Goal: Communication & Community: Answer question/provide support

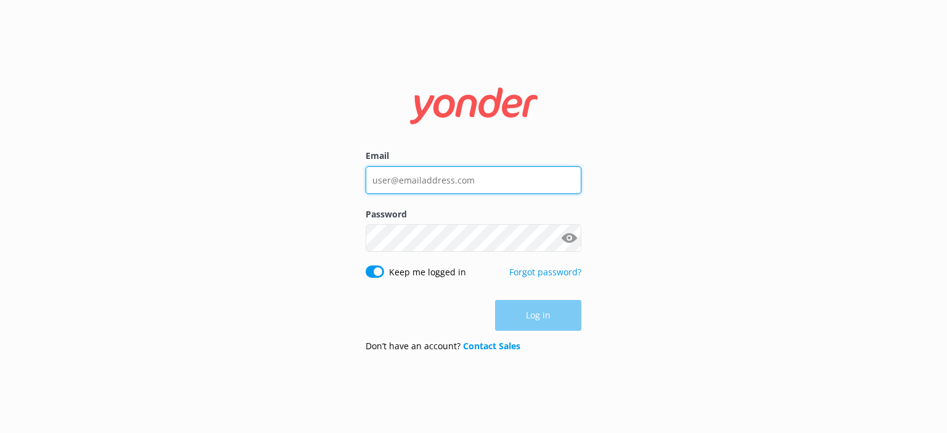
click at [520, 192] on input "Email" at bounding box center [473, 180] width 216 height 28
type input "[PERSON_NAME][EMAIL_ADDRESS][DOMAIN_NAME]"
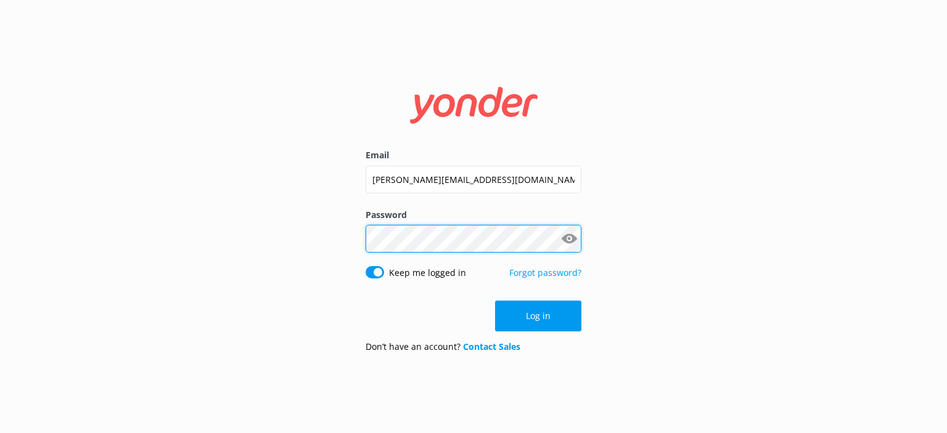
click button "Log in" at bounding box center [538, 316] width 86 height 31
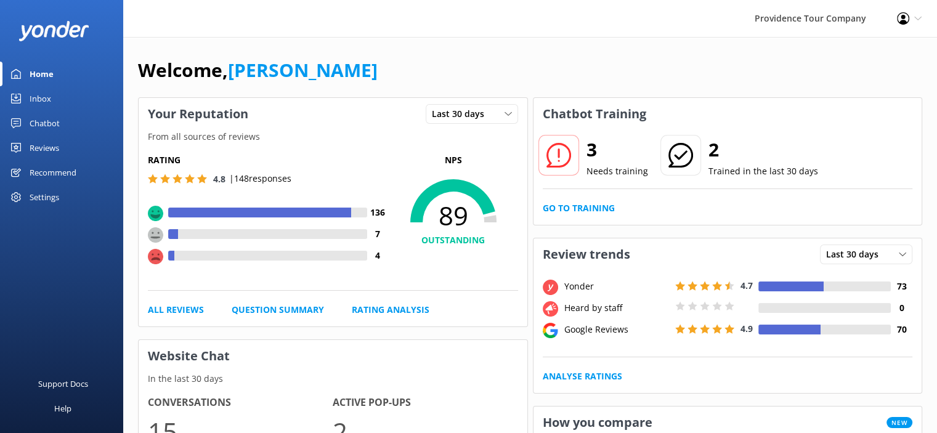
click at [52, 147] on div "Reviews" at bounding box center [45, 148] width 30 height 25
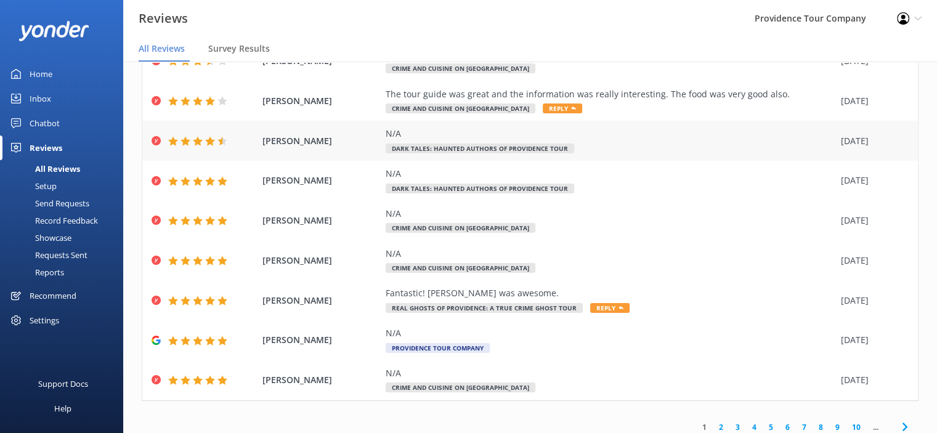
scroll to position [143, 0]
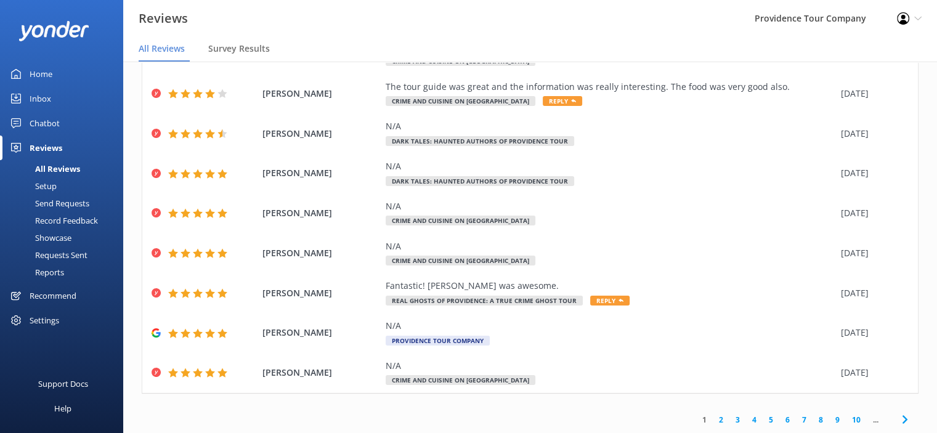
click at [730, 418] on link "3" at bounding box center [738, 420] width 17 height 12
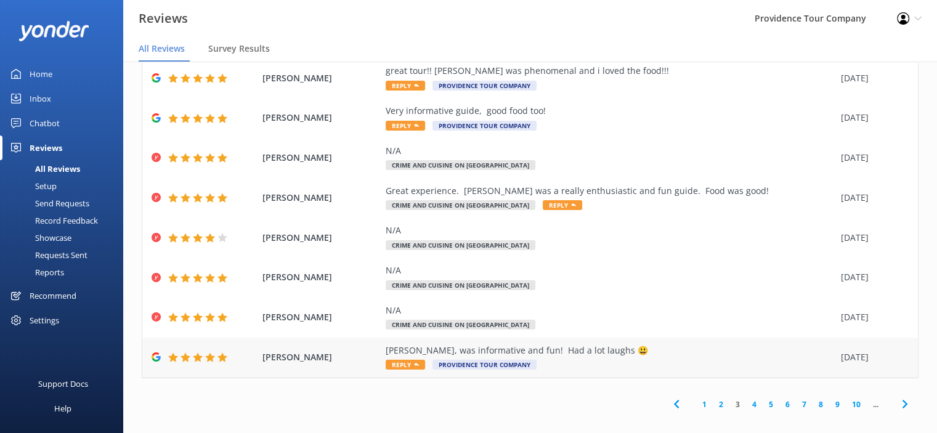
scroll to position [25, 0]
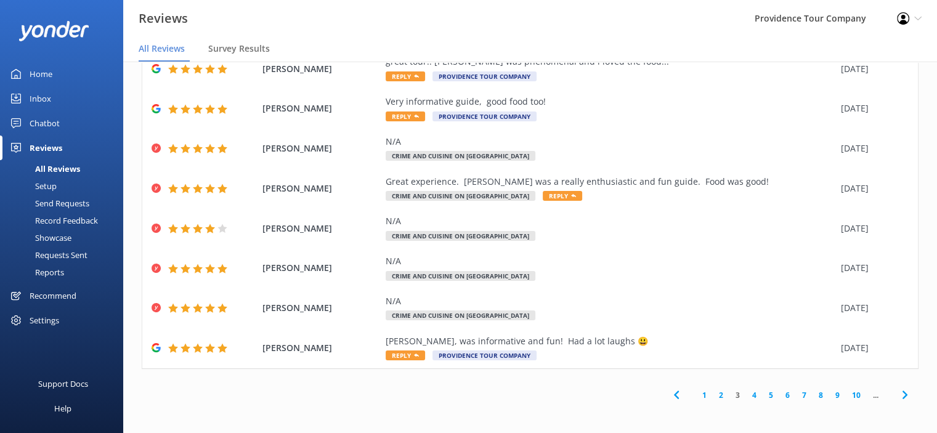
click at [763, 397] on link "5" at bounding box center [771, 395] width 17 height 12
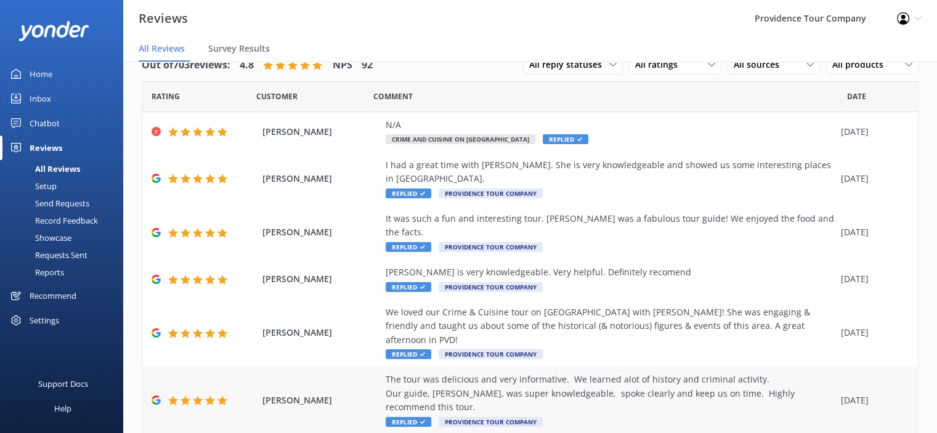
scroll to position [226, 0]
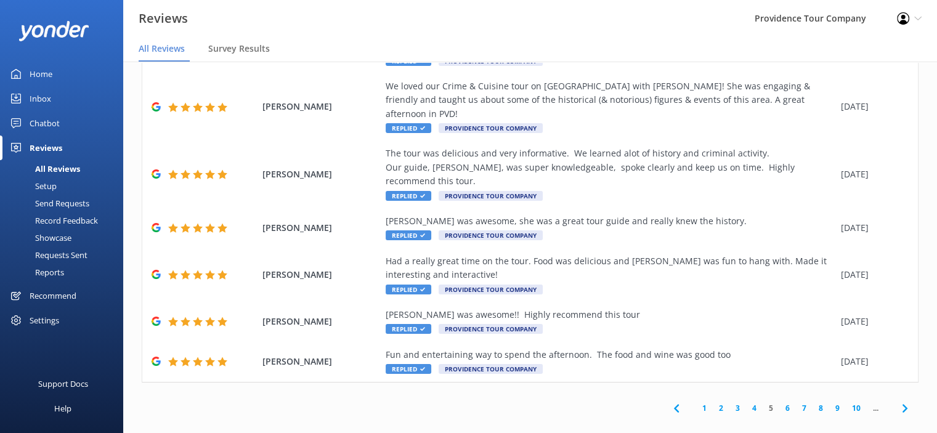
click at [763, 402] on link "5" at bounding box center [771, 408] width 17 height 12
click at [746, 402] on link "4" at bounding box center [754, 408] width 17 height 12
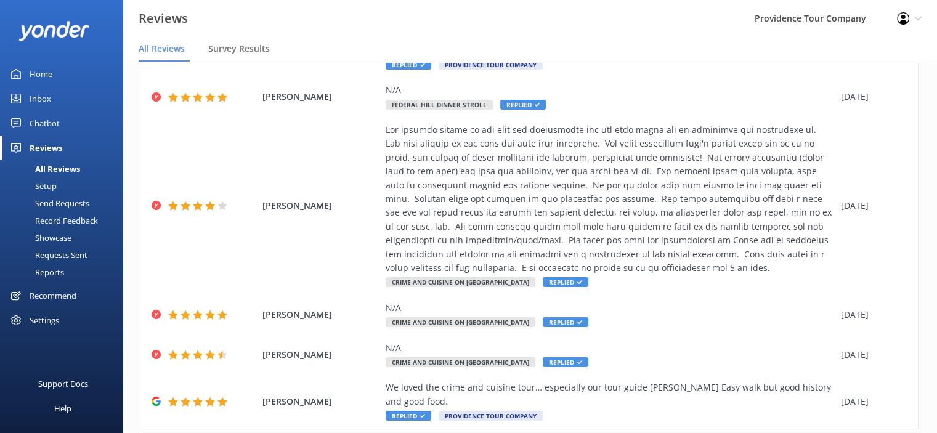
scroll to position [309, 0]
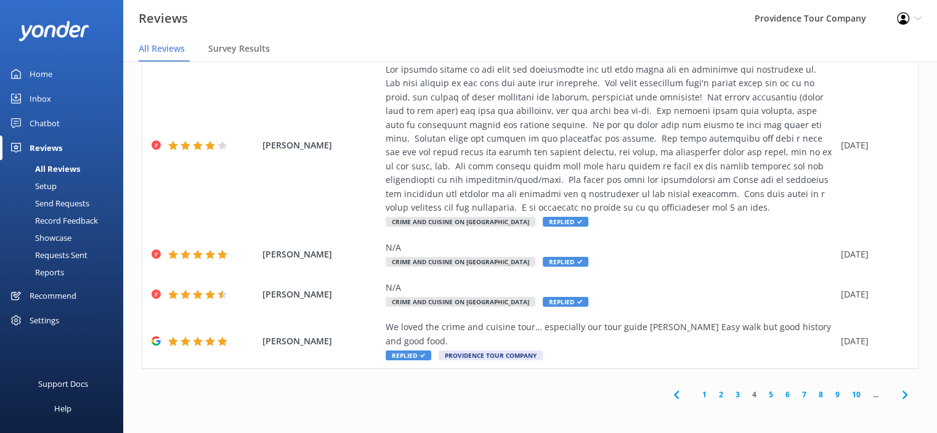
click at [722, 385] on div "1 2 3 4 5 6 7 8 9 10 ..." at bounding box center [790, 395] width 256 height 28
click at [731, 394] on link "3" at bounding box center [738, 395] width 17 height 12
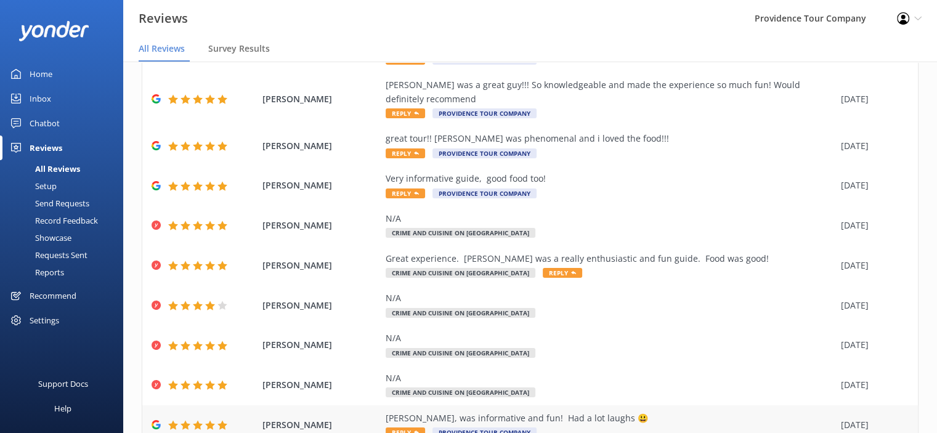
scroll to position [171, 0]
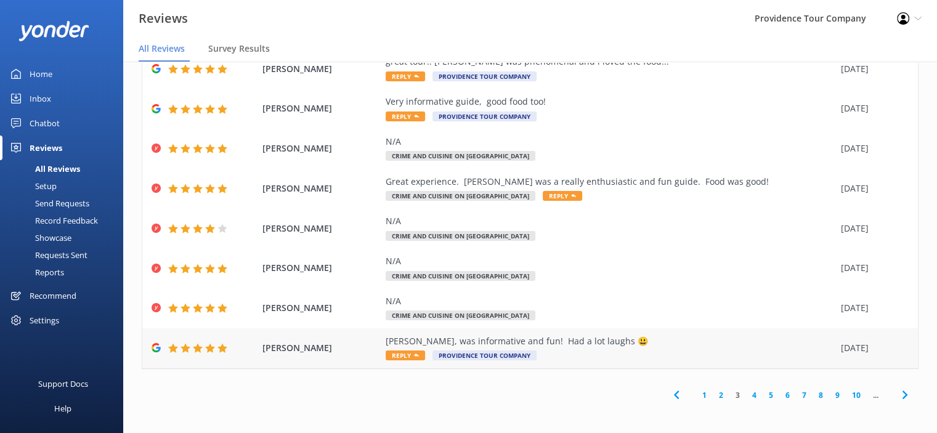
click at [555, 339] on div "[PERSON_NAME], was informative and fun! Had a lot laughs 😃" at bounding box center [610, 342] width 449 height 14
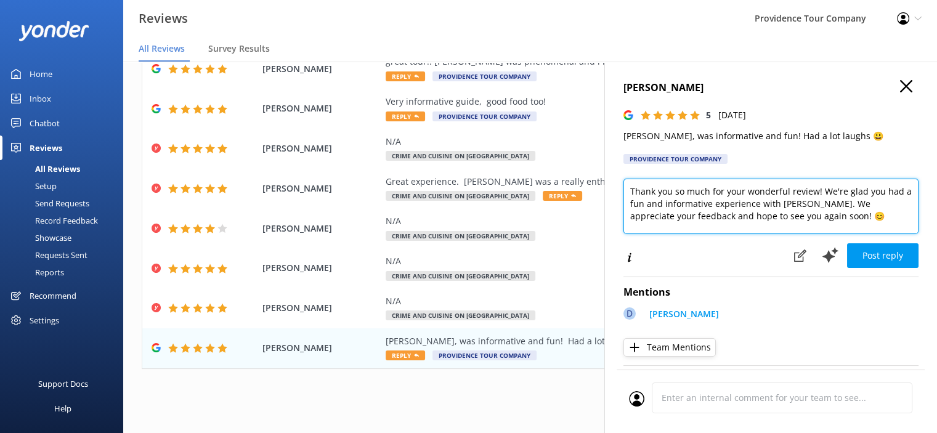
click at [845, 216] on textarea "Thank you so much for your wonderful review! We're glad you had a fun and infor…" at bounding box center [771, 206] width 295 height 55
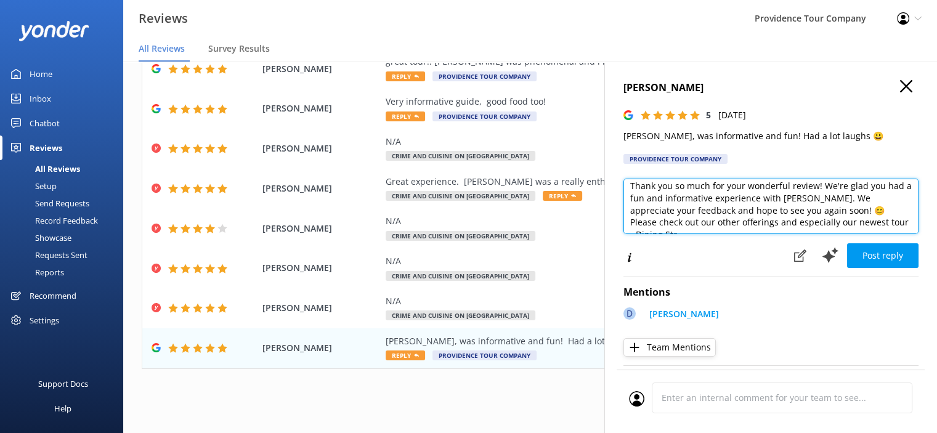
scroll to position [12, 0]
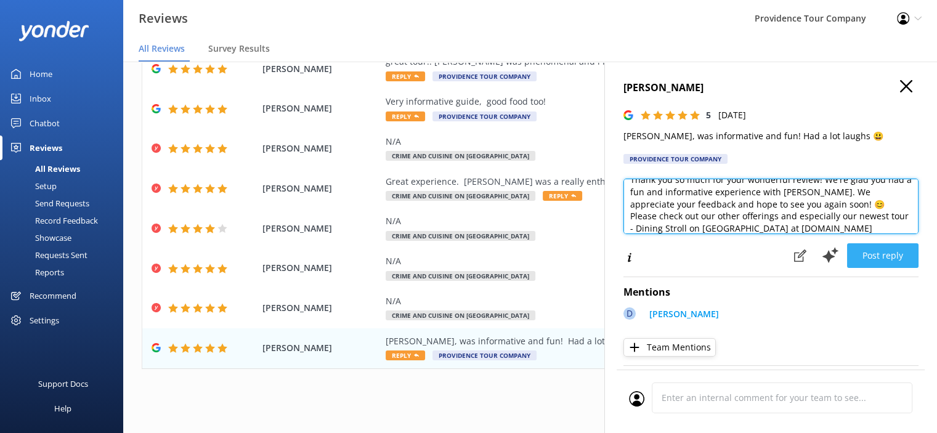
type textarea "Thank you so much for your wonderful review! We're glad you had a fun and infor…"
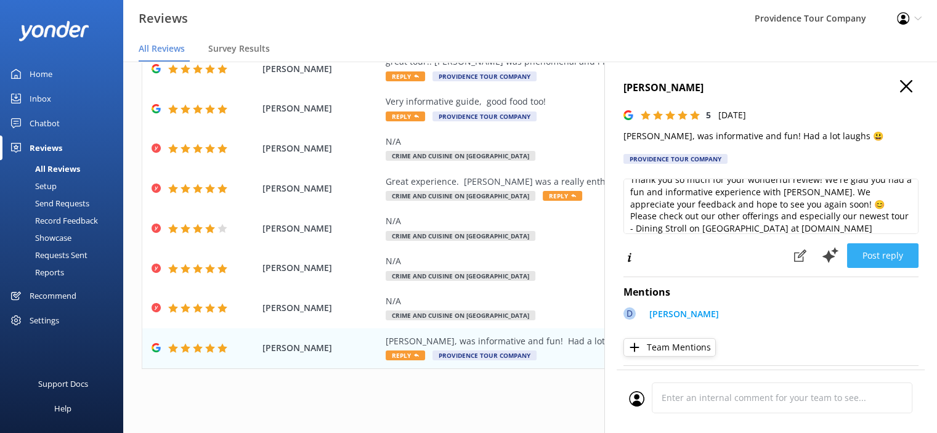
click at [883, 260] on button "Post reply" at bounding box center [882, 255] width 71 height 25
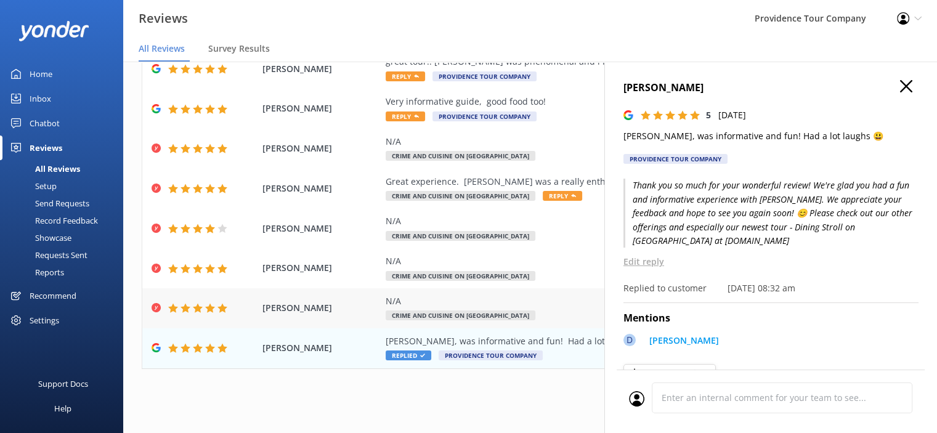
click at [455, 304] on div "N/A" at bounding box center [610, 302] width 449 height 14
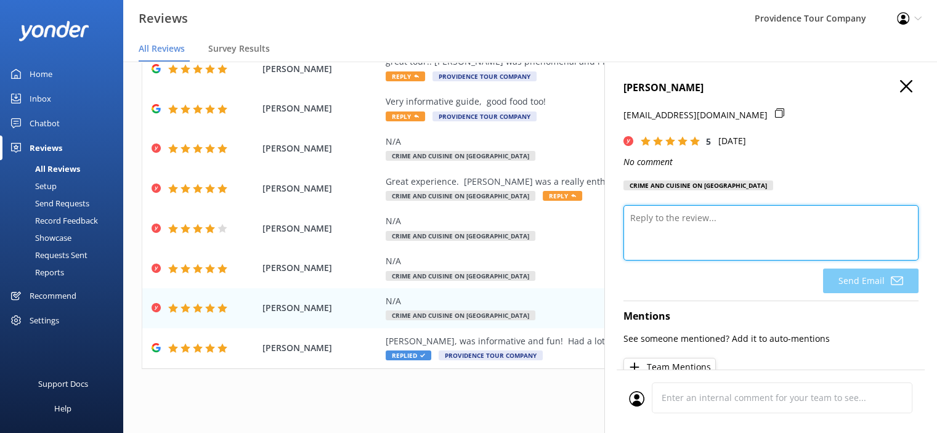
click at [729, 236] on textarea at bounding box center [771, 232] width 295 height 55
paste textarea "Thank you so much for the 5-star review! We're thrilled to hear you enjoyed the…"
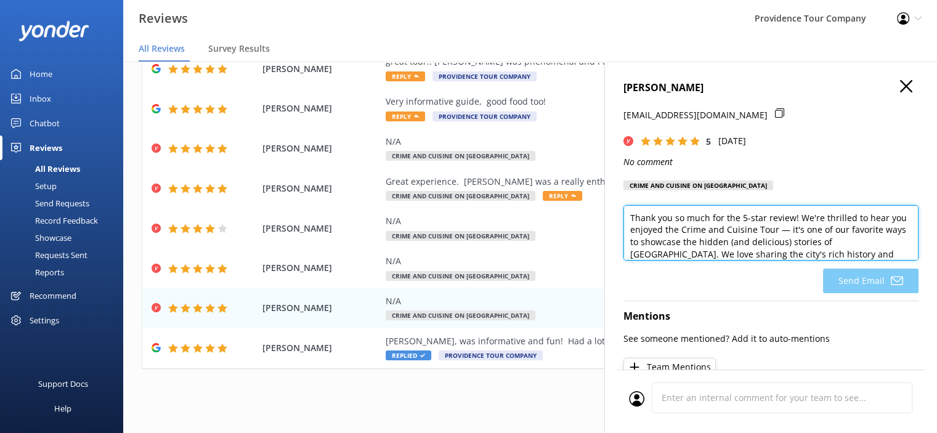
scroll to position [121, 0]
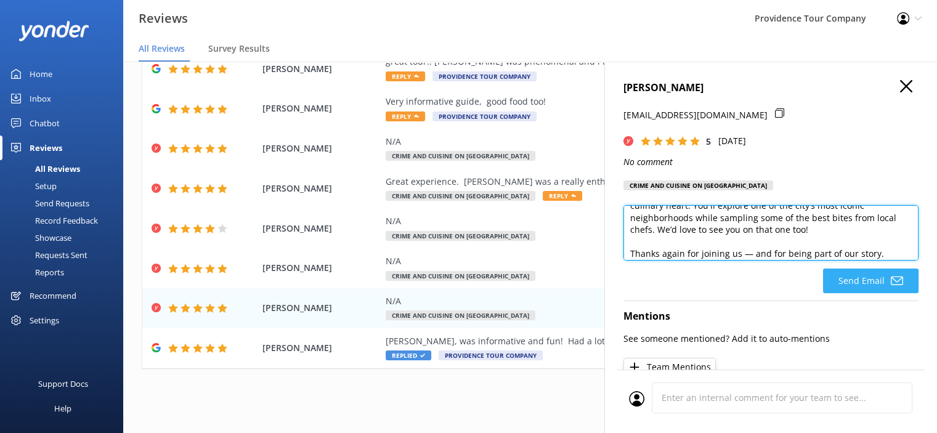
type textarea "Thank you so much for the 5-star review! We're thrilled to hear you enjoyed the…"
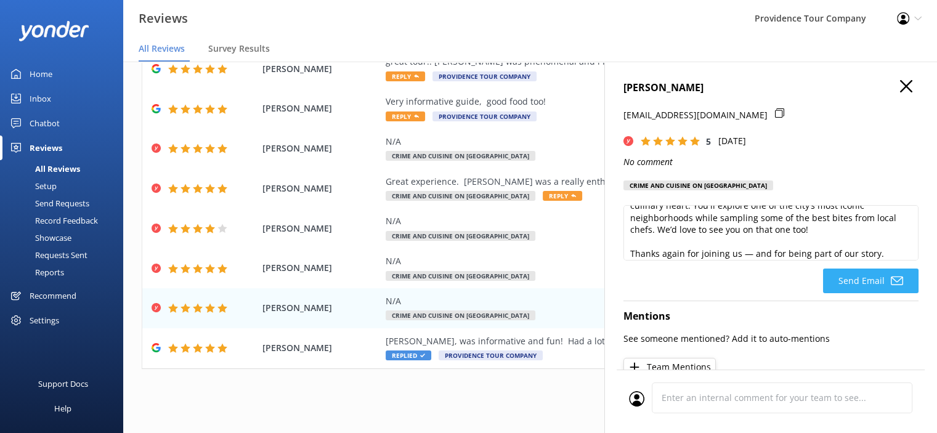
click at [857, 276] on button "Send Email" at bounding box center [871, 281] width 96 height 25
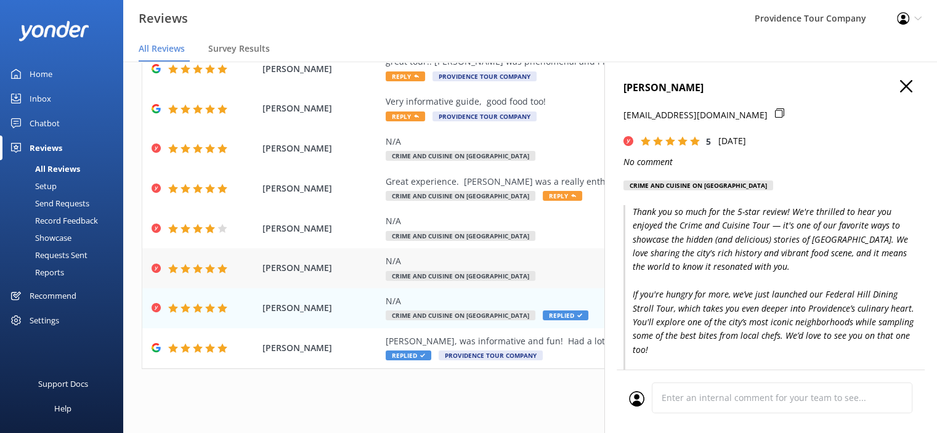
click at [444, 271] on div "N/A Crime and Cuisine on [GEOGRAPHIC_DATA]" at bounding box center [610, 269] width 449 height 28
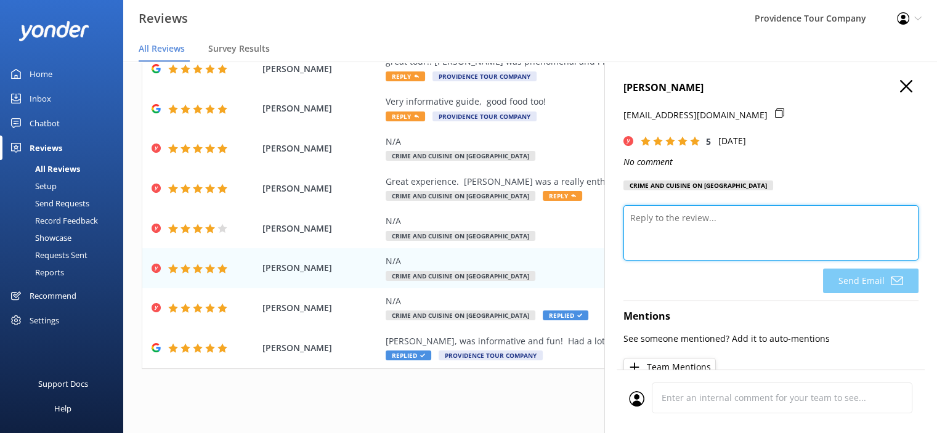
click at [774, 234] on textarea at bounding box center [771, 232] width 295 height 55
paste textarea "Thank you so much for the 5-star review! We're thrilled to hear you enjoyed the…"
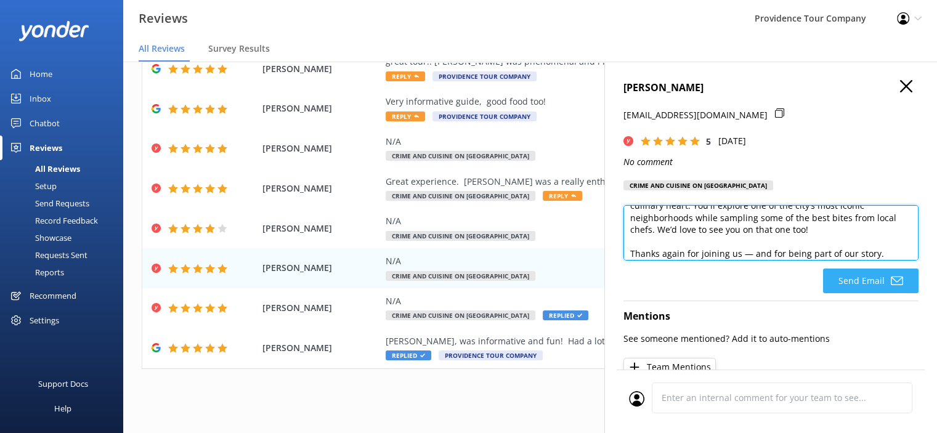
type textarea "Thank you so much for the 5-star review! We're thrilled to hear you enjoyed the…"
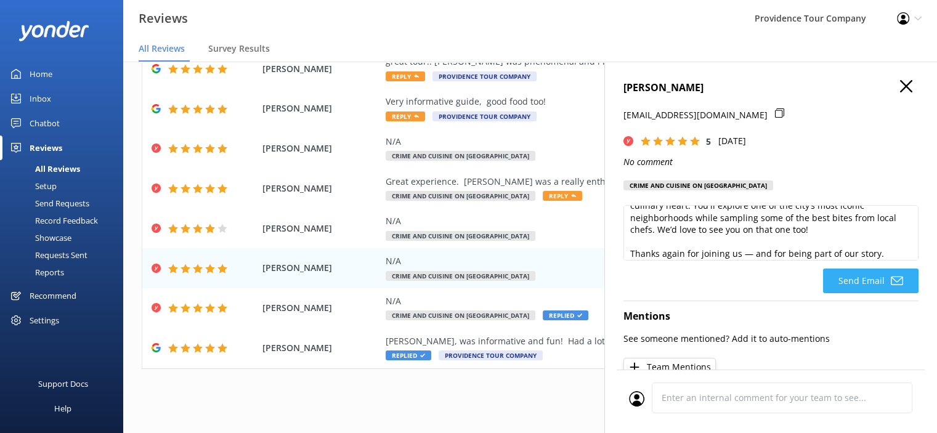
click at [875, 282] on button "Send Email" at bounding box center [871, 281] width 96 height 25
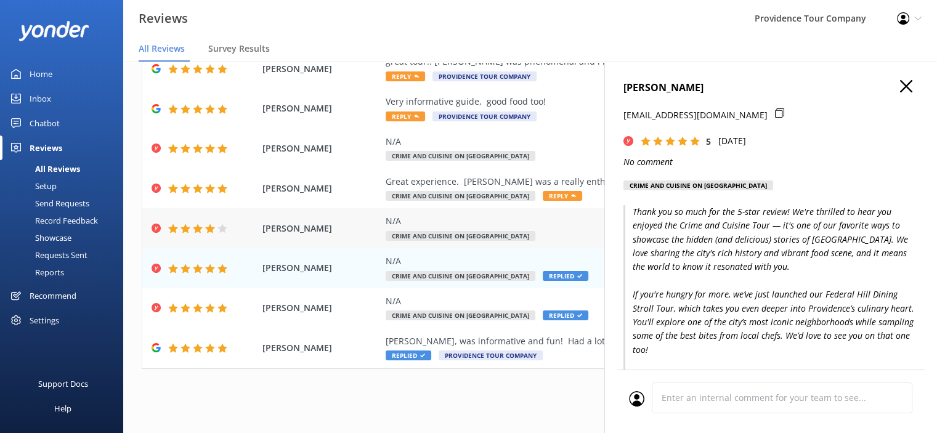
click at [466, 236] on span "Crime and Cuisine on [GEOGRAPHIC_DATA]" at bounding box center [461, 236] width 150 height 10
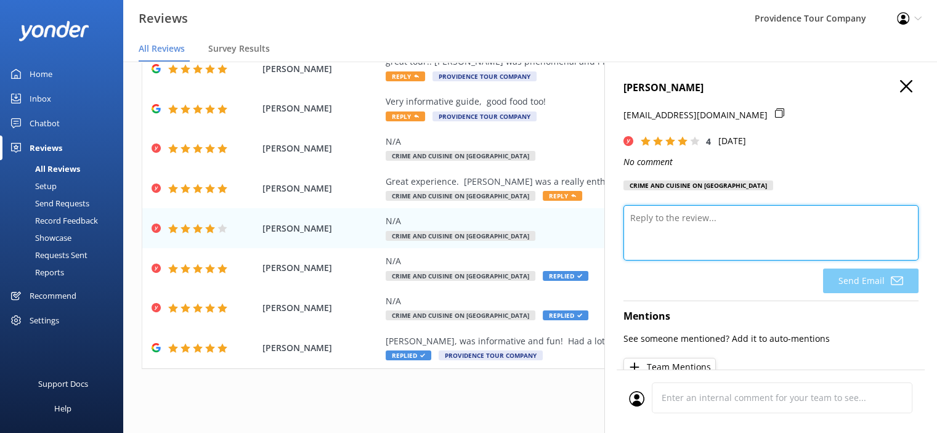
drag, startPoint x: 717, startPoint y: 238, endPoint x: 714, endPoint y: 231, distance: 7.7
click at [715, 233] on textarea at bounding box center [771, 232] width 295 height 55
paste textarea "Thank you so much for the 5-star review! We're thrilled to hear you enjoyed the…"
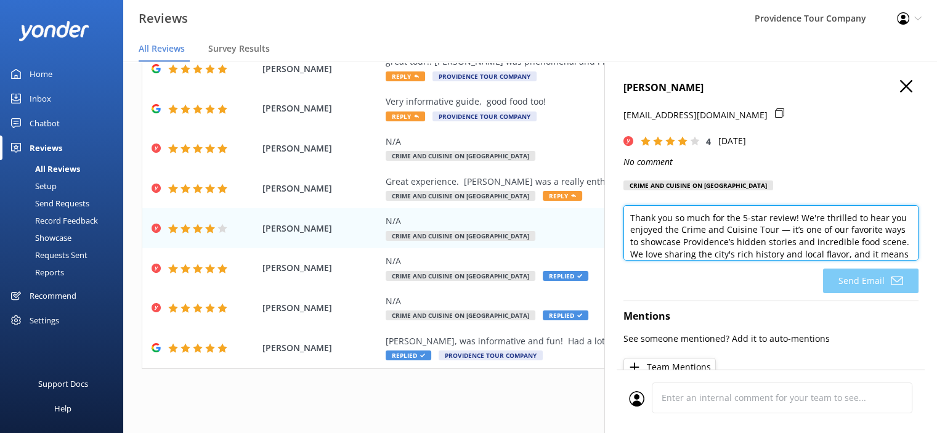
scroll to position [157, 0]
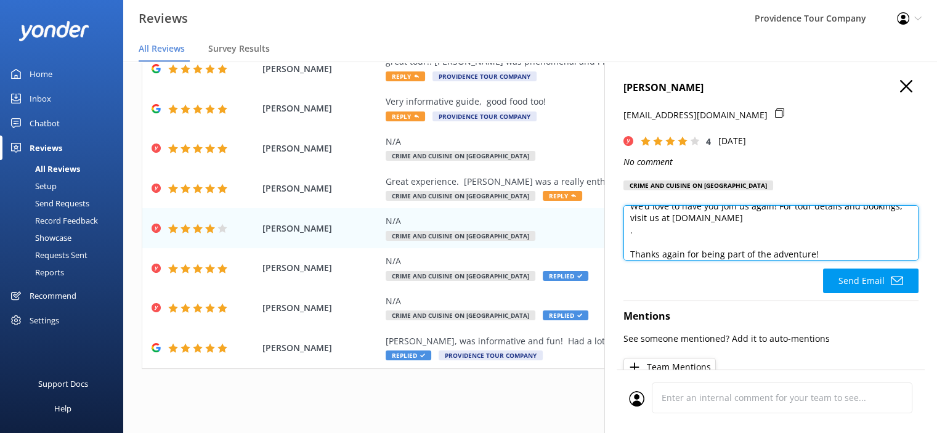
drag, startPoint x: 831, startPoint y: 220, endPoint x: 754, endPoint y: 286, distance: 100.9
click at [739, 223] on textarea "Thank you so much for the 5-star review! We're thrilled to hear you enjoyed the…" at bounding box center [771, 232] width 295 height 55
drag, startPoint x: 691, startPoint y: 230, endPoint x: 688, endPoint y: 236, distance: 6.9
click at [691, 232] on textarea "Thank you so much for the 5-star review! We're thrilled to hear you enjoyed the…" at bounding box center [771, 232] width 295 height 55
click at [685, 240] on textarea "Thank you so much for the 5-star review! We're thrilled to hear you enjoyed the…" at bounding box center [771, 232] width 295 height 55
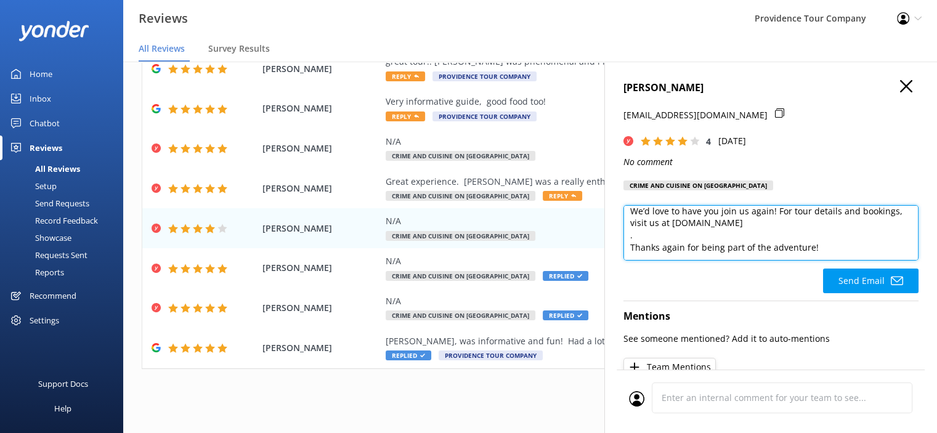
scroll to position [150, 0]
type textarea "Thank you so much for the 5-star review! We're thrilled to hear you enjoyed the…"
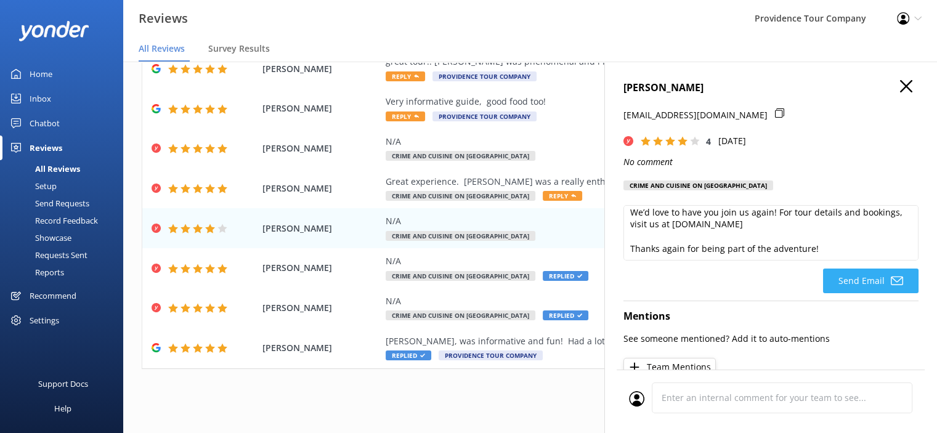
click at [866, 275] on button "Send Email" at bounding box center [871, 281] width 96 height 25
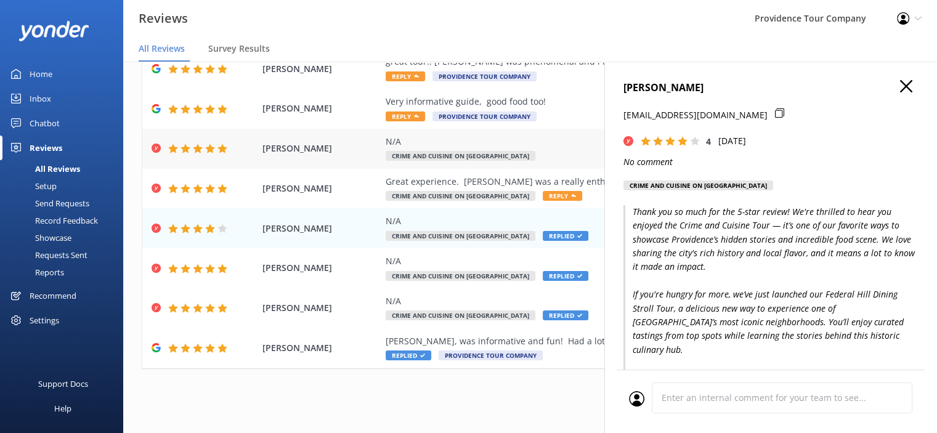
click at [495, 146] on div "N/A" at bounding box center [610, 142] width 449 height 14
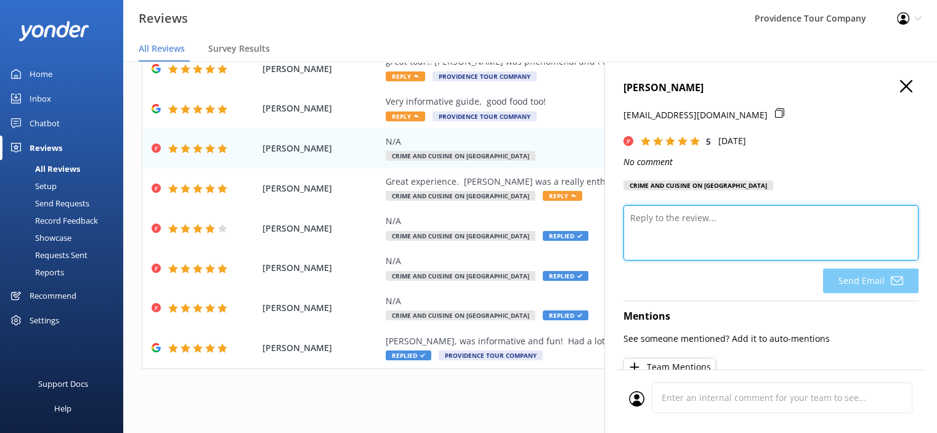
click at [737, 227] on textarea at bounding box center [771, 232] width 295 height 55
paste textarea "Thank you so much for the 5-star review! We're thrilled to hear you enjoyed the…"
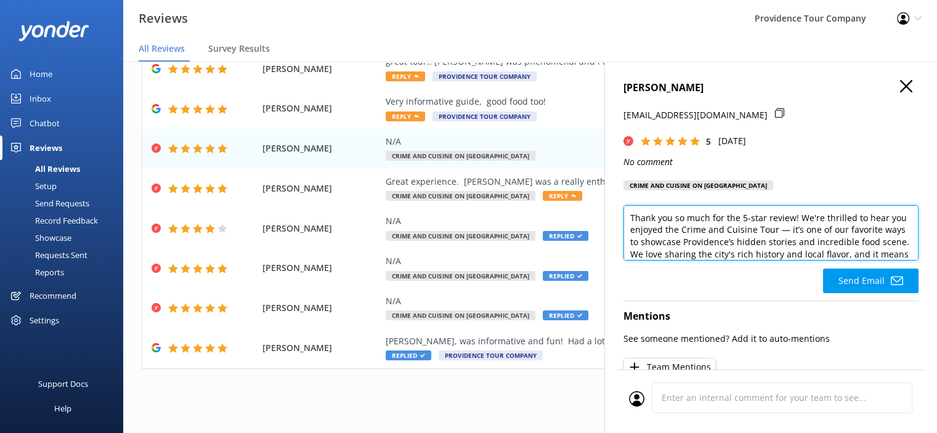
scroll to position [157, 0]
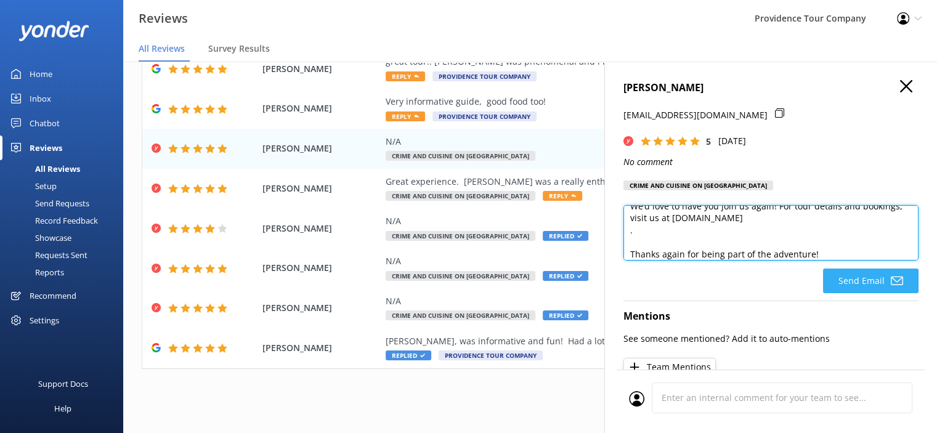
type textarea "Thank you so much for the 5-star review! We're thrilled to hear you enjoyed the…"
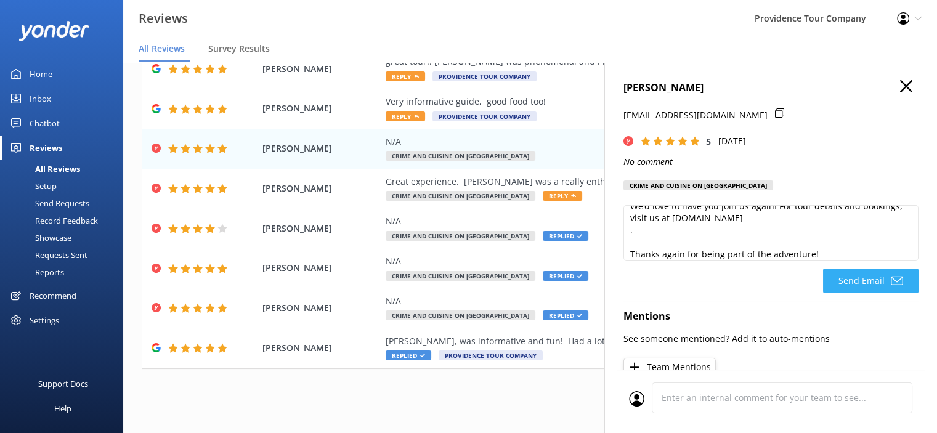
click at [877, 283] on button "Send Email" at bounding box center [871, 281] width 96 height 25
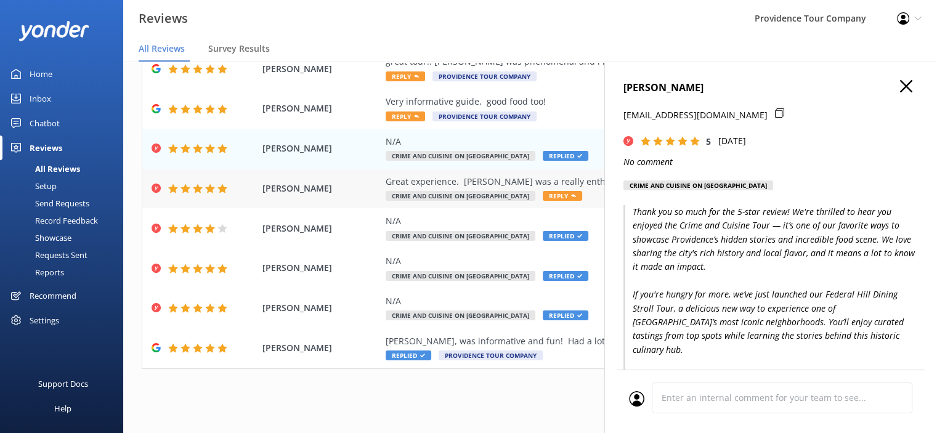
click at [502, 176] on div "Great experience. [PERSON_NAME] was a really enthusiastic and fun guide. Food w…" at bounding box center [610, 182] width 449 height 14
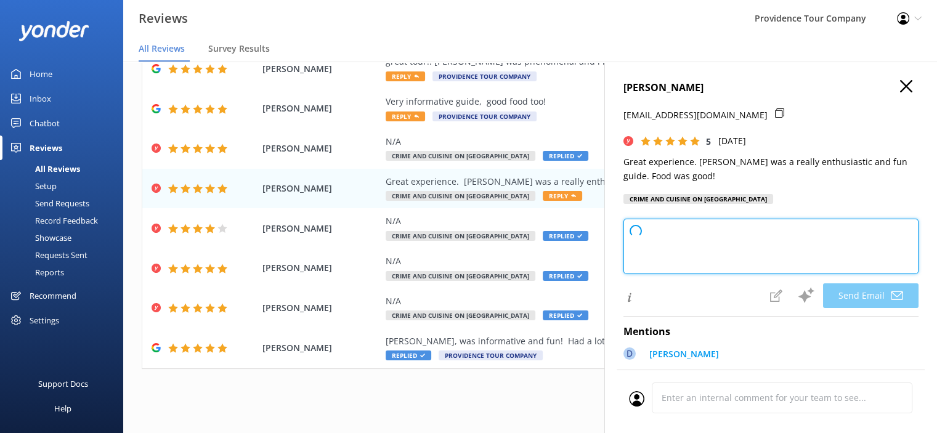
click at [699, 234] on textarea at bounding box center [771, 246] width 295 height 55
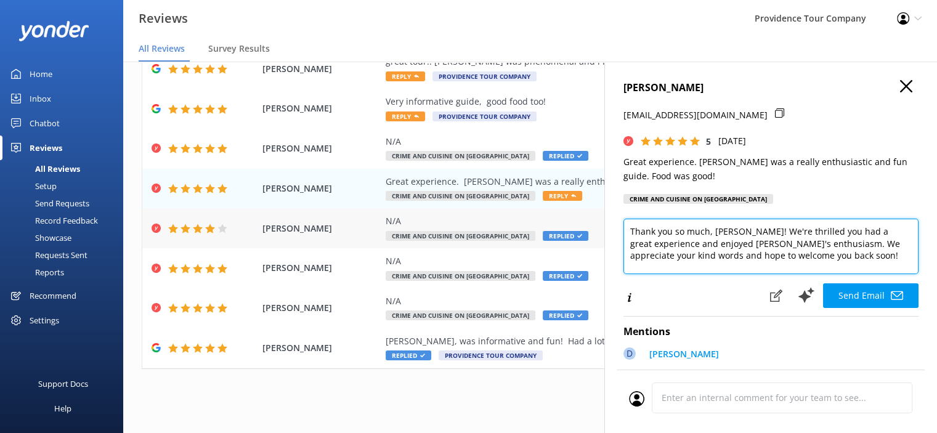
drag, startPoint x: 802, startPoint y: 263, endPoint x: 580, endPoint y: 227, distance: 224.7
click at [580, 227] on div "Out of 703 reviews: 4.8 NPS 92 All reply statuses All reply statuses Needs a re…" at bounding box center [530, 235] width 814 height 396
paste textarea "for the 5-star review! We're thrilled to hear you enjoyed the Crime and Cuisine…"
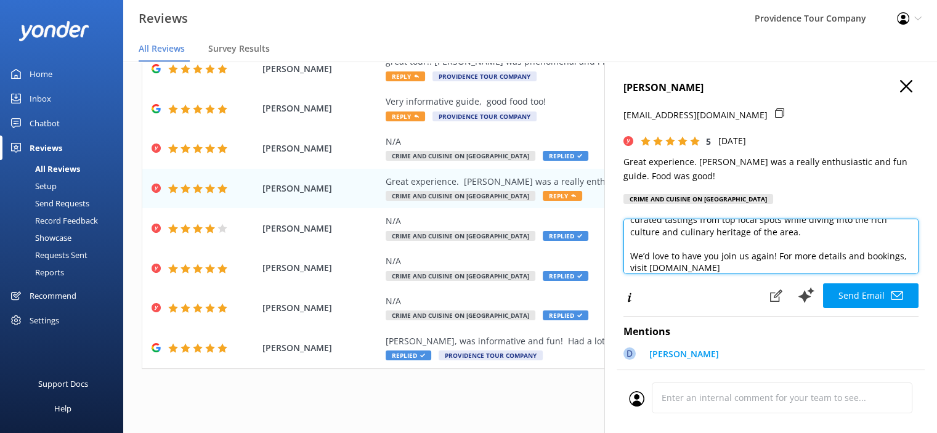
scroll to position [139, 0]
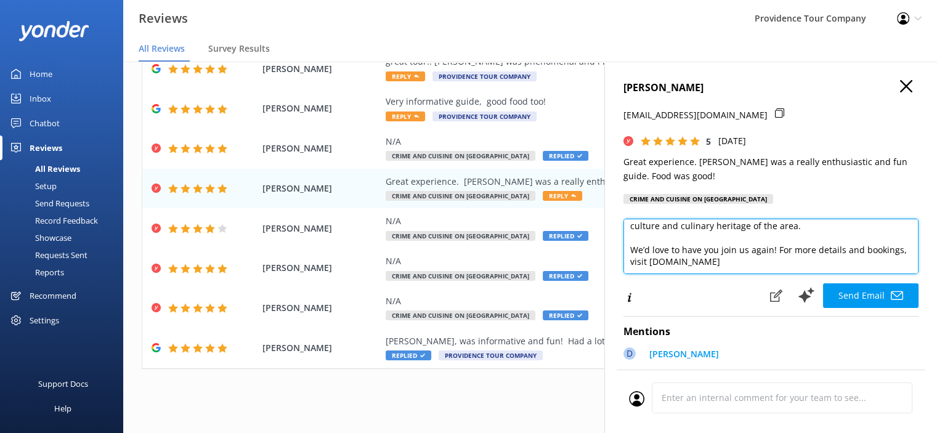
drag, startPoint x: 807, startPoint y: 269, endPoint x: 719, endPoint y: 266, distance: 87.6
click at [719, 266] on textarea "Thank you so much for the 5-star review! We're thrilled to hear you enjoyed the…" at bounding box center [771, 246] width 295 height 55
type textarea "Thank you so much for the 5-star review! We're thrilled to hear you enjoyed the…"
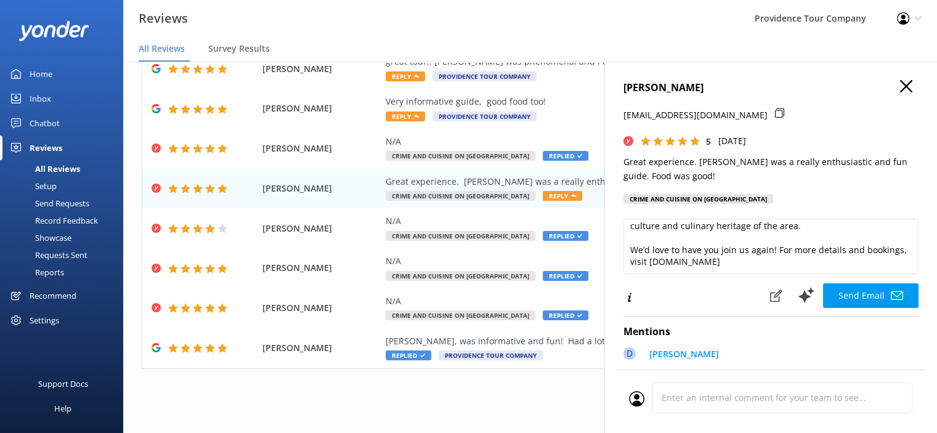
click at [878, 299] on button "Send Email" at bounding box center [871, 295] width 96 height 25
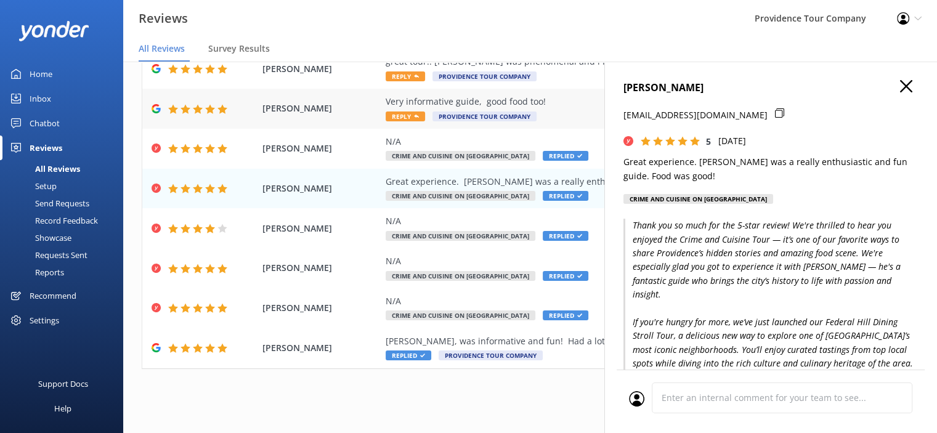
click at [484, 107] on div "Very informative guide, good food too!" at bounding box center [610, 102] width 449 height 14
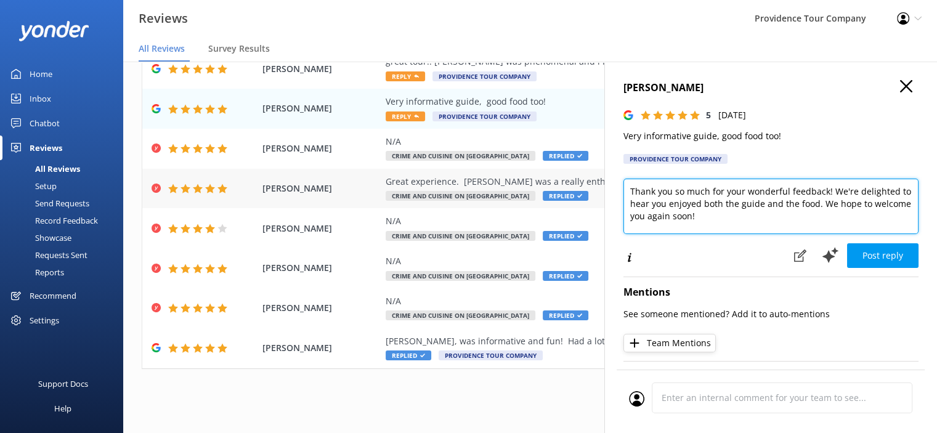
drag, startPoint x: 749, startPoint y: 221, endPoint x: 587, endPoint y: 193, distance: 165.0
click at [587, 193] on div "Out of 703 reviews: 4.8 NPS 92 All reply statuses All reply statuses Needs a re…" at bounding box center [530, 235] width 814 height 396
paste textarea "the 5-star review! We're thrilled to hear you enjoyed the Crime and Cuisine Tou…"
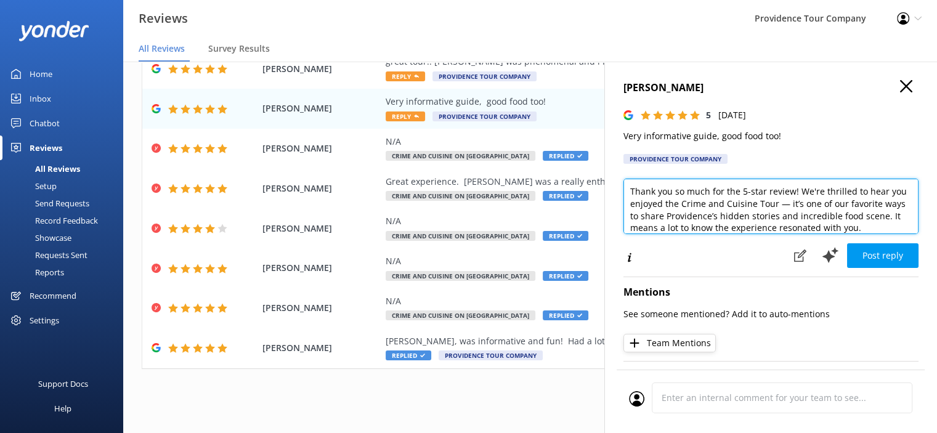
scroll to position [145, 0]
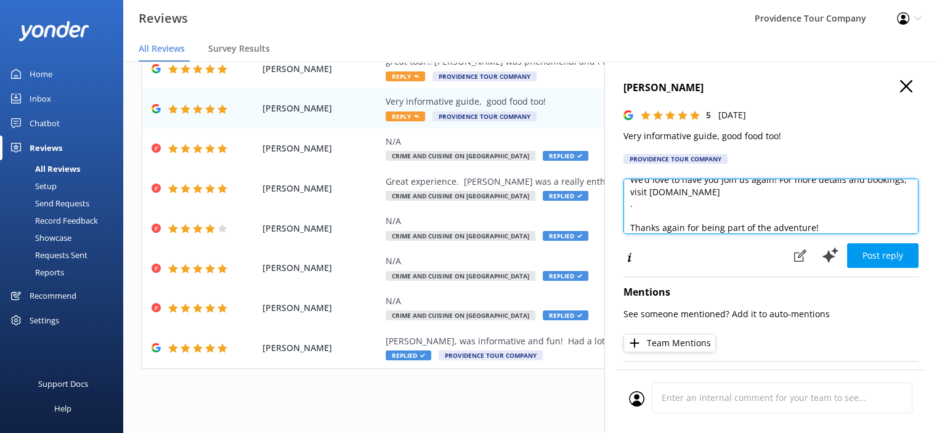
click at [757, 214] on textarea "Thank you so much for the 5-star review! We're thrilled to hear you enjoyed the…" at bounding box center [771, 206] width 295 height 55
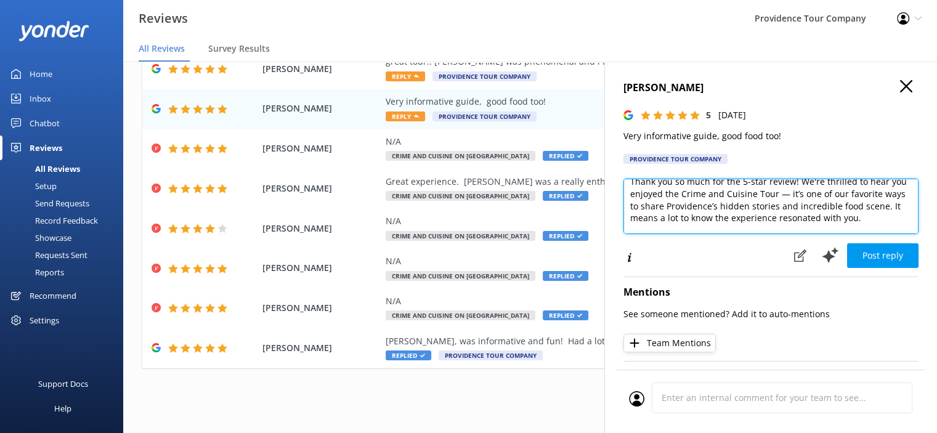
scroll to position [0, 0]
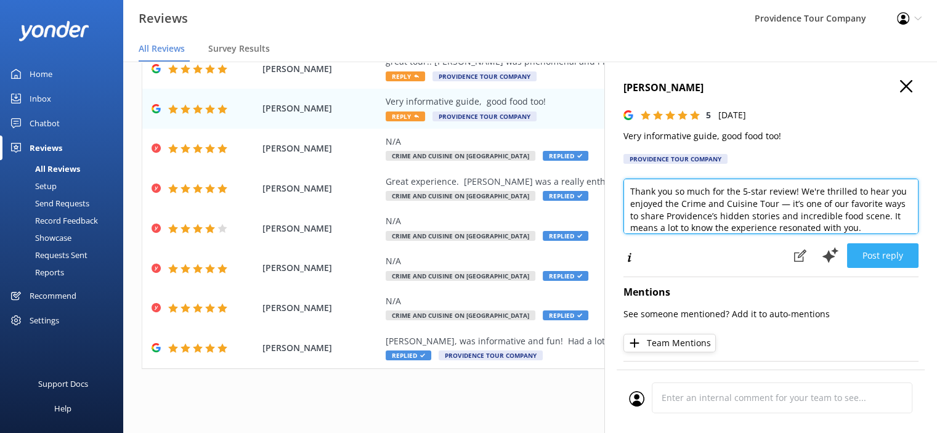
type textarea "Thank you so much for the 5-star review! We're thrilled to hear you enjoyed the…"
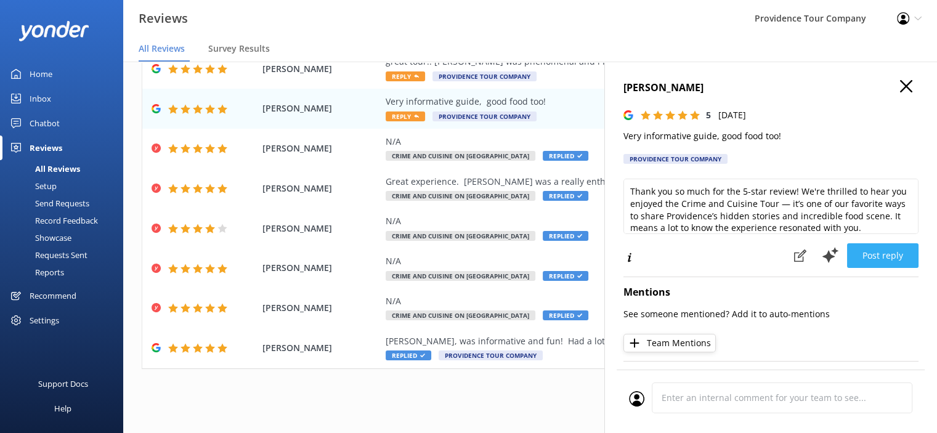
click at [881, 256] on button "Post reply" at bounding box center [882, 255] width 71 height 25
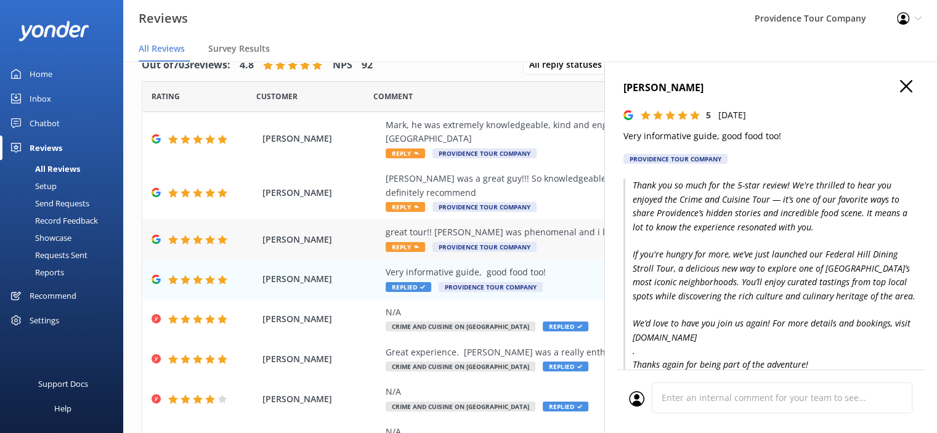
click at [500, 231] on div "great tour!! [PERSON_NAME] was phenomenal and i loved the food!!!" at bounding box center [610, 233] width 449 height 14
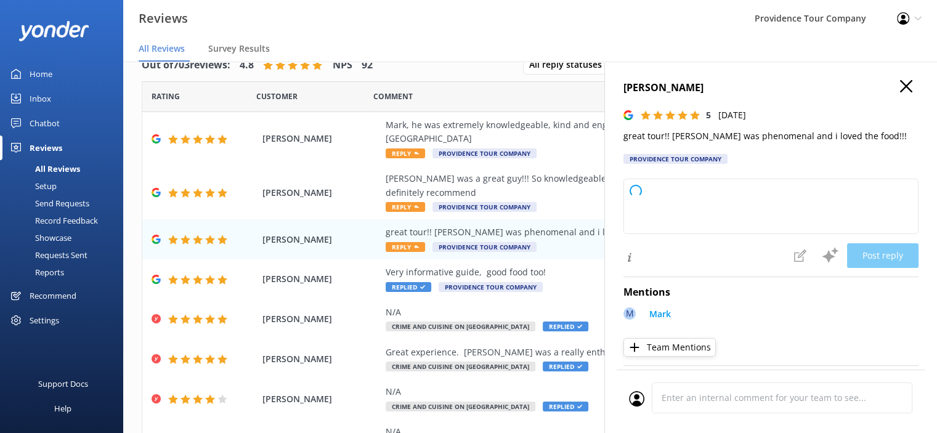
type textarea "Thank you so much for your wonderful feedback! We're thrilled you enjoyed the t…"
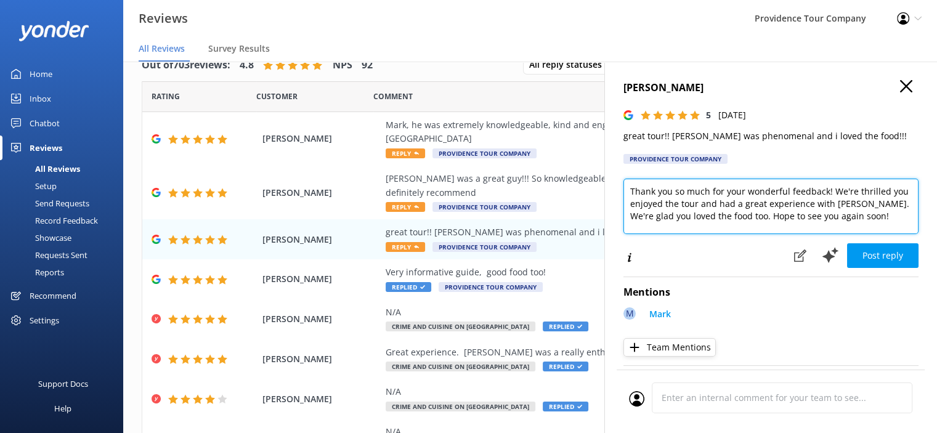
click at [870, 222] on textarea "Thank you so much for your wonderful feedback! We're thrilled you enjoyed the t…" at bounding box center [771, 206] width 295 height 55
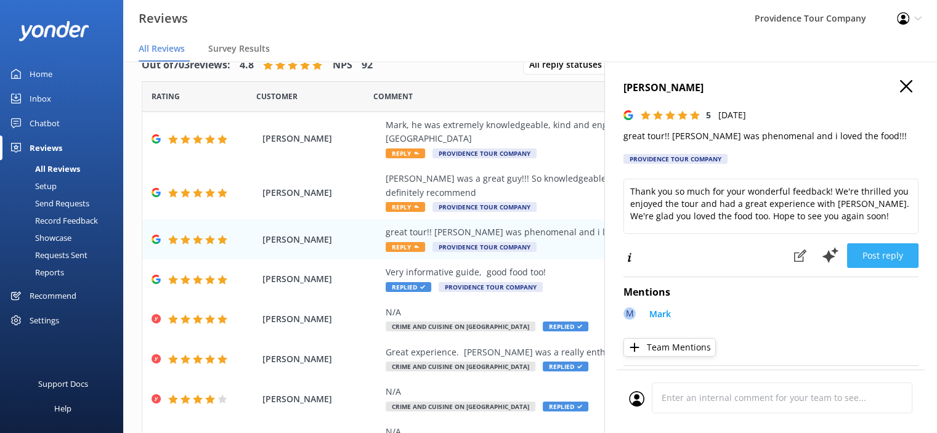
click at [884, 256] on button "Post reply" at bounding box center [882, 255] width 71 height 25
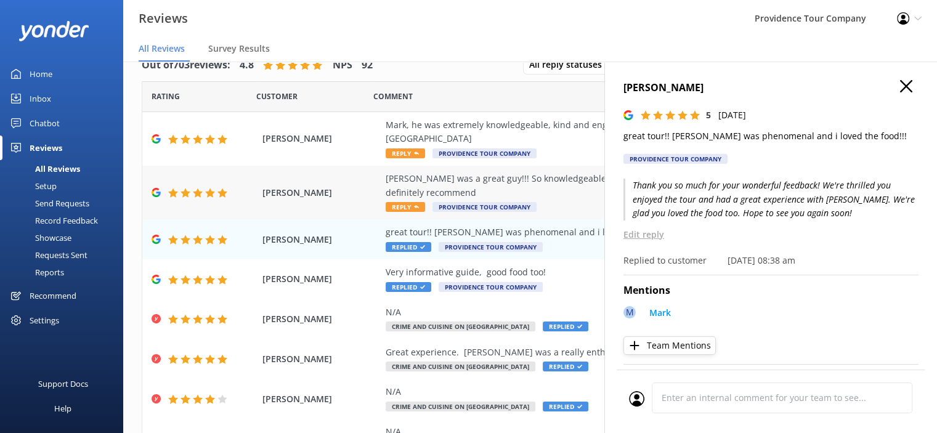
click at [500, 178] on div "[PERSON_NAME] was a great guy!!! So knowledgeable and made the experience so mu…" at bounding box center [610, 186] width 449 height 28
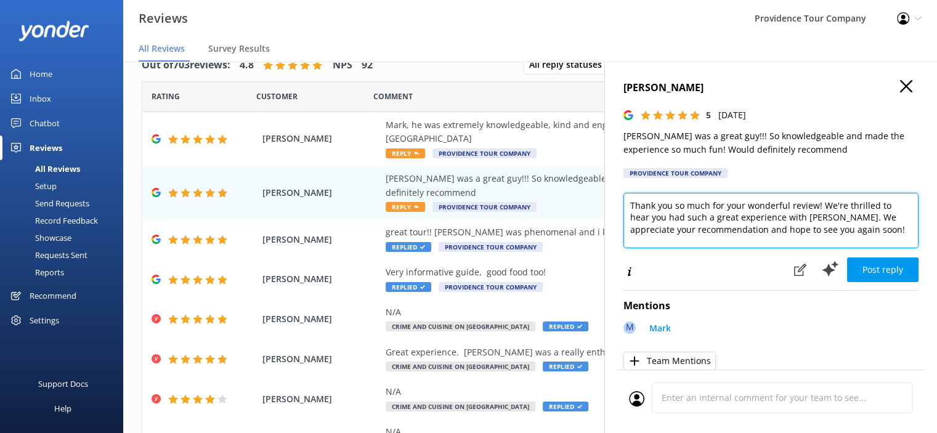
drag, startPoint x: 815, startPoint y: 224, endPoint x: 624, endPoint y: 211, distance: 190.9
click at [596, 210] on div "Out of 703 reviews: 4.8 NPS 92 All reply statuses All reply statuses Needs a re…" at bounding box center [530, 235] width 814 height 396
paste textarea "the 5-star review! We're thrilled to hear you enjoyed the Crime and Cuisine Tou…"
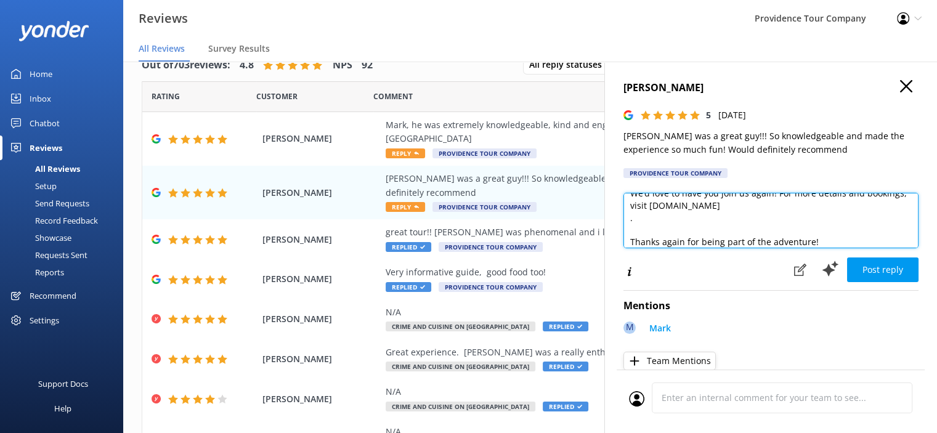
click at [754, 231] on textarea "Thank you so much for the 5-star review! We're thrilled to hear you enjoyed the…" at bounding box center [771, 220] width 295 height 55
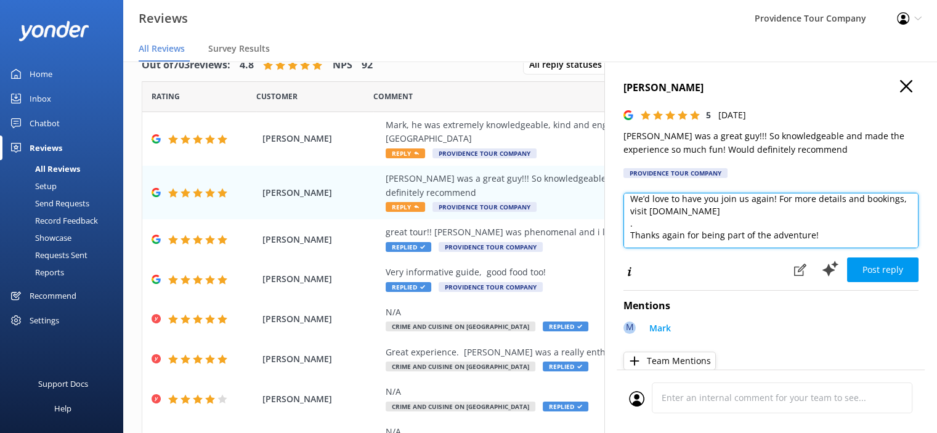
scroll to position [163, 0]
type textarea "Thank you so much for the 5-star review! We're thrilled to hear you enjoyed the…"
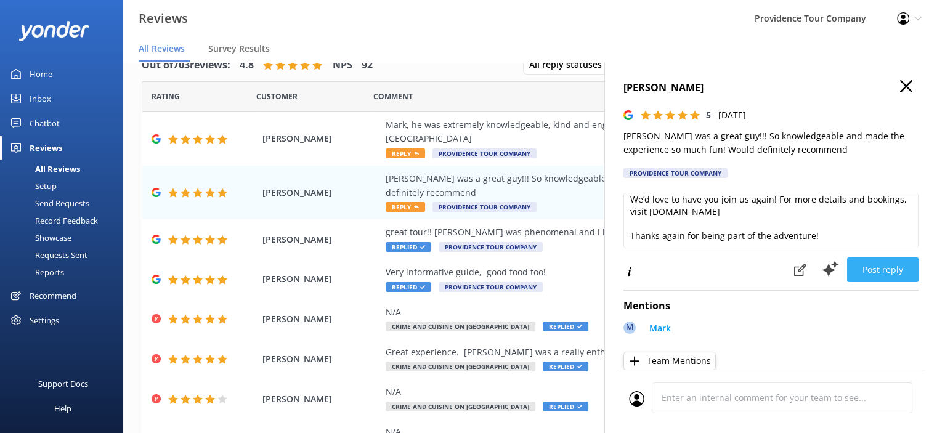
click at [880, 270] on button "Post reply" at bounding box center [882, 270] width 71 height 25
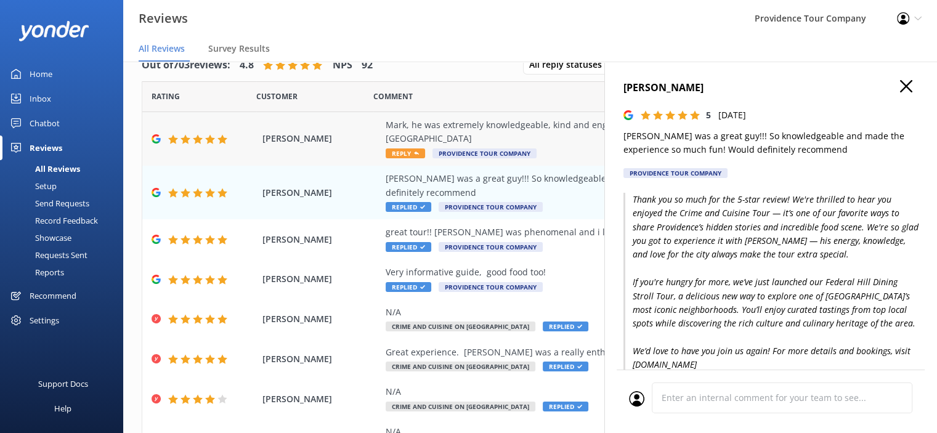
click at [434, 129] on div "Mark, he was extremely knowledgeable, kind and engaging…. He’s a “Mob” connoiss…" at bounding box center [610, 132] width 449 height 28
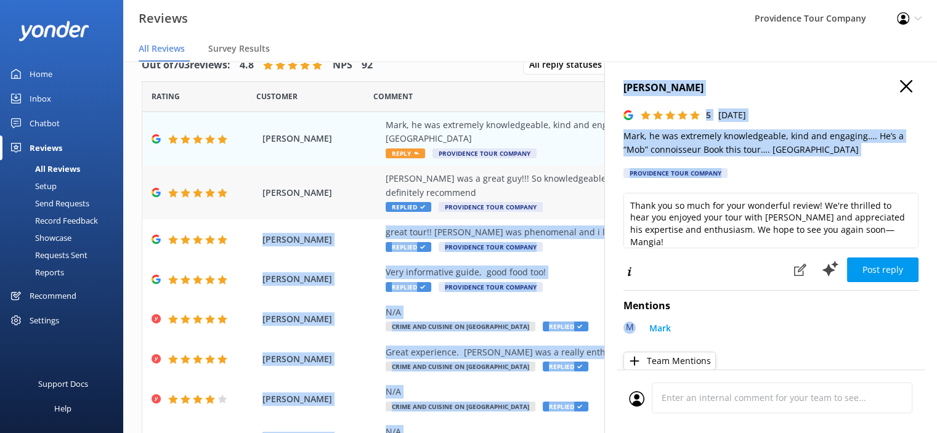
drag, startPoint x: 673, startPoint y: 256, endPoint x: 598, endPoint y: 205, distance: 90.6
click at [598, 205] on div "Out of 703 reviews: 4.8 NPS 92 All reply statuses All reply statuses Needs a re…" at bounding box center [530, 235] width 814 height 396
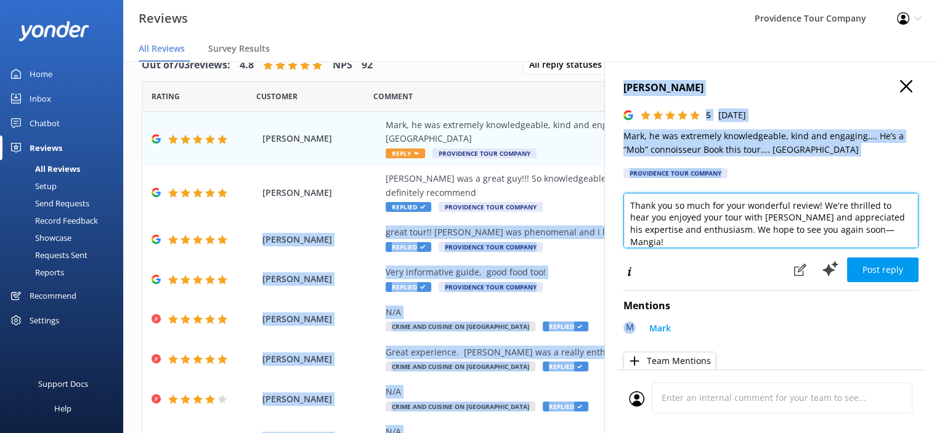
click at [658, 234] on textarea "Thank you so much for your wonderful review! We're thrilled to hear you enjoyed…" at bounding box center [771, 220] width 295 height 55
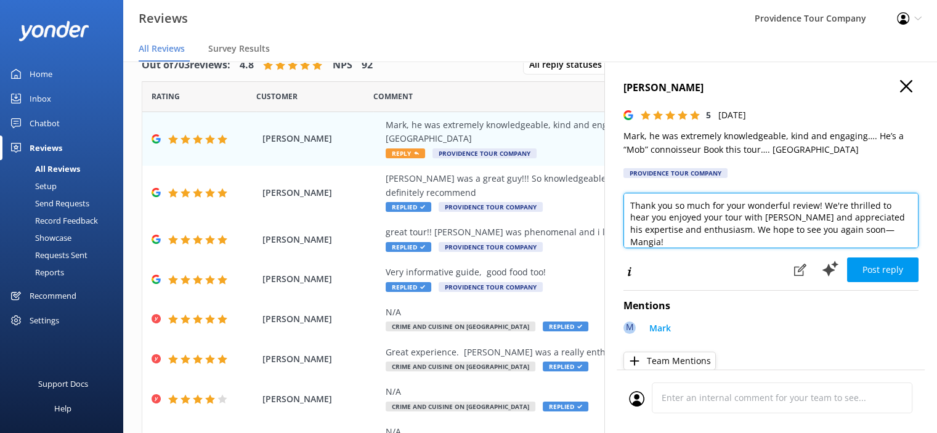
drag, startPoint x: 663, startPoint y: 240, endPoint x: 615, endPoint y: 197, distance: 64.6
click at [615, 197] on div "[PERSON_NAME] 5 [DATE] Mark, he was extremely knowledgeable, kind and engaging……" at bounding box center [771, 278] width 333 height 433
paste textarea "taking the time to leave a 5-star review! We’re so glad you enjoyed the Crime a…"
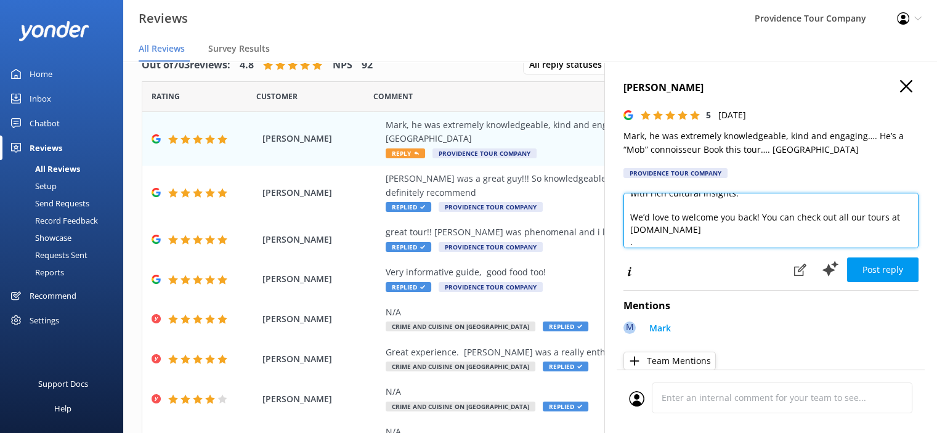
drag, startPoint x: 724, startPoint y: 229, endPoint x: 737, endPoint y: 227, distance: 13.0
click at [737, 227] on textarea "Thank you so much for taking the time to leave a 5-star review! We’re so glad y…" at bounding box center [771, 220] width 295 height 55
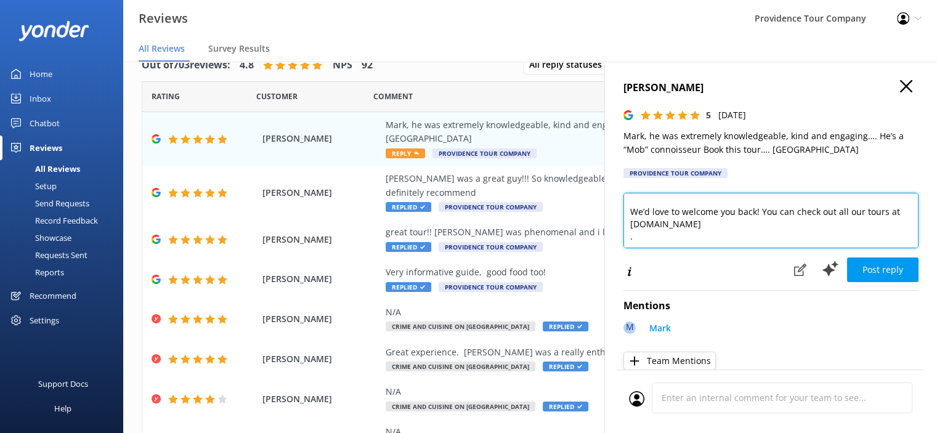
drag, startPoint x: 650, startPoint y: 246, endPoint x: 615, endPoint y: 245, distance: 35.1
click at [615, 245] on div "[PERSON_NAME] 5 [DATE] Mark, he was extremely knowledgeable, kind and engaging……" at bounding box center [771, 278] width 333 height 433
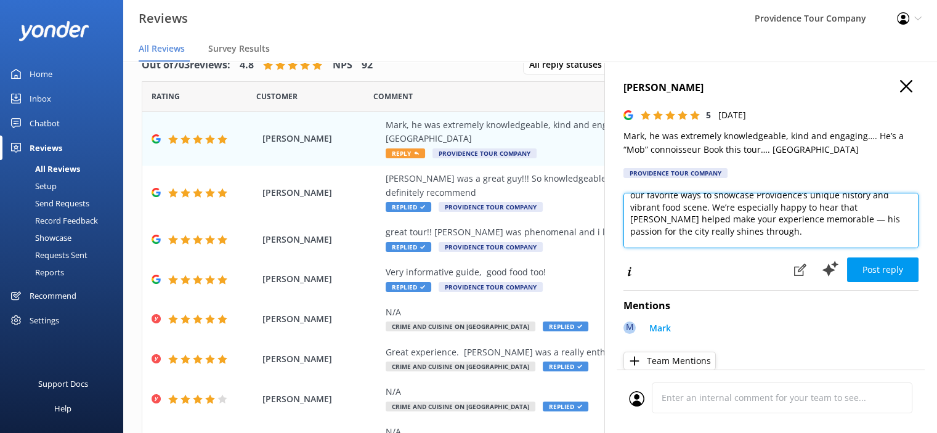
scroll to position [54, 0]
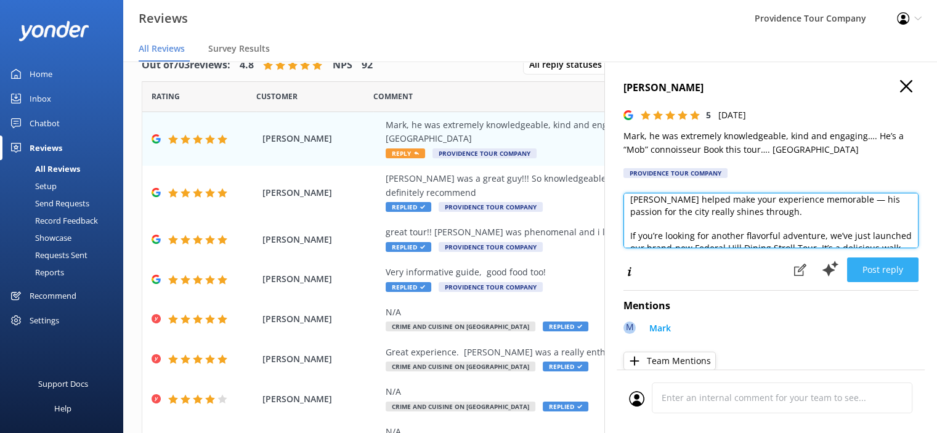
type textarea "Thank you so much for taking the time to leave a 5-star review! We’re so glad y…"
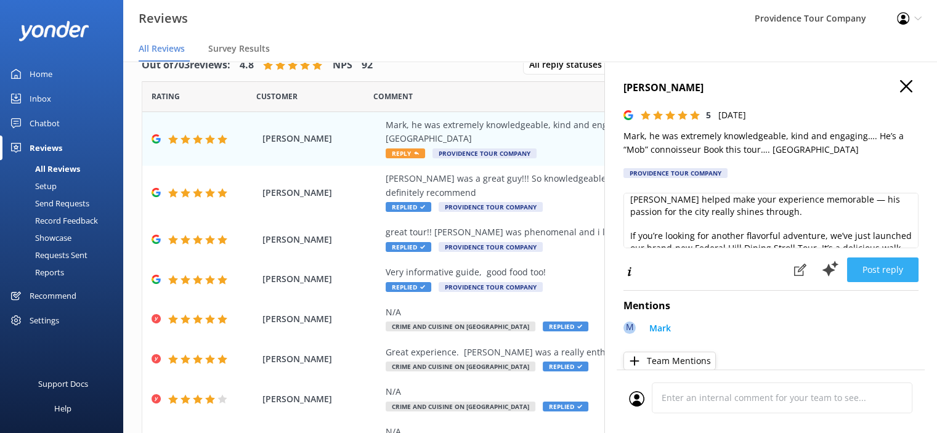
click at [887, 270] on button "Post reply" at bounding box center [882, 270] width 71 height 25
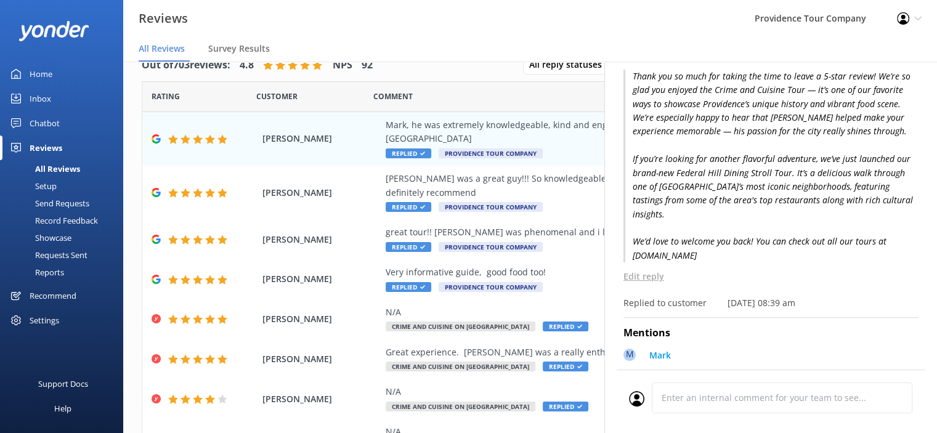
scroll to position [0, 0]
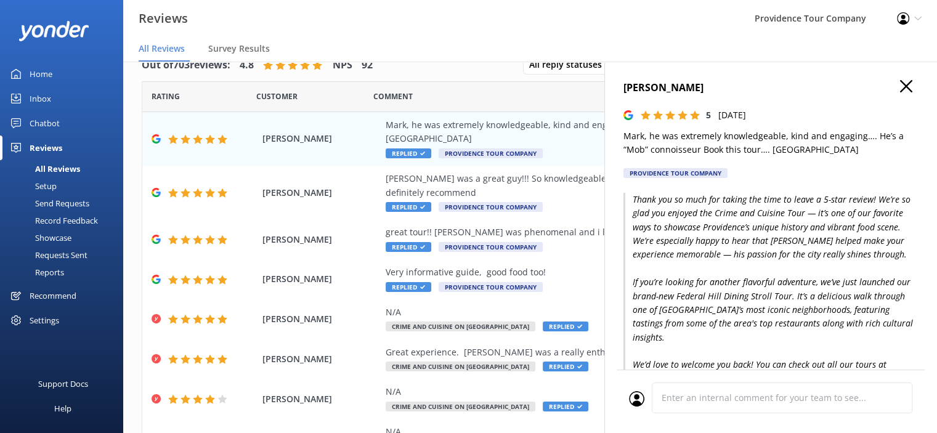
click at [900, 83] on icon "button" at bounding box center [906, 86] width 12 height 12
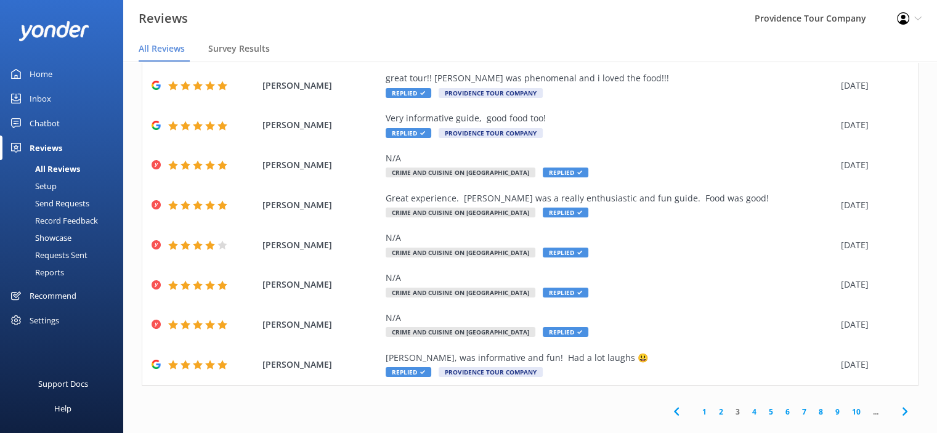
scroll to position [171, 0]
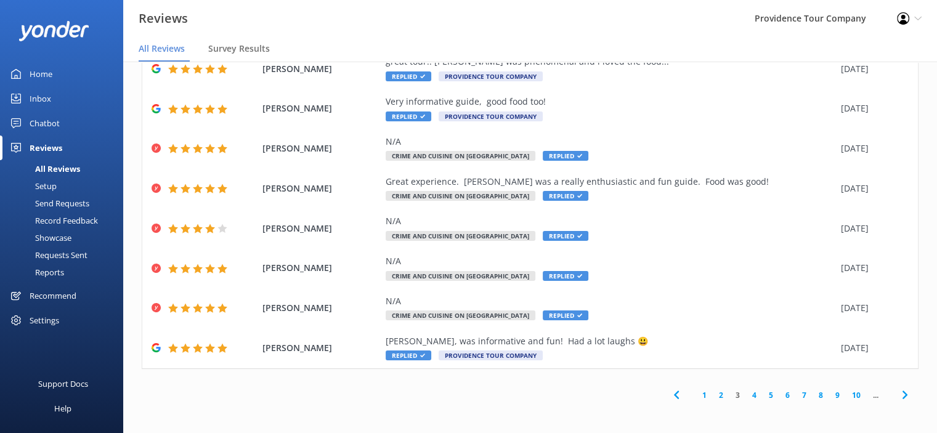
click at [713, 394] on link "2" at bounding box center [721, 395] width 17 height 12
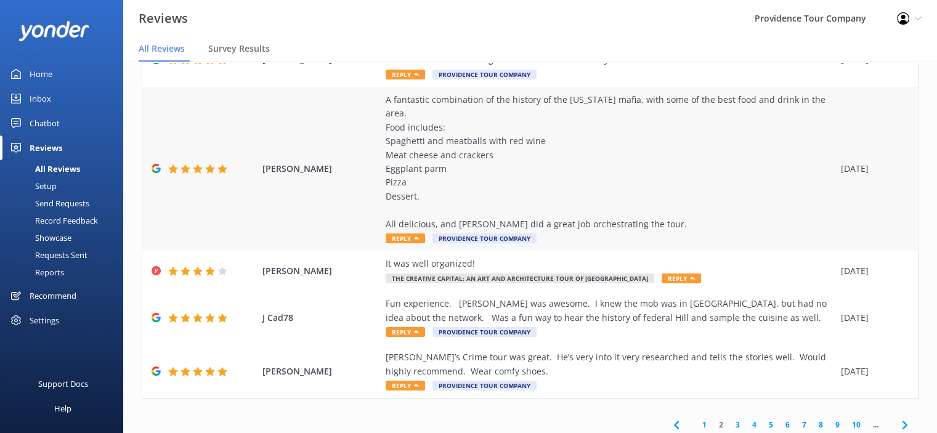
scroll to position [309, 0]
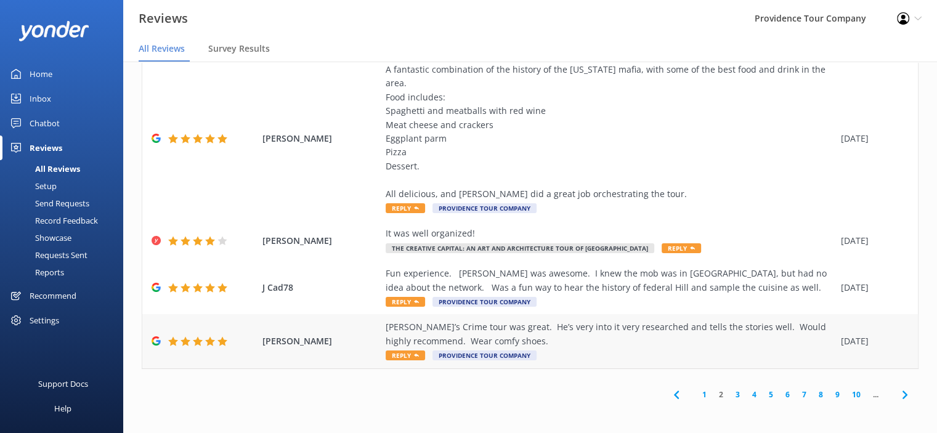
click at [515, 335] on div "[PERSON_NAME]’s Crime tour was great. He’s very into it very researched and tel…" at bounding box center [610, 334] width 449 height 28
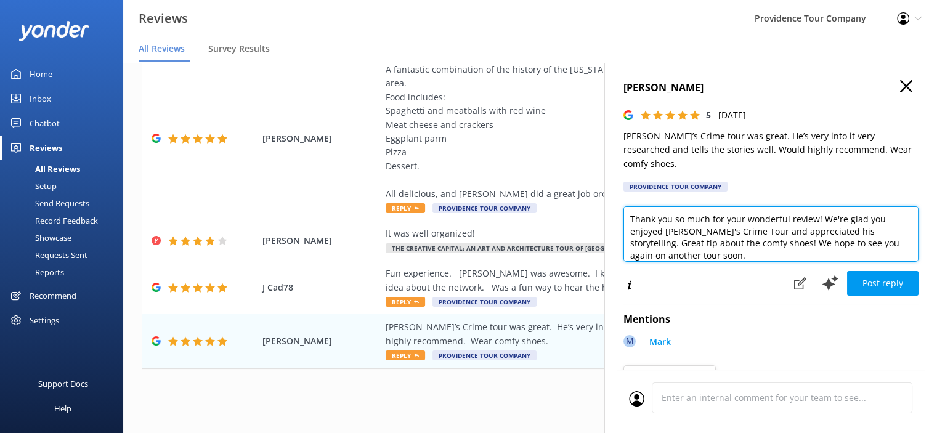
drag, startPoint x: 717, startPoint y: 248, endPoint x: 630, endPoint y: 204, distance: 98.1
click at [630, 206] on textarea "Thank you so much for your wonderful review! We're glad you enjoyed [PERSON_NAM…" at bounding box center [771, 233] width 295 height 55
paste textarea "kind review and for joining us on the Crime and Cuisine Tour! We're thrilled to…"
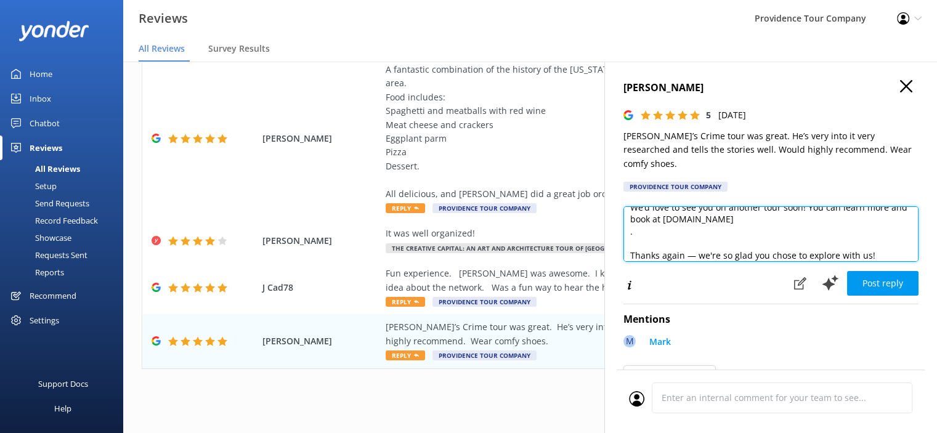
click at [667, 226] on textarea "Thank you so much for your kind review and for joining us on the Crime and Cuis…" at bounding box center [771, 233] width 295 height 55
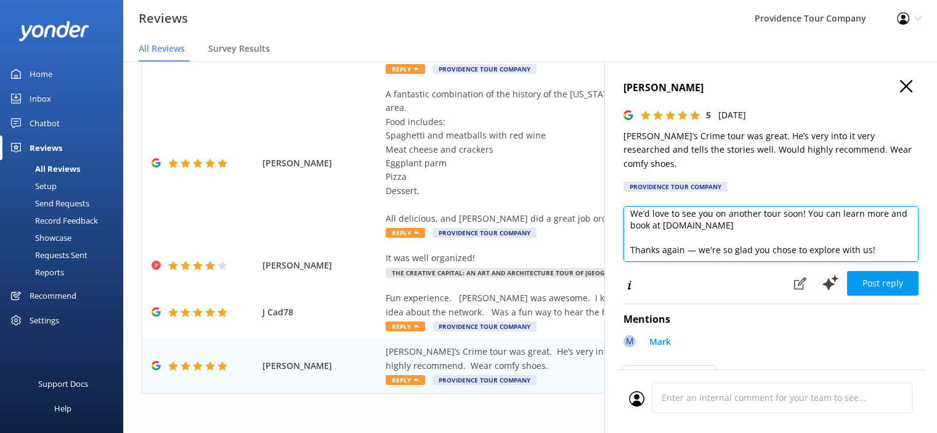
scroll to position [46, 0]
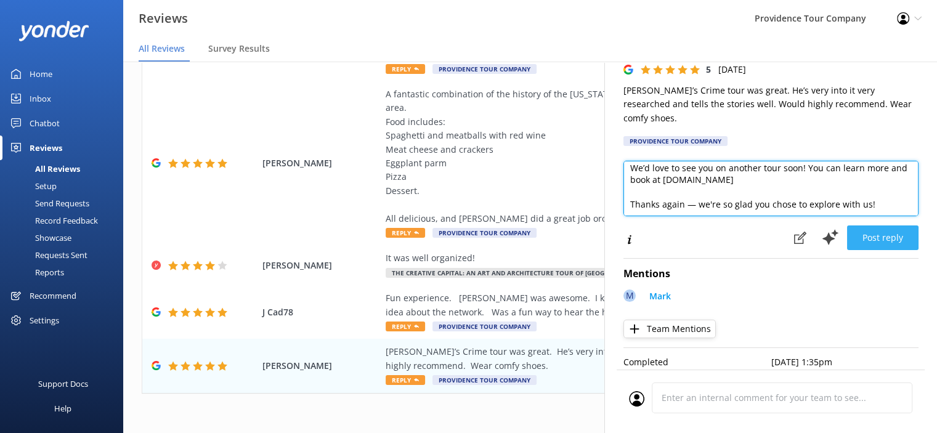
type textarea "Thank you so much for your kind review and for joining us on the Crime and Cuis…"
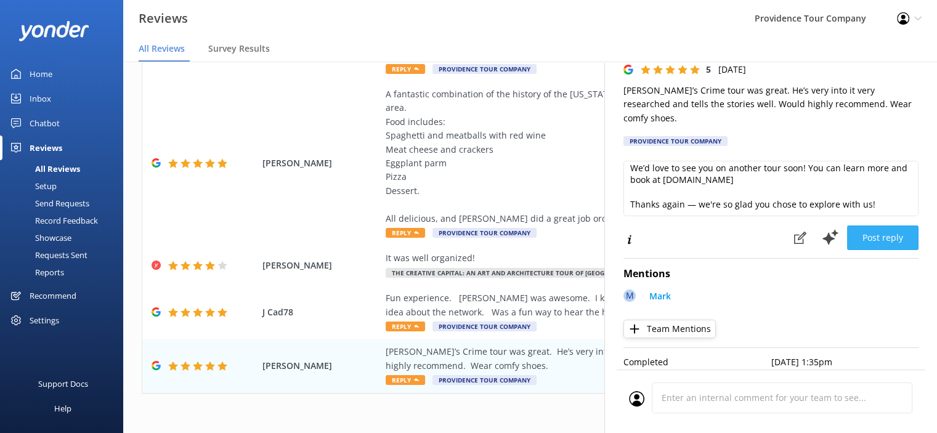
click at [892, 226] on button "Post reply" at bounding box center [882, 238] width 71 height 25
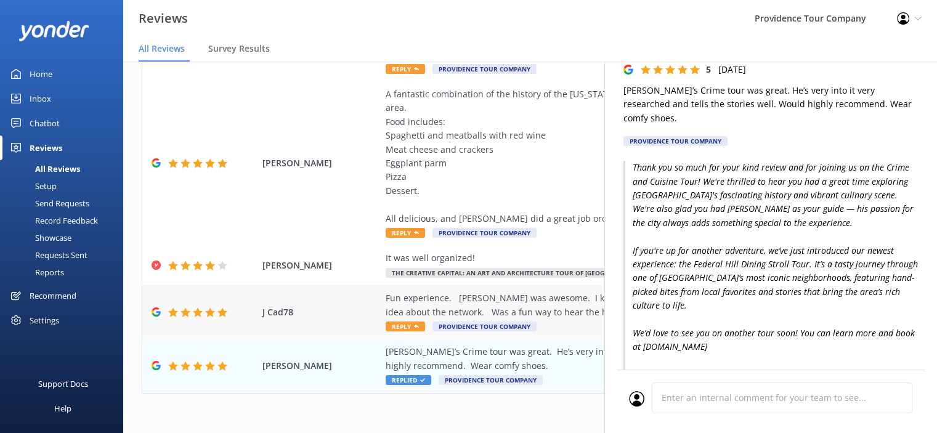
click at [542, 303] on div "Fun experience. [PERSON_NAME] was awesome. I knew the mob was in [GEOGRAPHIC_DA…" at bounding box center [610, 305] width 449 height 28
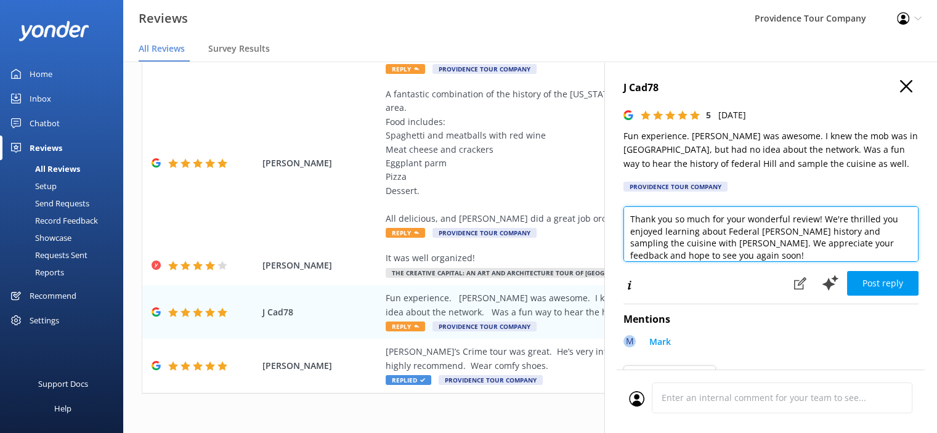
click at [720, 257] on textarea "Thank you so much for your wonderful review! We're thrilled you enjoyed learnin…" at bounding box center [771, 233] width 295 height 55
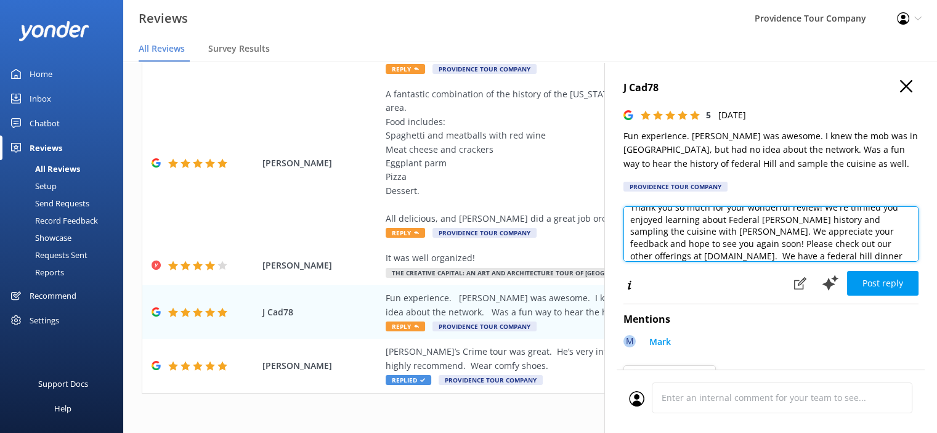
scroll to position [24, 0]
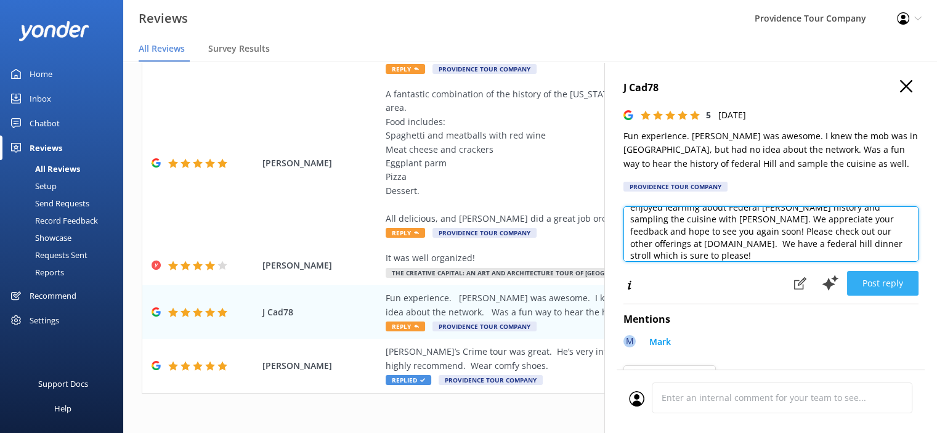
type textarea "Thank you so much for your wonderful review! We're thrilled you enjoyed learnin…"
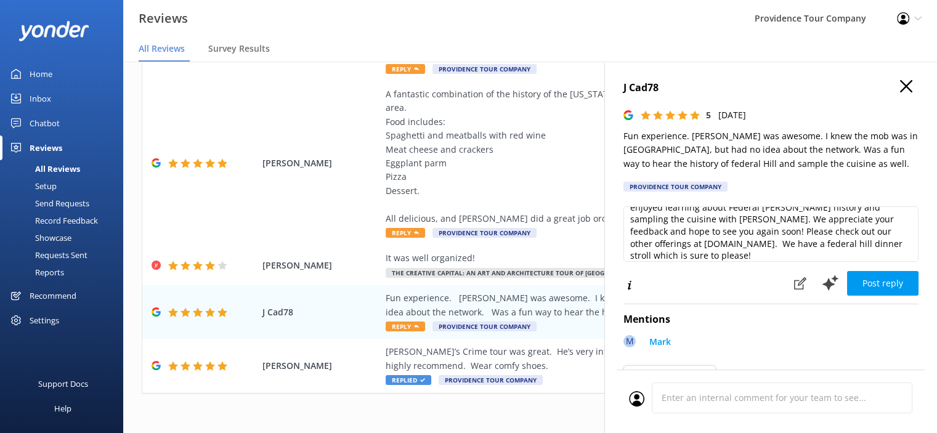
drag, startPoint x: 882, startPoint y: 290, endPoint x: 870, endPoint y: 279, distance: 16.1
click at [882, 288] on button "Post reply" at bounding box center [882, 283] width 71 height 25
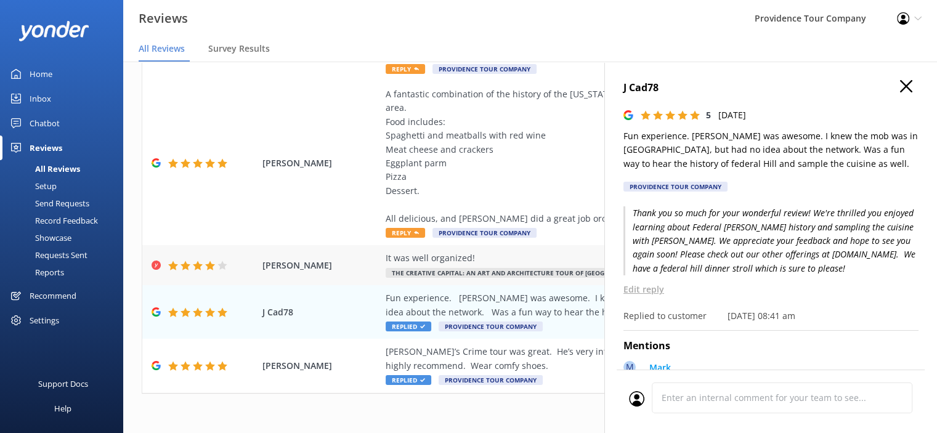
click at [486, 262] on div "It was well organized!" at bounding box center [610, 258] width 449 height 14
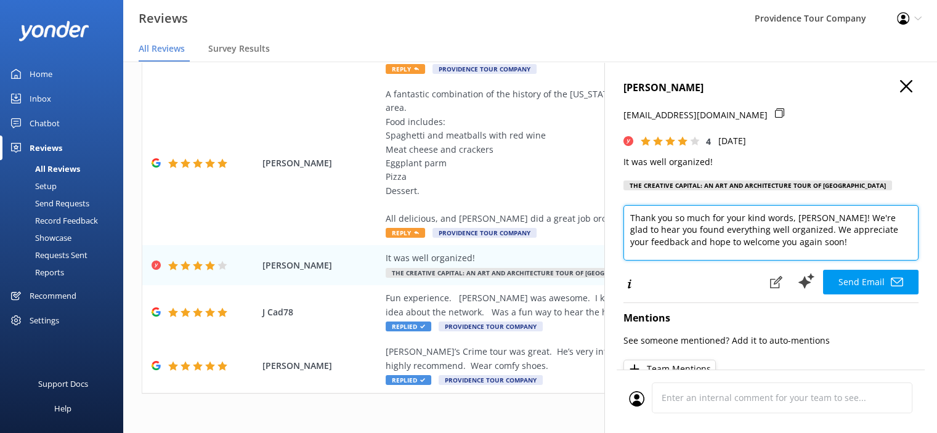
click at [812, 255] on textarea "Thank you so much for your kind words, [PERSON_NAME]! We're glad to hear you fo…" at bounding box center [771, 232] width 295 height 55
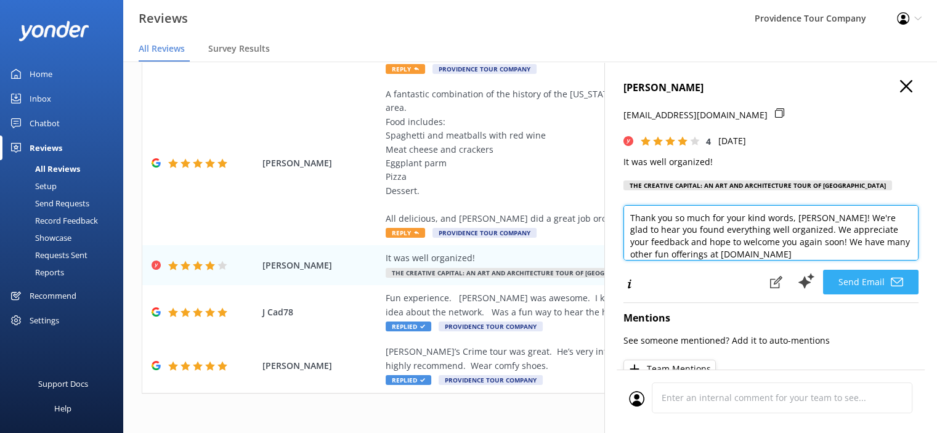
type textarea "Thank you so much for your kind words, [PERSON_NAME]! We're glad to hear you fo…"
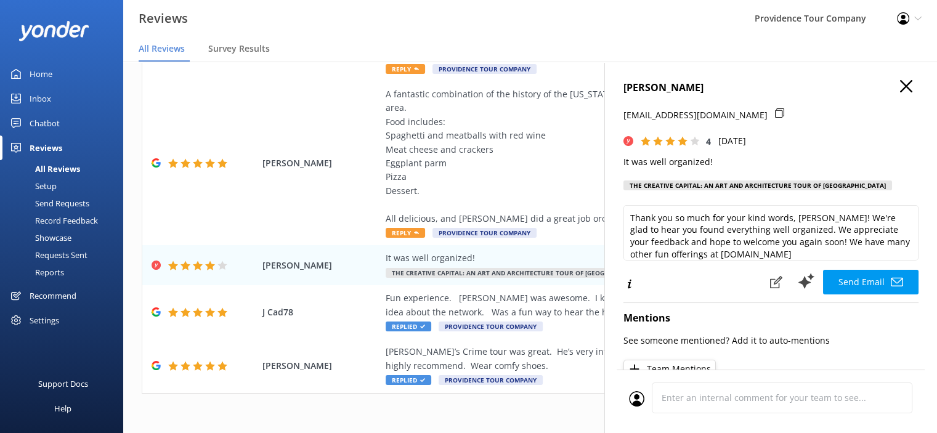
drag, startPoint x: 885, startPoint y: 296, endPoint x: 878, endPoint y: 298, distance: 7.0
click at [891, 288] on icon at bounding box center [897, 282] width 12 height 12
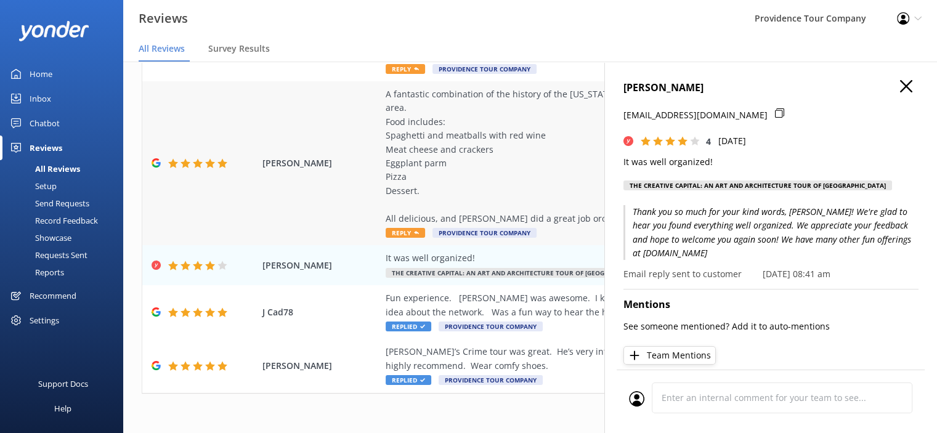
click at [515, 169] on div "A fantastic combination of the history of the [US_STATE] mafia, with some of th…" at bounding box center [610, 157] width 449 height 138
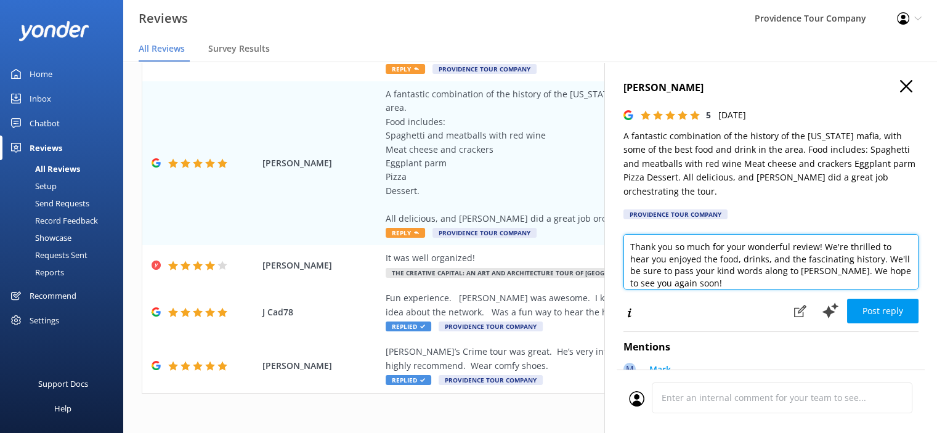
click at [749, 288] on textarea "Thank you so much for your wonderful review! We're thrilled to hear you enjoyed…" at bounding box center [771, 261] width 295 height 55
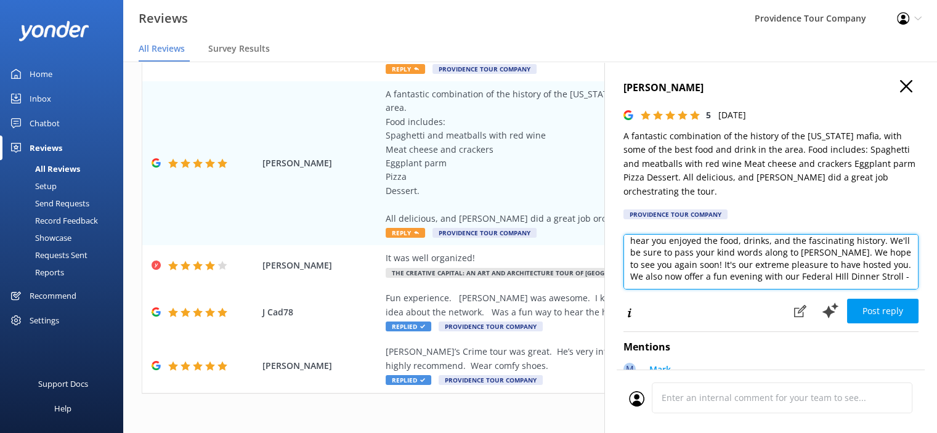
click at [857, 270] on textarea "Thank you so much for your wonderful review! We're thrilled to hear you enjoyed…" at bounding box center [771, 261] width 295 height 55
click at [858, 267] on textarea "Thank you so much for your wonderful review! We're thrilled to hear you enjoyed…" at bounding box center [771, 261] width 295 height 55
click at [863, 271] on textarea "Thank you so much for your wonderful review! We're thrilled to hear you enjoyed…" at bounding box center [771, 261] width 295 height 55
drag, startPoint x: 864, startPoint y: 272, endPoint x: 854, endPoint y: 275, distance: 10.5
click at [854, 275] on textarea "Thank you so much for your wonderful review! We're thrilled to hear you enjoyed…" at bounding box center [771, 261] width 295 height 55
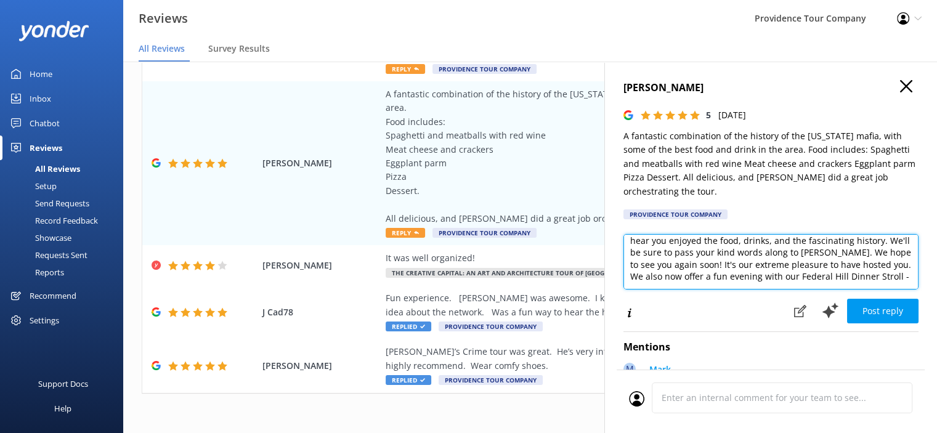
click at [766, 285] on textarea "Thank you so much for your wonderful review! We're thrilled to hear you enjoyed…" at bounding box center [771, 261] width 295 height 55
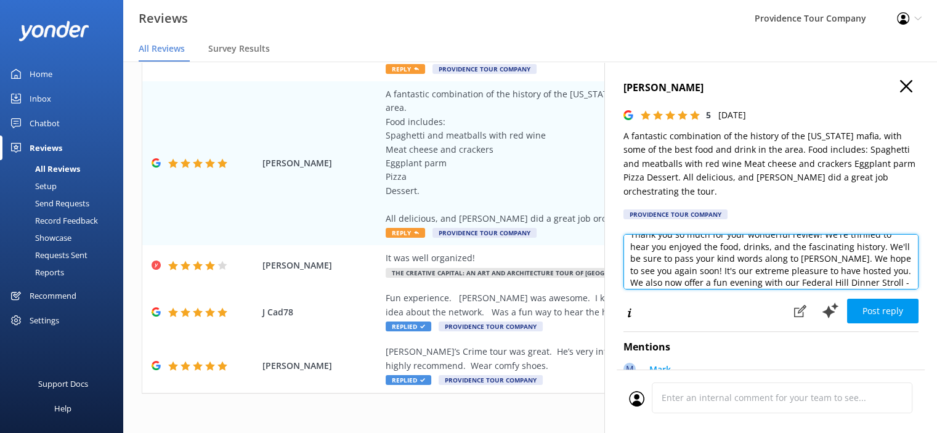
scroll to position [0, 0]
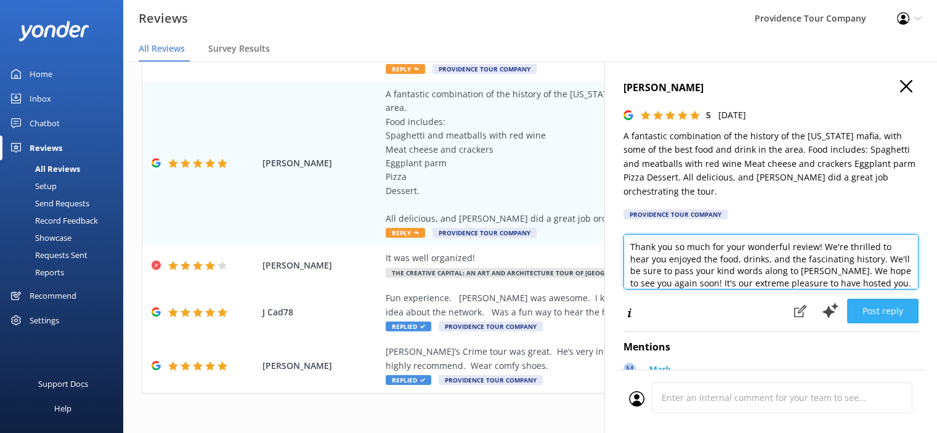
type textarea "Thank you so much for your wonderful review! We're thrilled to hear you enjoyed…"
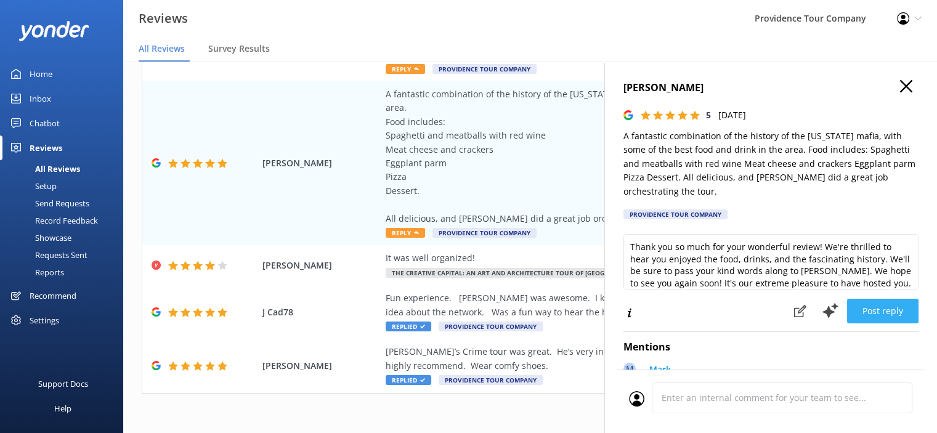
click at [873, 314] on button "Post reply" at bounding box center [882, 311] width 71 height 25
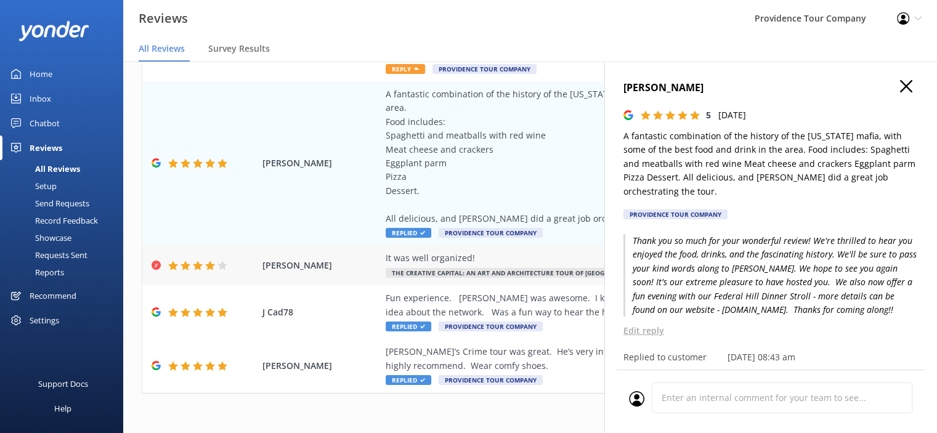
click at [517, 272] on span "The Creative Capital: An Art and Architecture Tour of [GEOGRAPHIC_DATA]" at bounding box center [520, 273] width 269 height 10
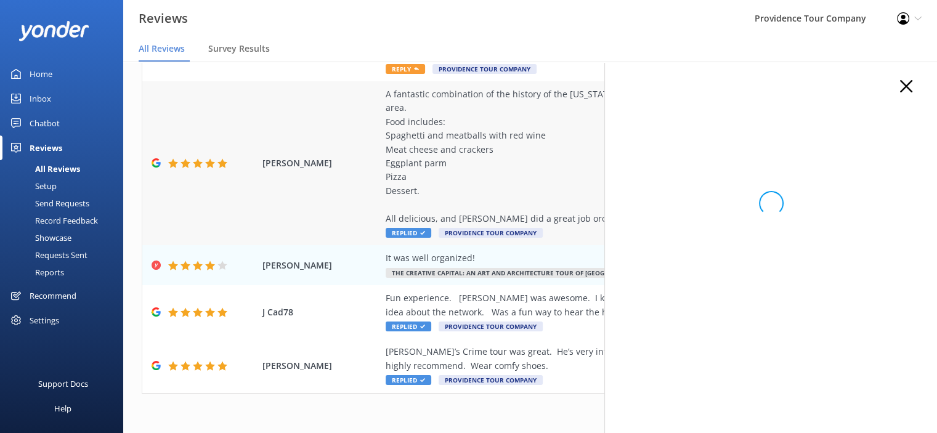
scroll to position [62, 0]
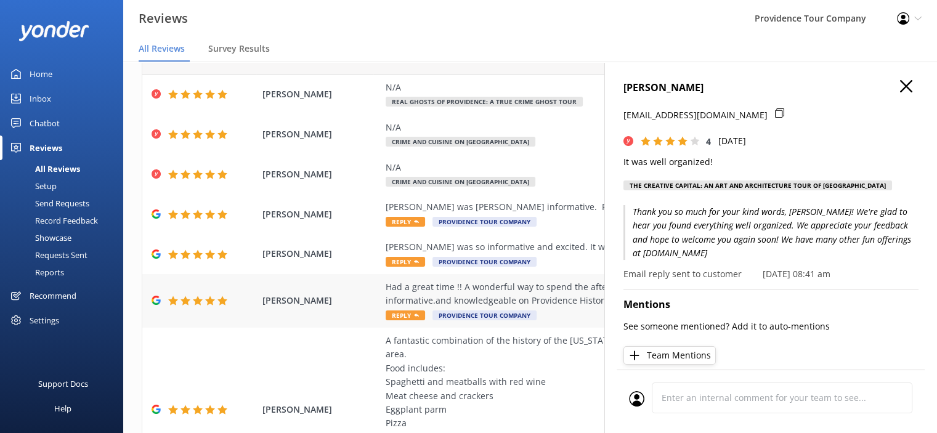
click at [557, 293] on div "Had a great time !! A wonderful way to spend the afternoon..Our guide [PERSON_N…" at bounding box center [610, 294] width 449 height 28
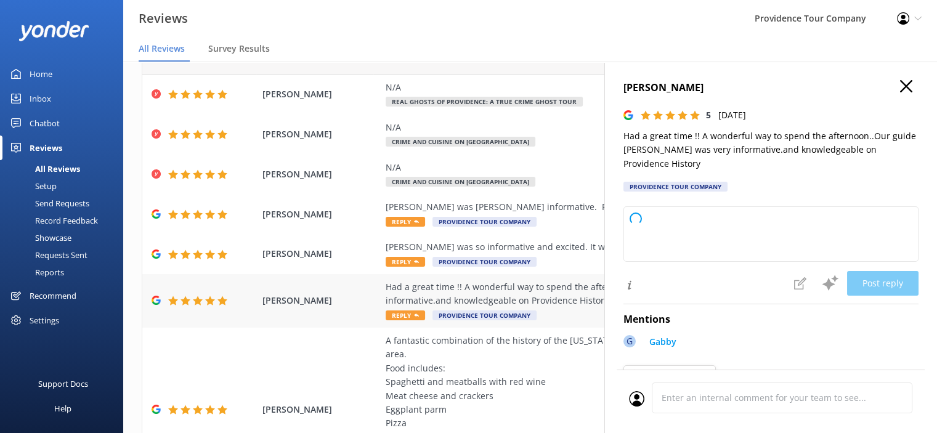
type textarea "Thank you so much for your wonderful review! We're thrilled you enjoyed your af…"
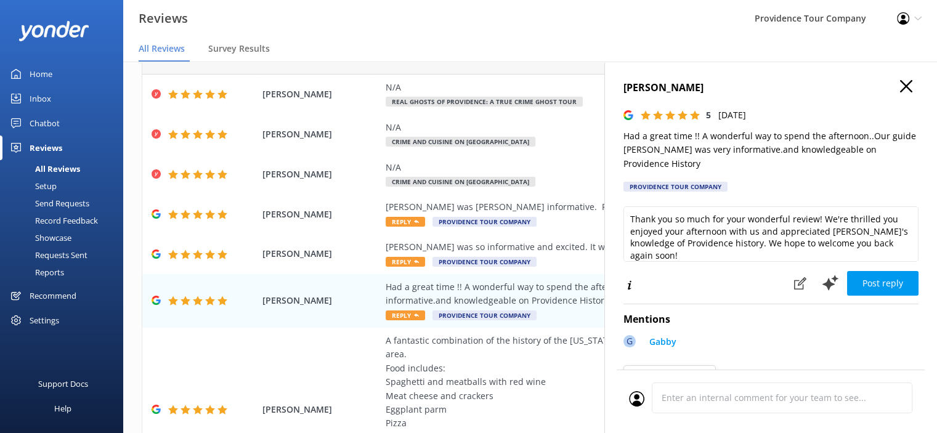
click at [719, 249] on div "Thank you so much for your wonderful review! We're thrilled you enjoyed your af…" at bounding box center [771, 236] width 295 height 60
click at [882, 271] on button "Post reply" at bounding box center [882, 283] width 71 height 25
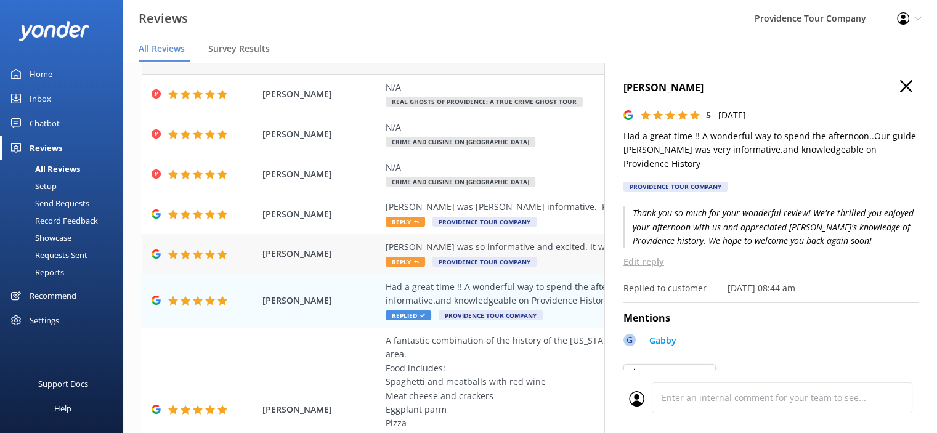
click at [510, 251] on div "[PERSON_NAME] was so informative and excited. It was a great time." at bounding box center [610, 247] width 449 height 14
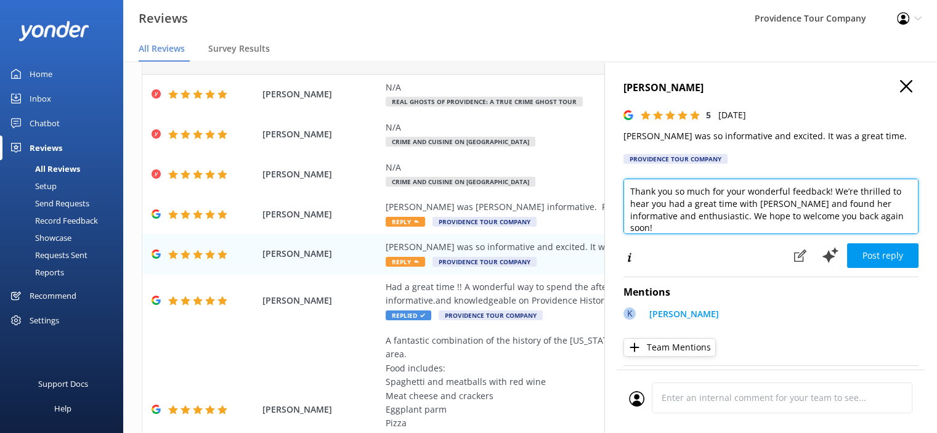
click at [727, 231] on textarea "Thank you so much for your wonderful feedback! We’re thrilled to hear you had a…" at bounding box center [771, 206] width 295 height 55
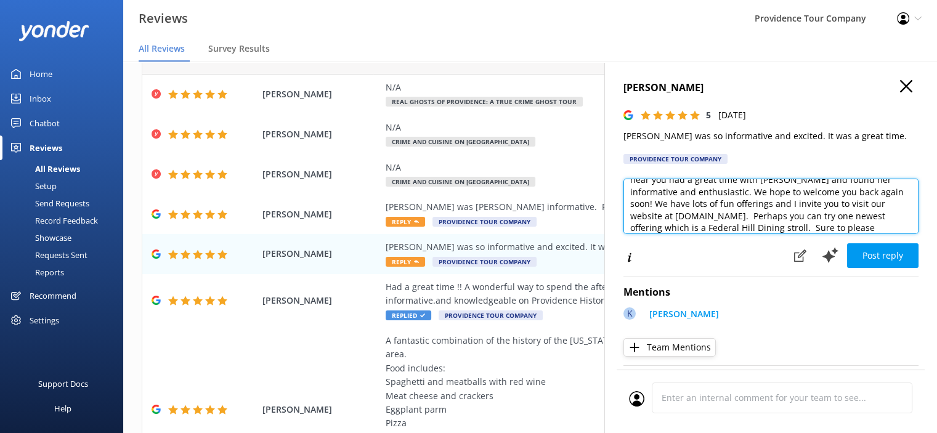
scroll to position [36, 0]
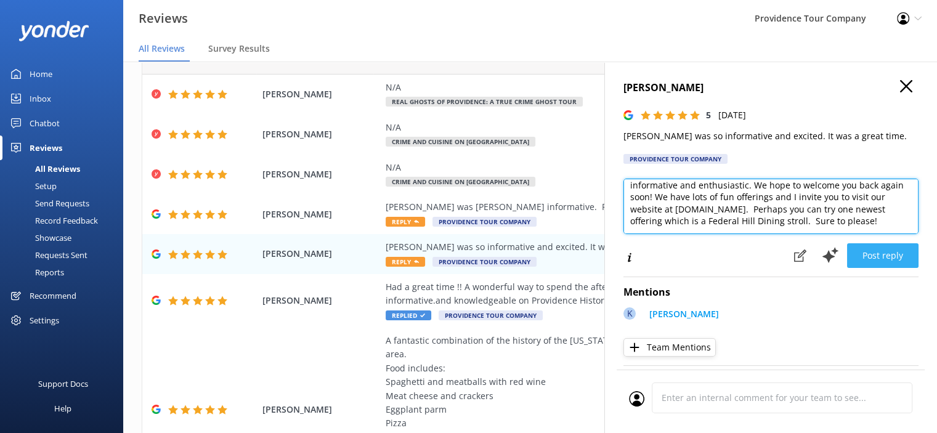
type textarea "Thank you so much for your wonderful feedback! We’re thrilled to hear you had a…"
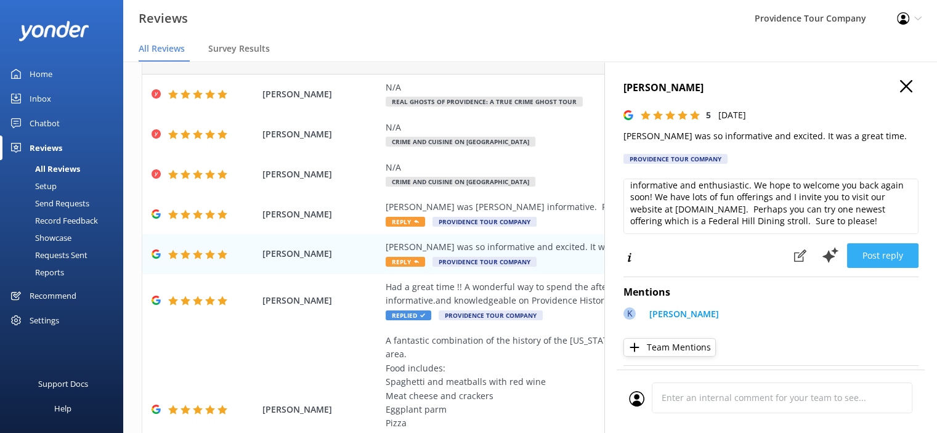
click at [883, 256] on button "Post reply" at bounding box center [882, 255] width 71 height 25
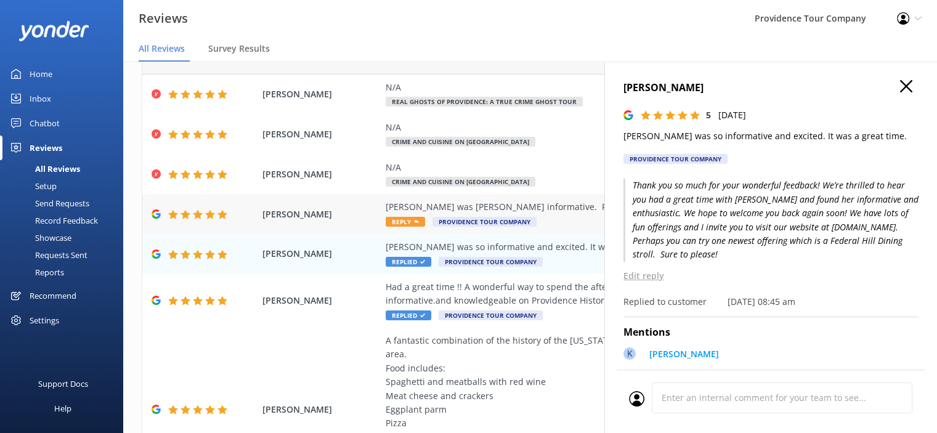
click at [460, 213] on div "[PERSON_NAME] was [PERSON_NAME] informative. Fun interactive tour. Food was exc…" at bounding box center [610, 207] width 449 height 14
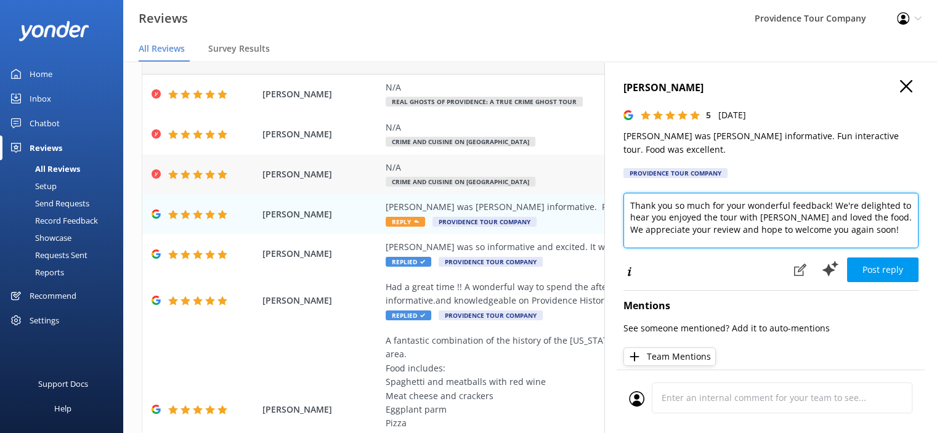
drag, startPoint x: 882, startPoint y: 236, endPoint x: 569, endPoint y: 193, distance: 316.0
click at [569, 193] on div "Out of 703 reviews: 4.8 NPS 92 All reply statuses All reply statuses Needs a re…" at bounding box center [530, 260] width 814 height 396
paste textarea "kind review and for joining us on the Crime and Cuisine Tour! We’re so happy to…"
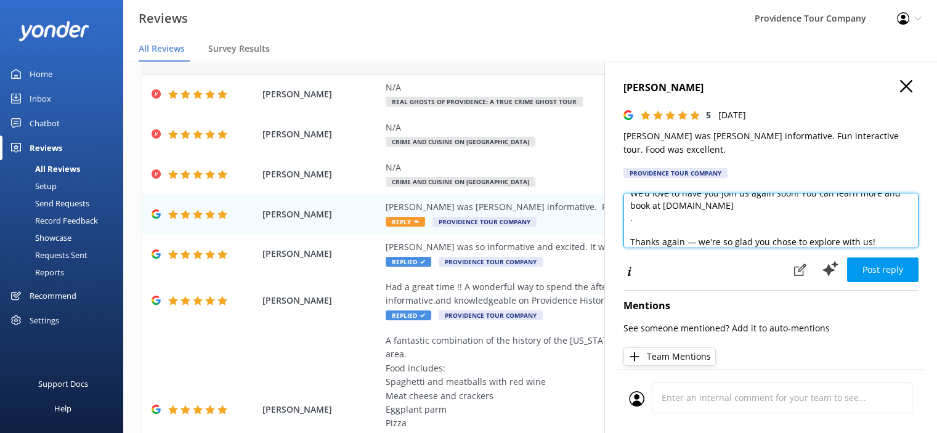
click at [759, 222] on textarea "Thank you so much for your kind review and for joining us on the Crime and Cuis…" at bounding box center [771, 220] width 295 height 55
click at [678, 236] on textarea "Thank you so much for your kind review and for joining us on the Crime and Cuis…" at bounding box center [771, 220] width 295 height 55
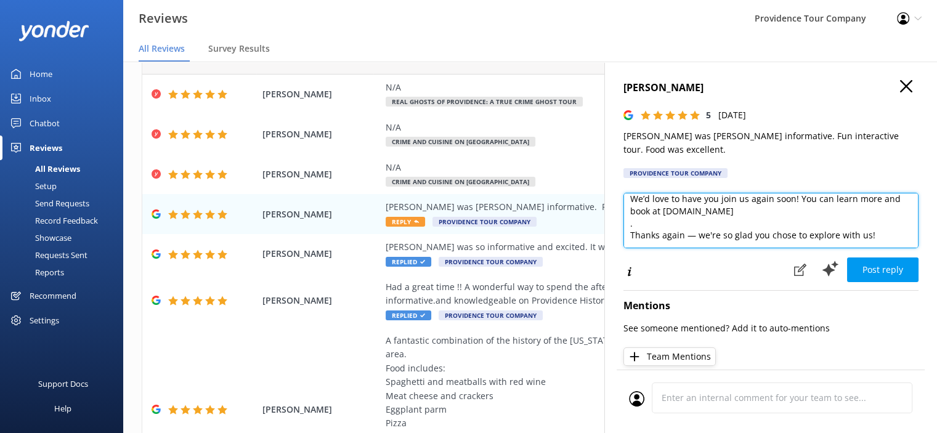
scroll to position [163, 0]
type textarea "Thank you so much for your kind review and for joining us on the Crime and Cuis…"
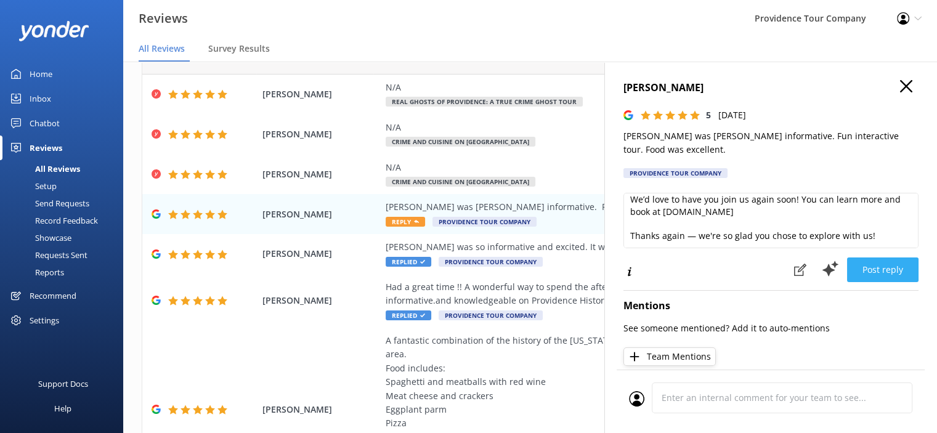
click at [886, 272] on button "Post reply" at bounding box center [882, 270] width 71 height 25
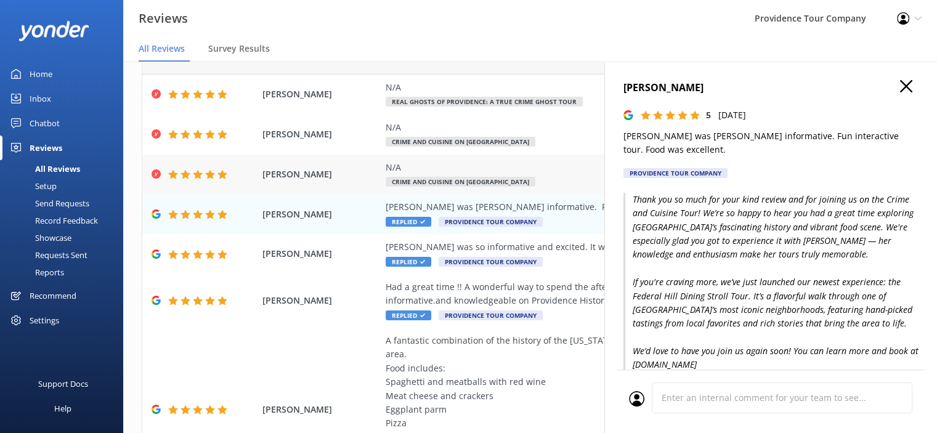
click at [465, 170] on div "N/A" at bounding box center [610, 168] width 449 height 14
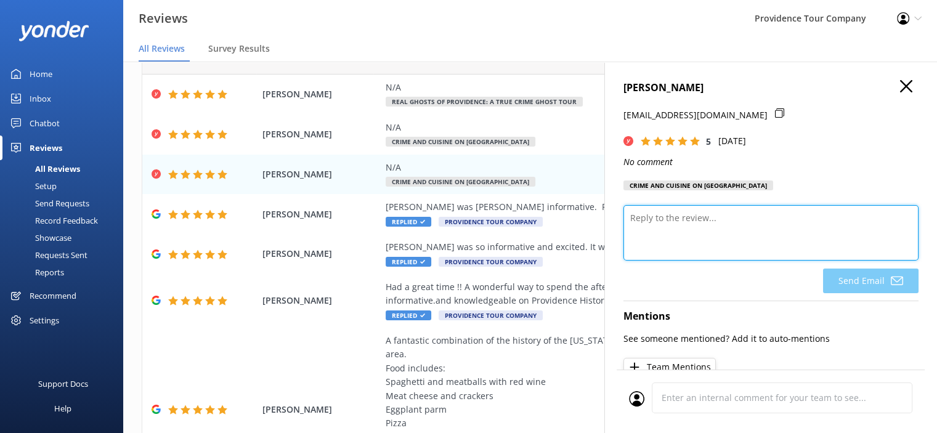
click at [725, 226] on textarea at bounding box center [771, 232] width 295 height 55
paste textarea "Thank you so much for the 5-star review, and for joining us on the Crime and Cu…"
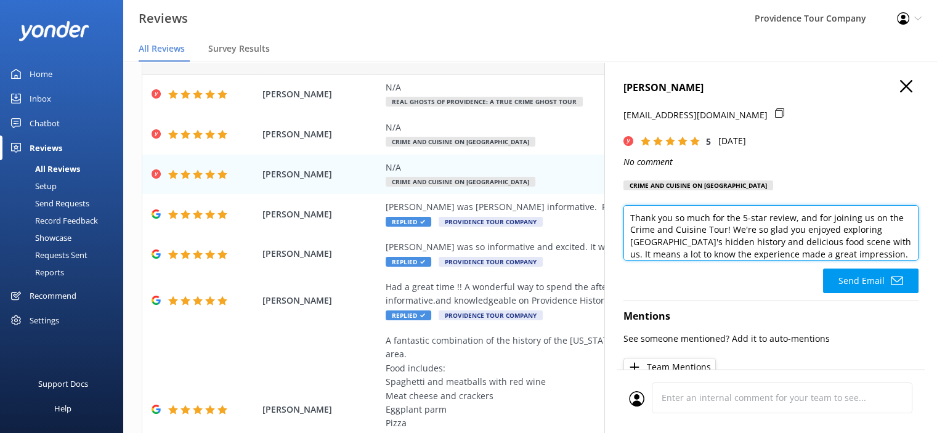
scroll to position [145, 0]
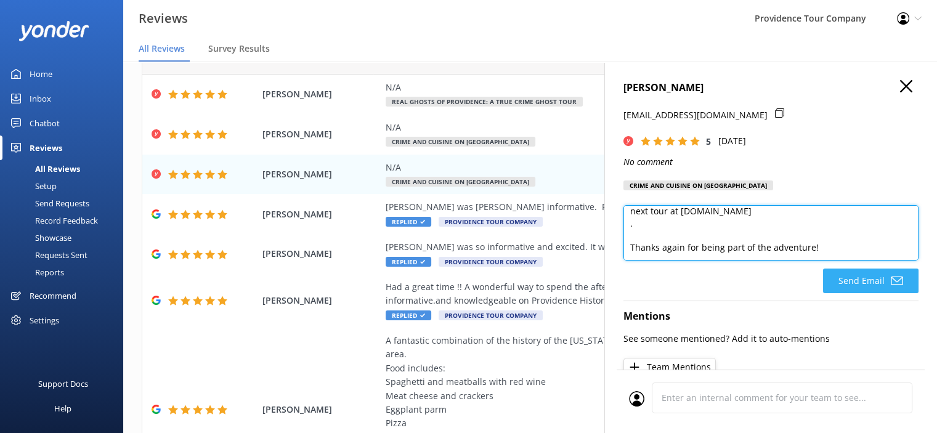
type textarea "Thank you so much for the 5-star review, and for joining us on the Crime and Cu…"
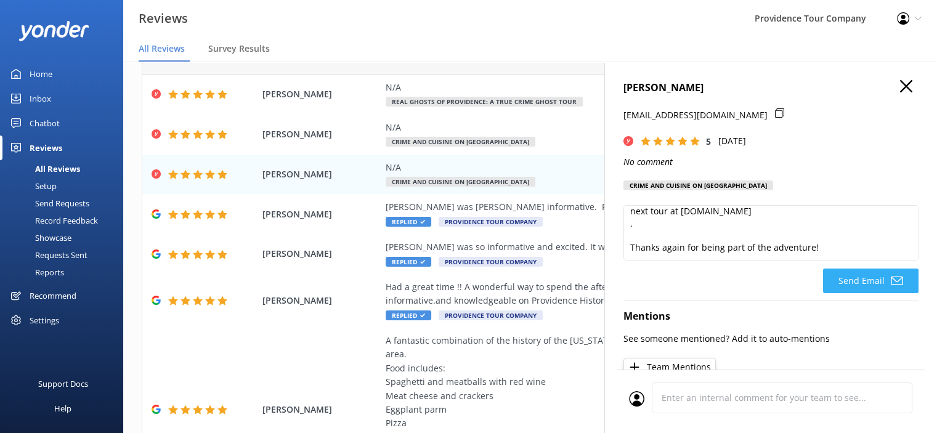
click at [868, 285] on button "Send Email" at bounding box center [871, 281] width 96 height 25
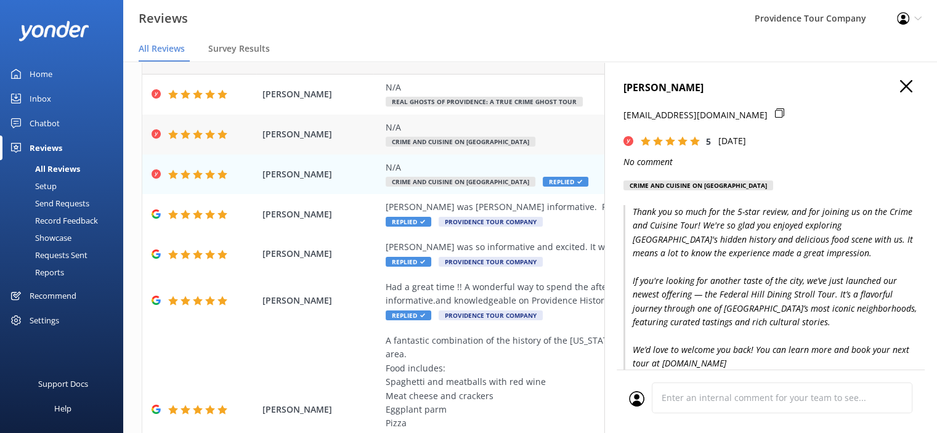
click at [484, 140] on span "Crime and Cuisine on [GEOGRAPHIC_DATA]" at bounding box center [461, 142] width 150 height 10
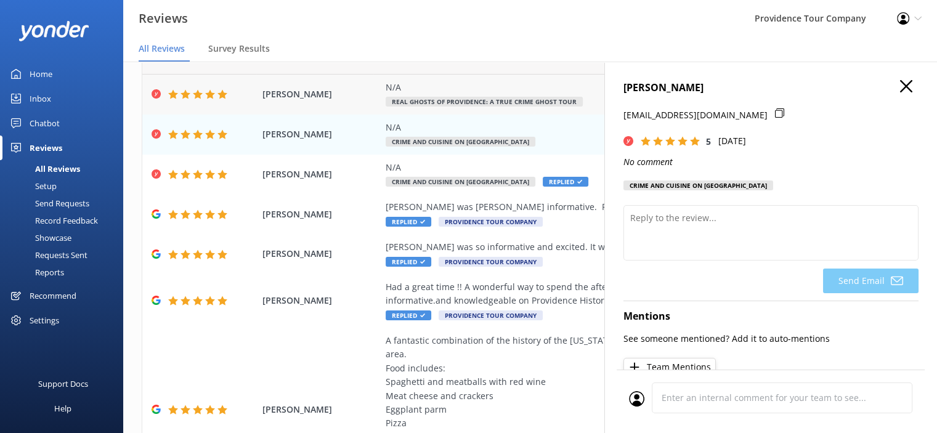
click at [527, 102] on span "Real Ghosts of Providence: A True Crime Ghost Tour" at bounding box center [484, 102] width 197 height 10
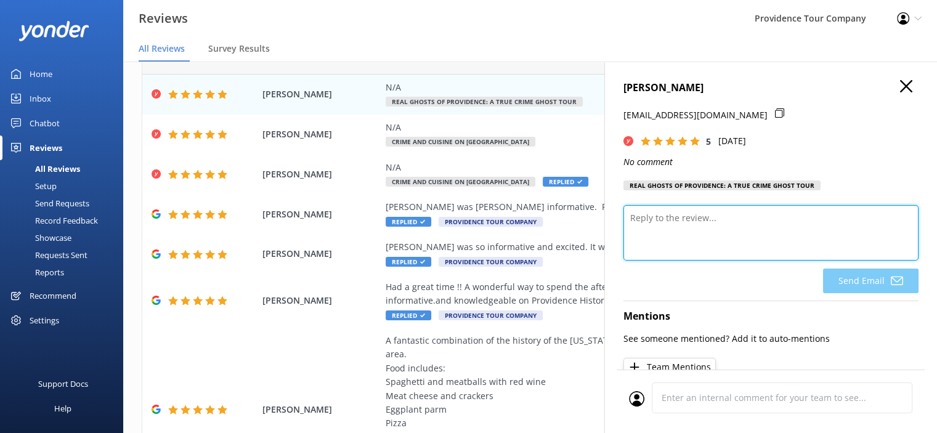
click at [732, 231] on textarea at bounding box center [771, 232] width 295 height 55
paste textarea "Thank you so much for the 5-star review, and for joining us on the Crime and Cu…"
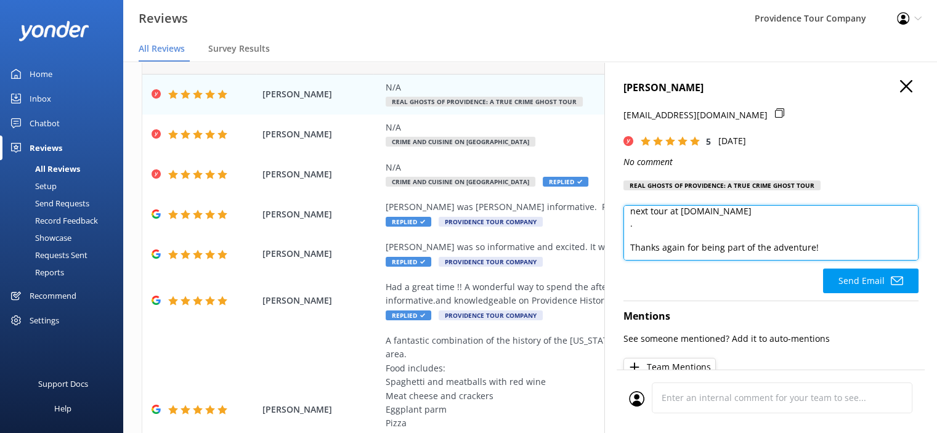
drag, startPoint x: 654, startPoint y: 247, endPoint x: 624, endPoint y: 234, distance: 32.9
click at [624, 234] on textarea "Thank you so much for the 5-star review, and for joining us on the Crime and Cu…" at bounding box center [771, 232] width 295 height 55
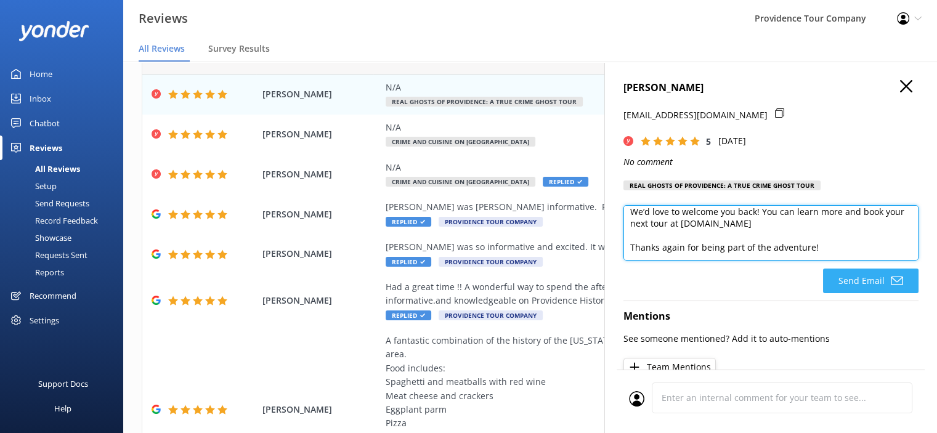
type textarea "Thank you so much for the 5-star review, and for joining us on the Crime and Cu…"
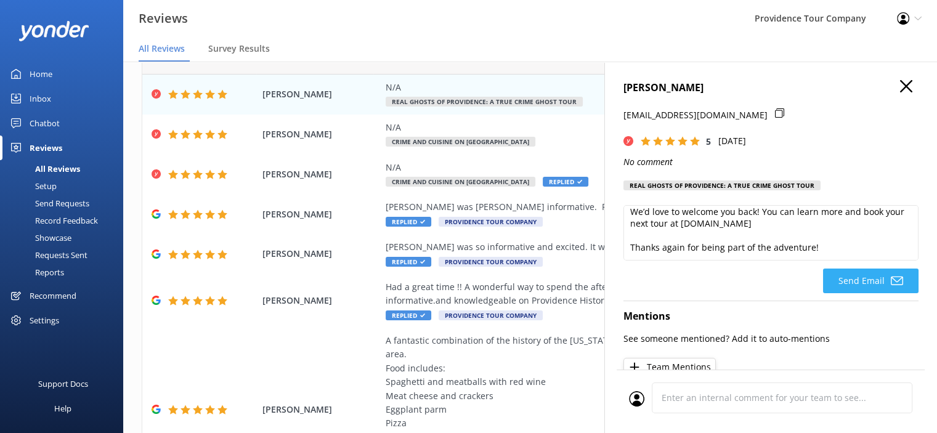
click at [874, 280] on button "Send Email" at bounding box center [871, 281] width 96 height 25
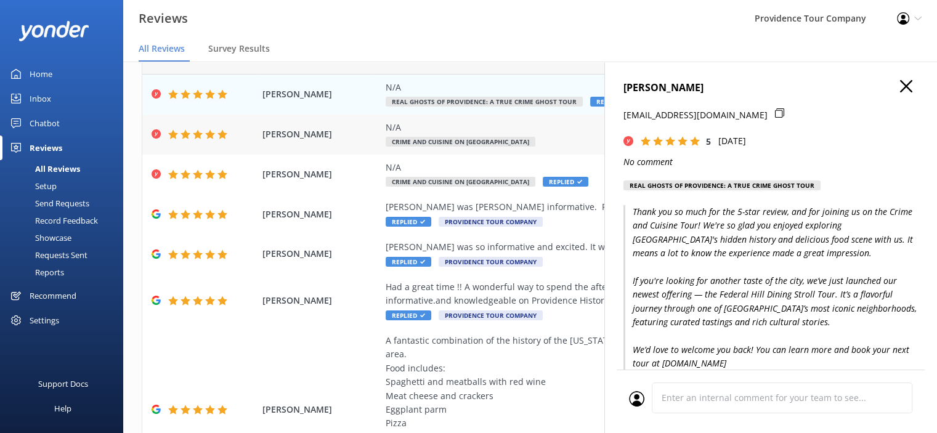
click at [472, 137] on span "Crime and Cuisine on [GEOGRAPHIC_DATA]" at bounding box center [461, 142] width 150 height 10
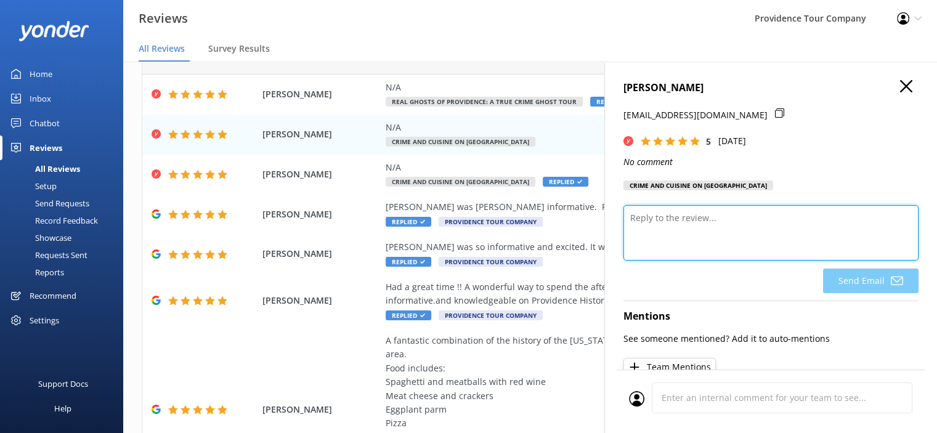
click at [725, 244] on textarea at bounding box center [771, 232] width 295 height 55
paste textarea "Thank you so much for the 5-star rating! We’re thrilled you joined us for the C…"
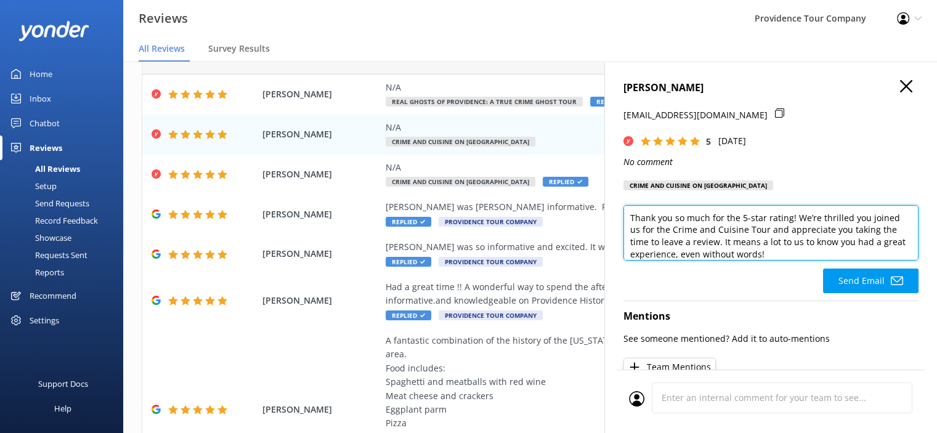
scroll to position [3, 0]
drag, startPoint x: 786, startPoint y: 266, endPoint x: 722, endPoint y: 256, distance: 64.8
click at [722, 256] on textarea "Thank you so much for the 5-star rating! We’re thrilled you joined us for the C…" at bounding box center [771, 232] width 295 height 55
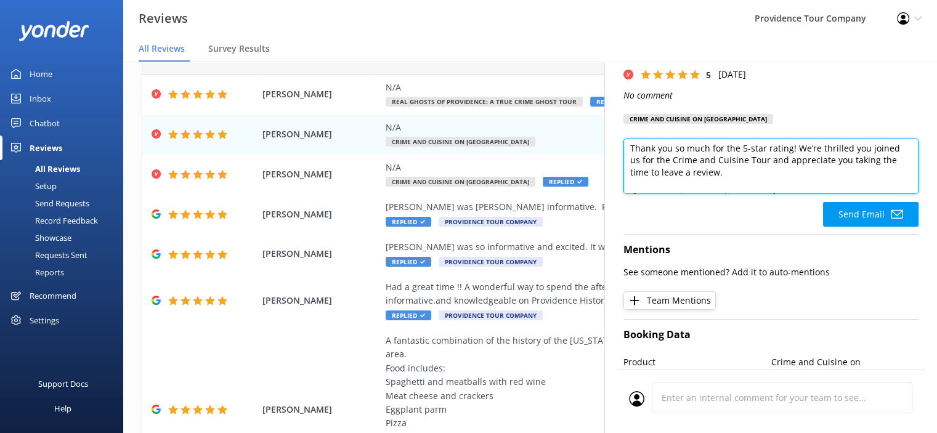
scroll to position [62, 0]
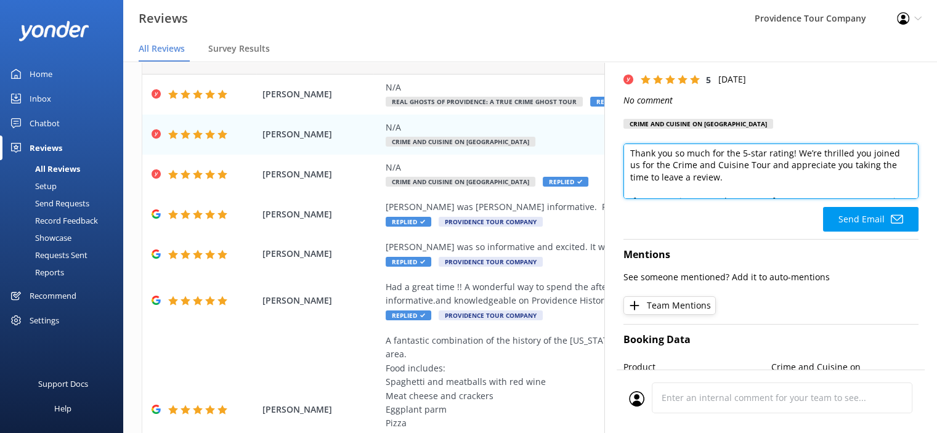
click at [679, 199] on textarea "Thank you so much for the 5-star rating! We’re thrilled you joined us for the C…" at bounding box center [771, 171] width 295 height 55
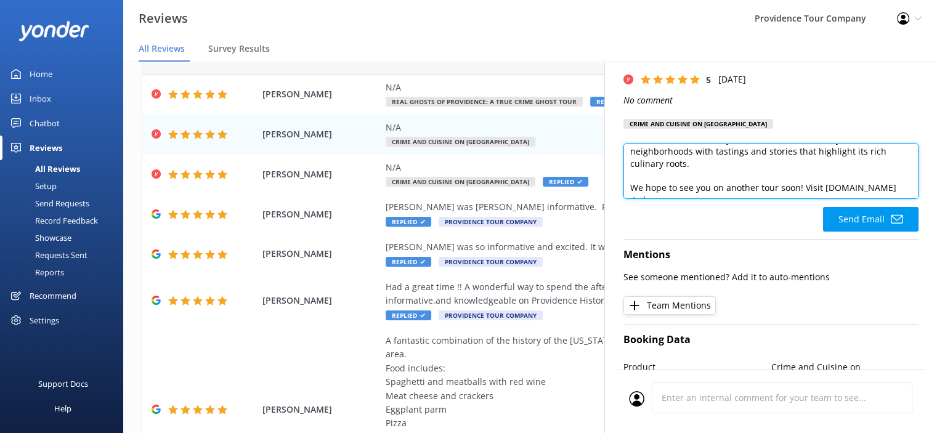
scroll to position [102, 0]
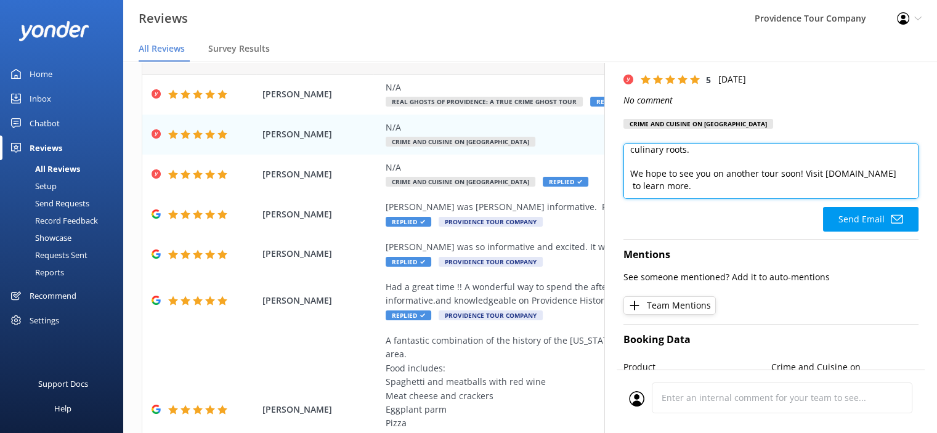
click at [647, 166] on textarea "Thank you so much for the 5-star rating! We’re thrilled you joined us for the C…" at bounding box center [771, 171] width 295 height 55
click at [631, 189] on textarea "Thank you so much for the 5-star rating! We’re thrilled you joined us for the C…" at bounding box center [771, 171] width 295 height 55
drag, startPoint x: 701, startPoint y: 204, endPoint x: 649, endPoint y: 205, distance: 51.8
click at [649, 199] on textarea "Thank you so much for the 5-star rating! We’re thrilled you joined us for the C…" at bounding box center [771, 171] width 295 height 55
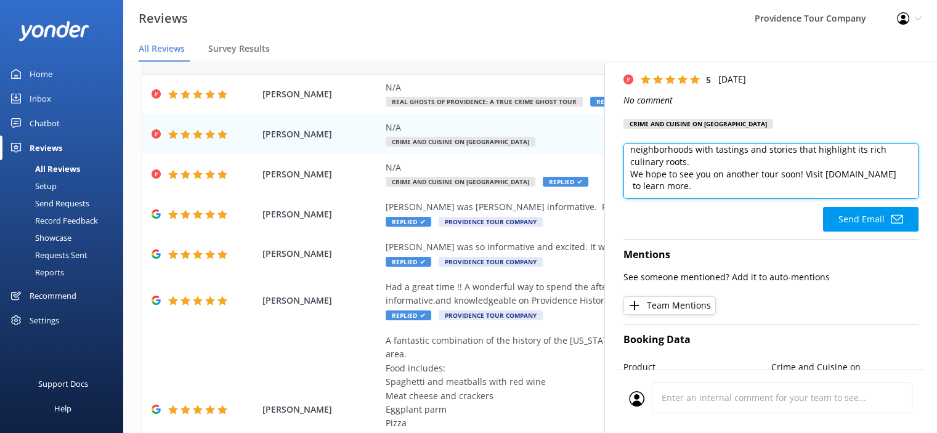
click at [634, 199] on textarea "Thank you so much for the 5-star rating! We’re thrilled you joined us for the C…" at bounding box center [771, 171] width 295 height 55
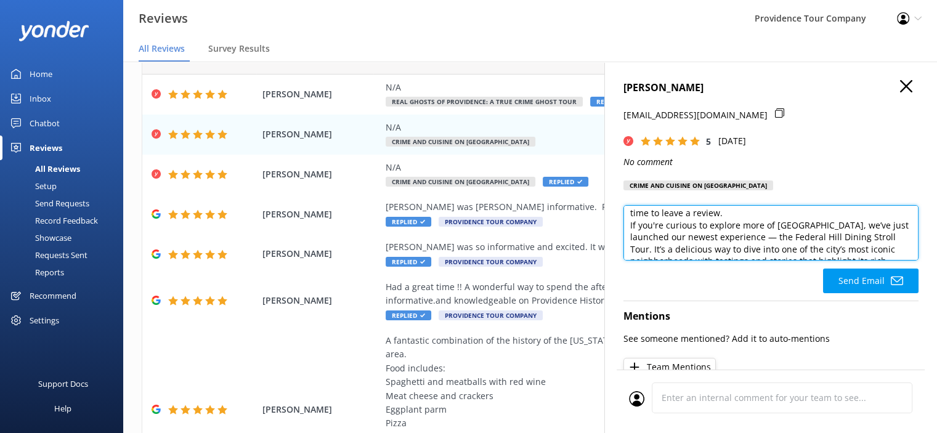
scroll to position [54, 0]
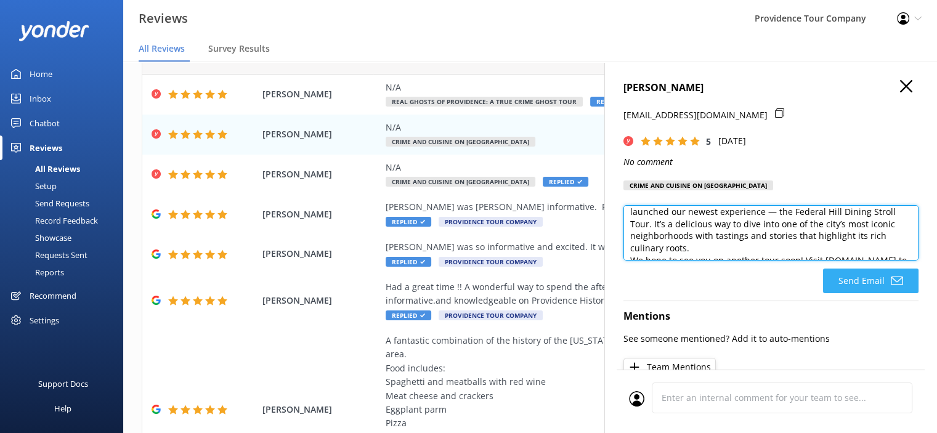
type textarea "Thank you so much for the 5-star rating! We’re thrilled you joined us for the C…"
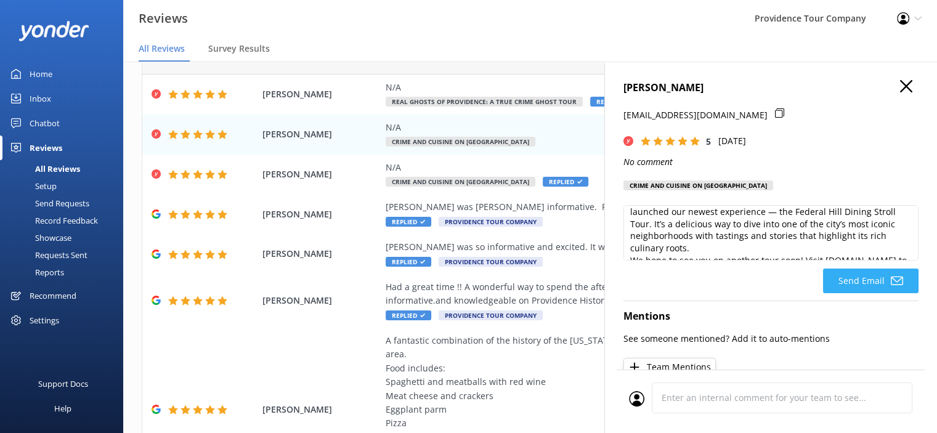
click at [878, 293] on button "Send Email" at bounding box center [871, 281] width 96 height 25
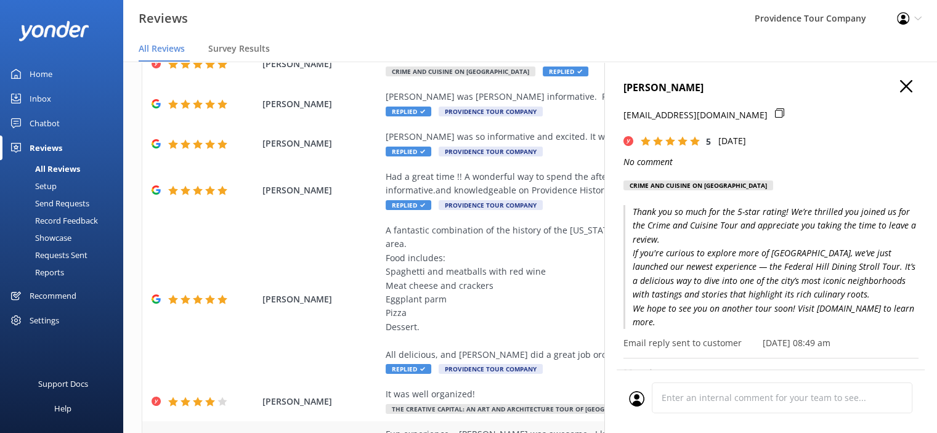
scroll to position [247, 0]
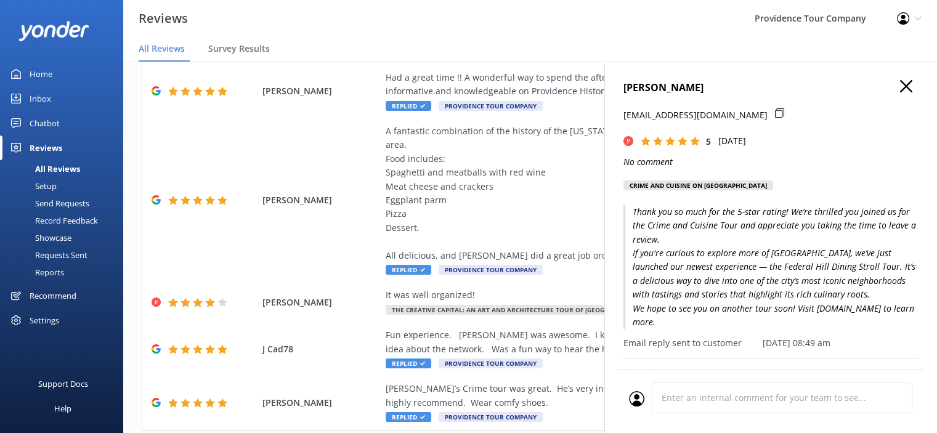
click at [900, 81] on use "button" at bounding box center [906, 86] width 12 height 12
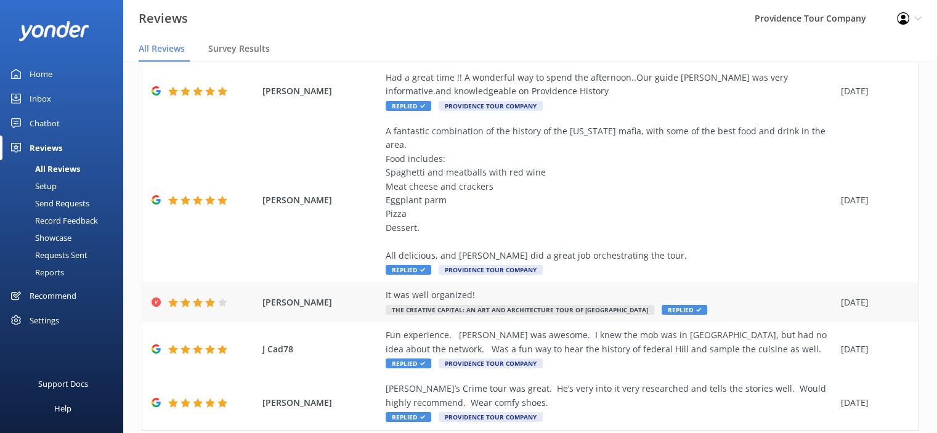
scroll to position [309, 0]
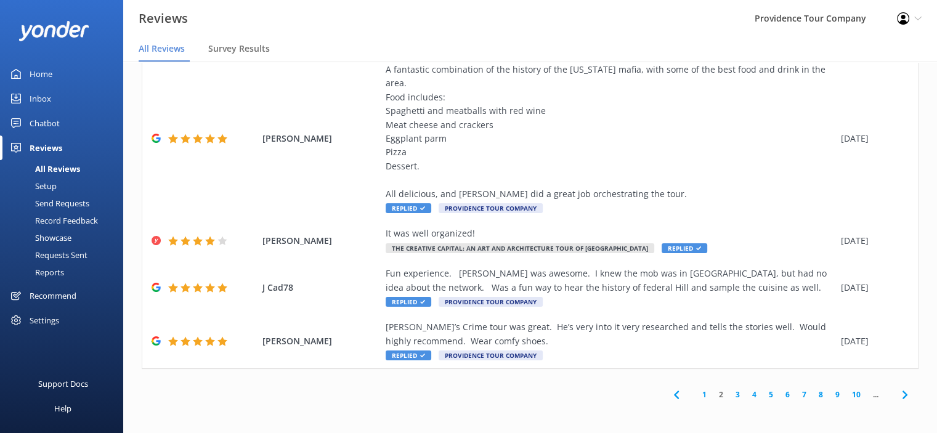
click at [700, 394] on link "1" at bounding box center [704, 395] width 17 height 12
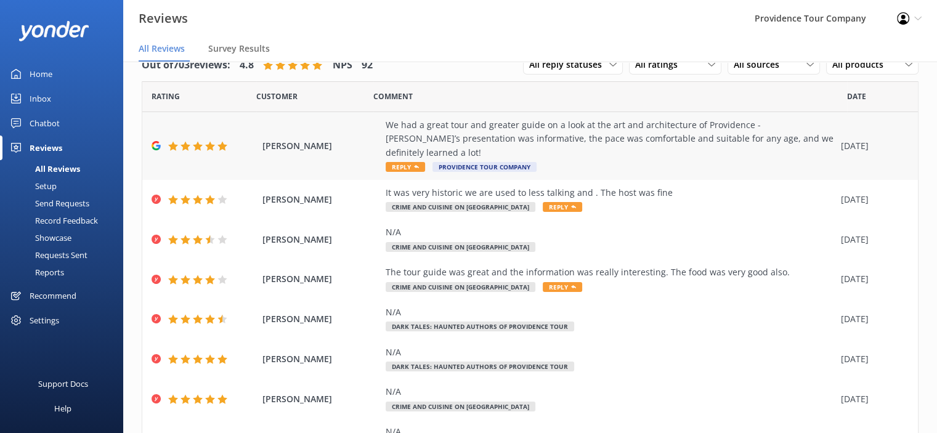
click at [547, 142] on div "We had a great tour and greater guide on a look at the art and architecture of …" at bounding box center [610, 138] width 449 height 41
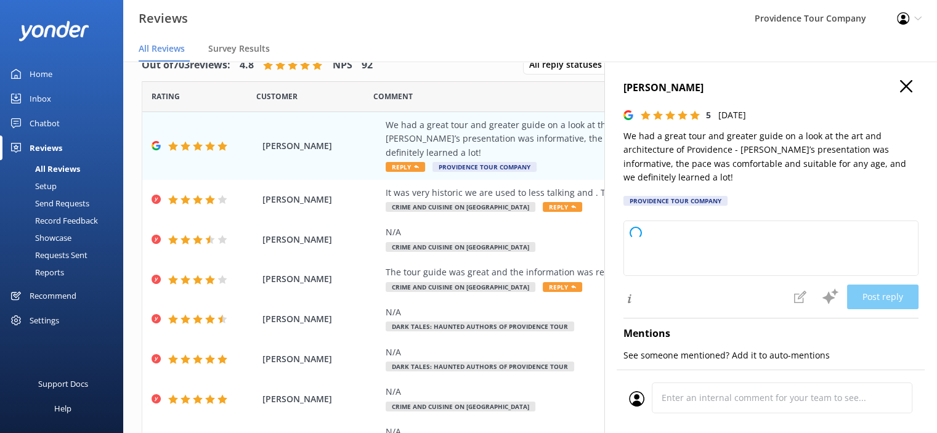
type textarea "Thank you so much for your wonderful review! We're delighted to hear you enjoye…"
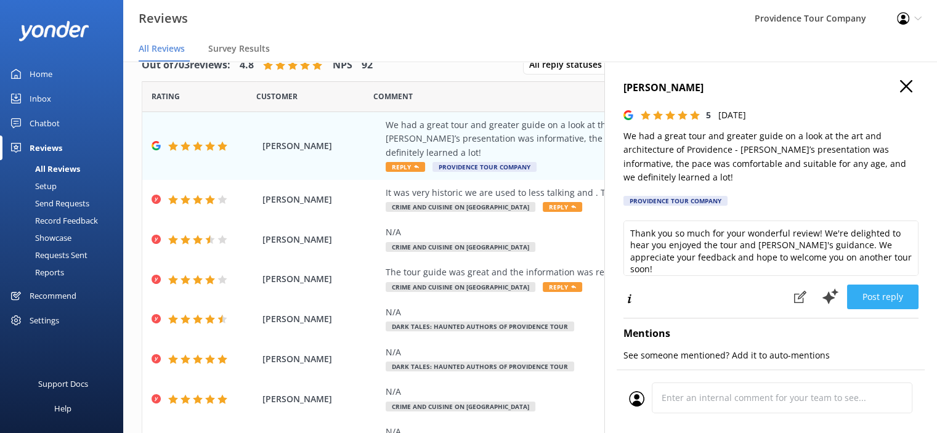
click at [890, 298] on button "Post reply" at bounding box center [882, 297] width 71 height 25
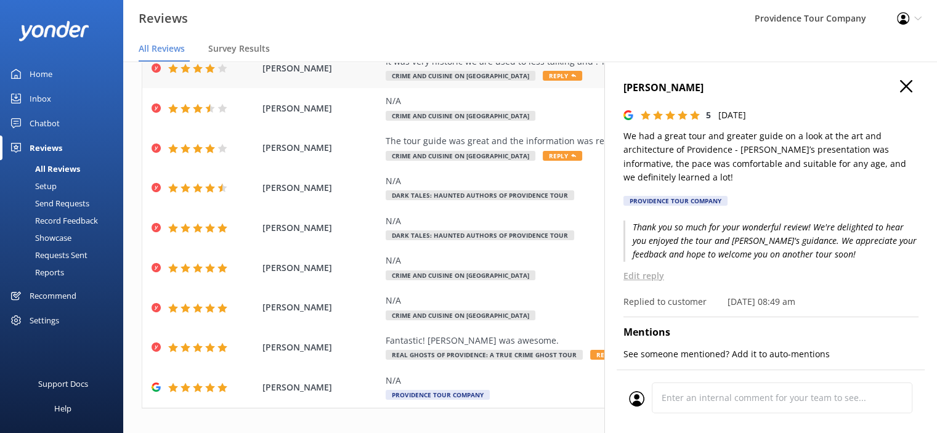
scroll to position [171, 0]
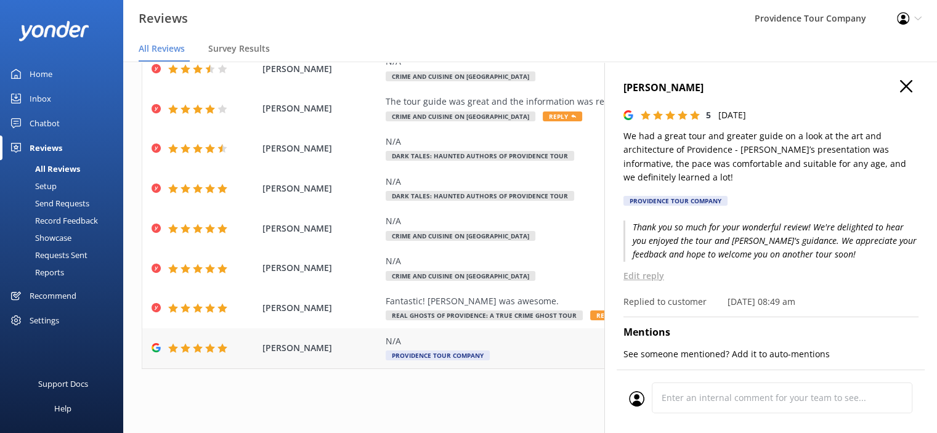
click at [463, 344] on div "N/A" at bounding box center [610, 342] width 449 height 14
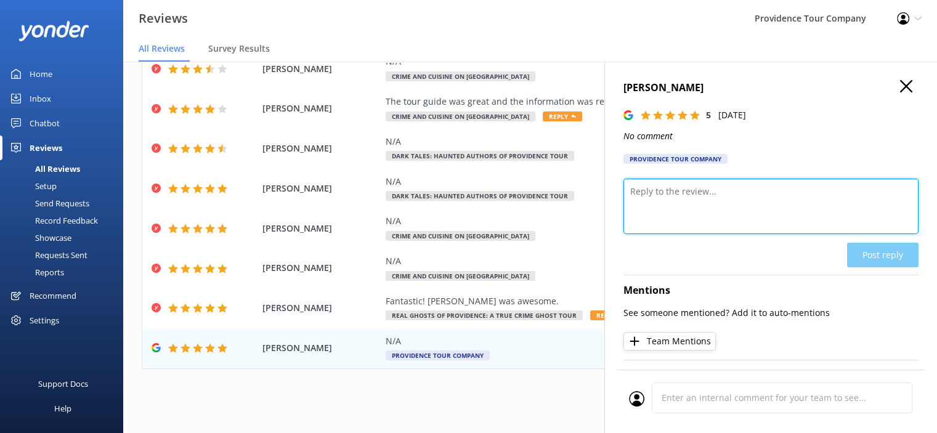
click at [695, 203] on textarea at bounding box center [771, 206] width 295 height 55
paste textarea "Thank you so much for your wonderful review! We’re delighted to hear you had a …"
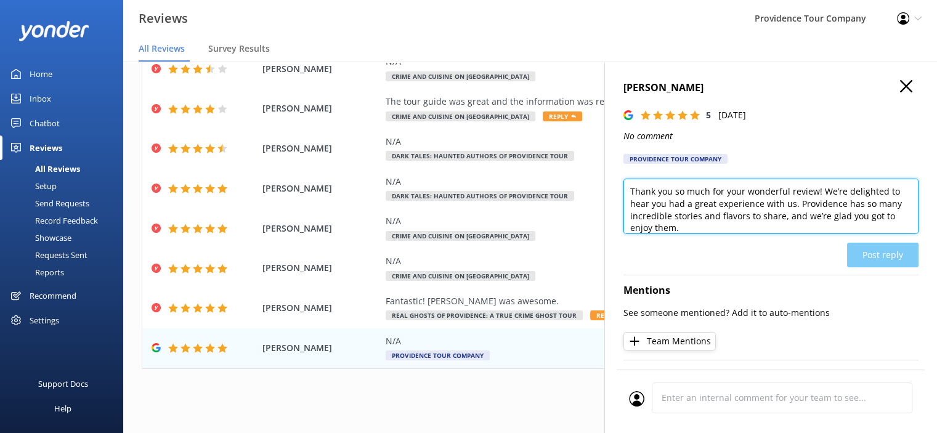
scroll to position [132, 0]
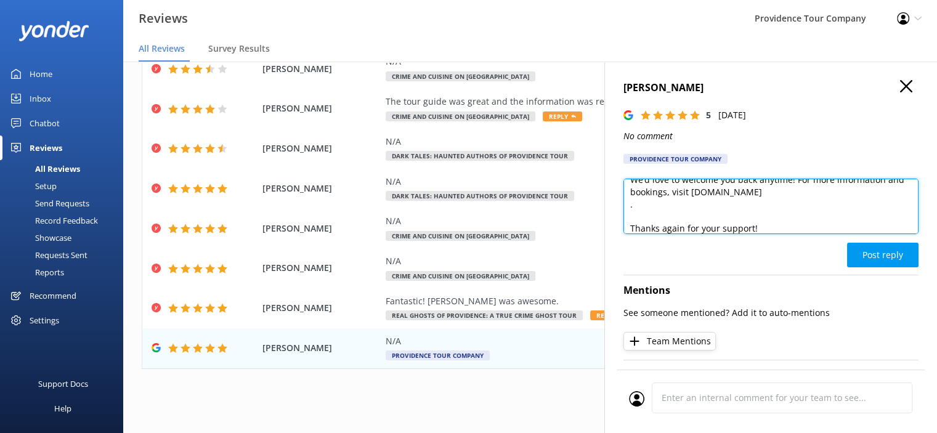
click at [651, 191] on textarea "Thank you so much for your wonderful review! We’re delighted to hear you had a …" at bounding box center [771, 206] width 295 height 55
click at [646, 213] on textarea "Thank you so much for your wonderful review! We’re delighted to hear you had a …" at bounding box center [771, 206] width 295 height 55
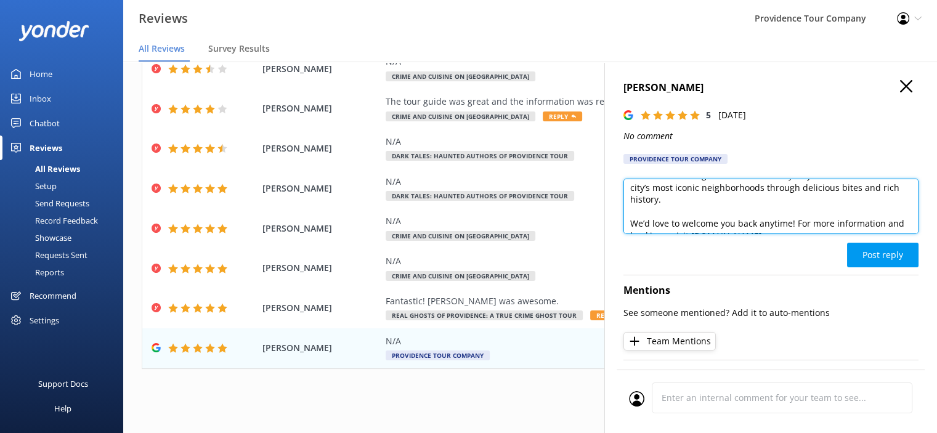
scroll to position [108, 0]
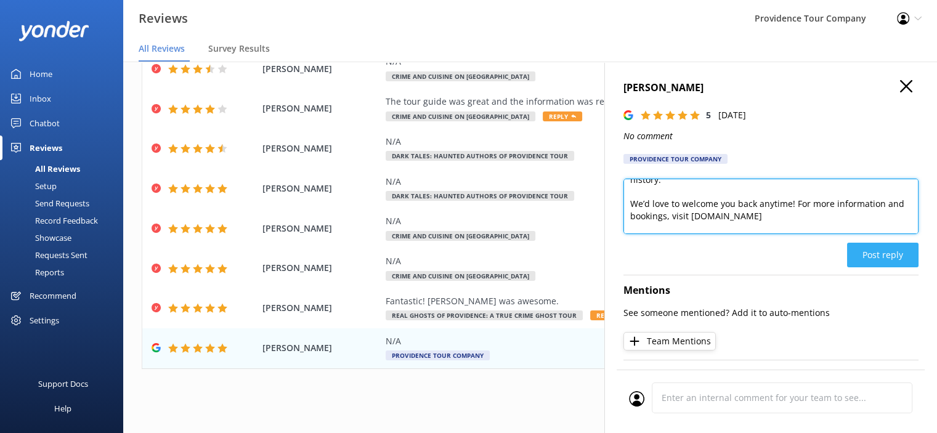
type textarea "Thank you so much for your wonderful review! We’re delighted to hear you had a …"
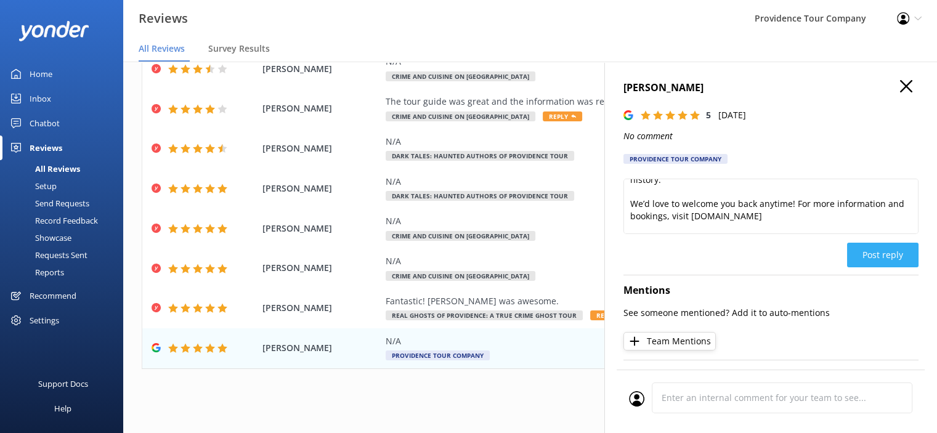
click at [885, 257] on button "Post reply" at bounding box center [882, 255] width 71 height 25
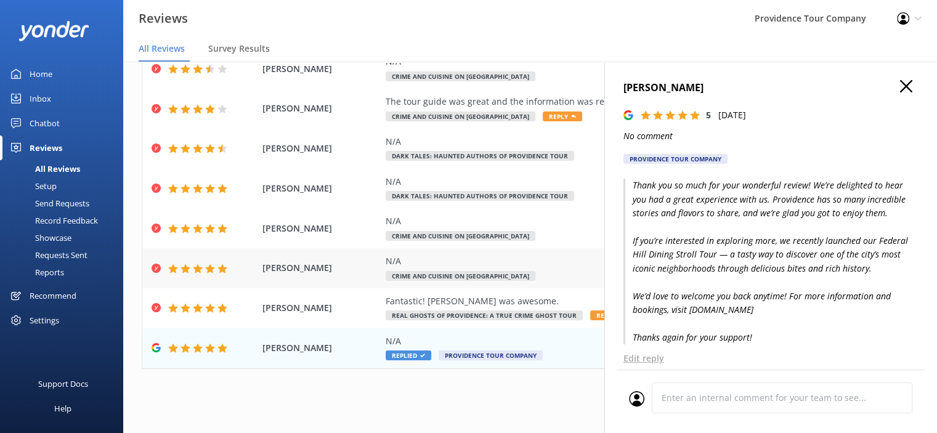
click at [488, 266] on div "N/A" at bounding box center [610, 262] width 449 height 14
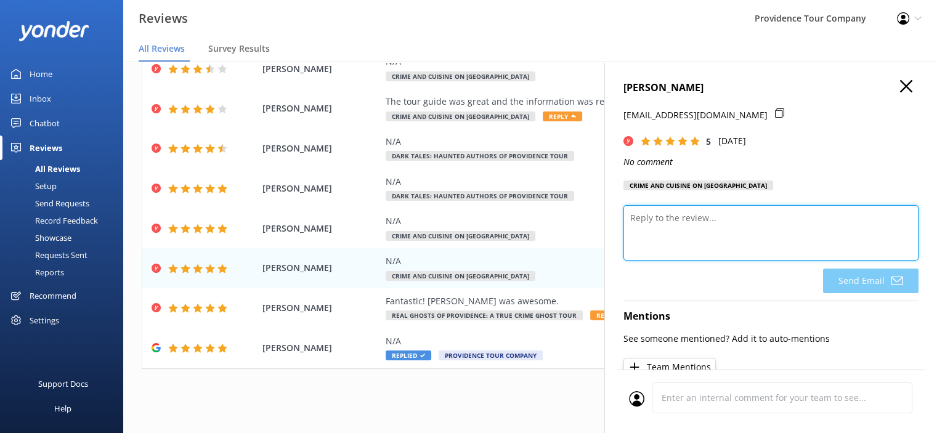
click at [677, 221] on textarea at bounding box center [771, 232] width 295 height 55
paste textarea "Thank you so much for your wonderful review! We’re delighted to hear you had a …"
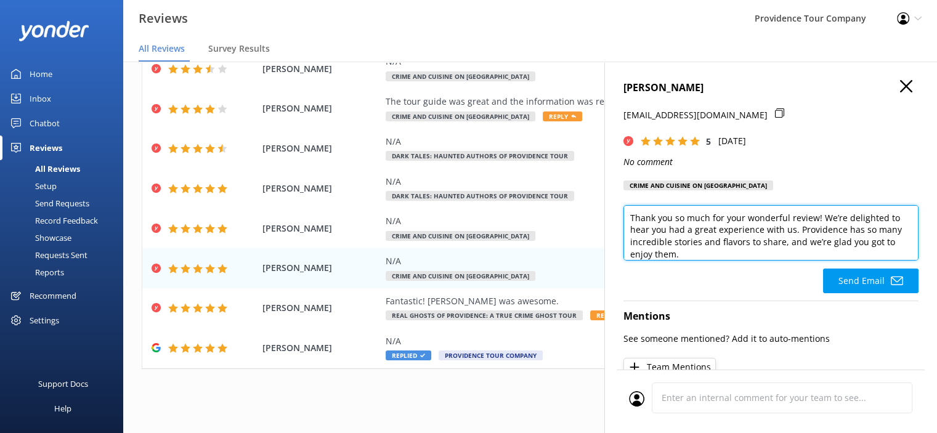
scroll to position [132, 0]
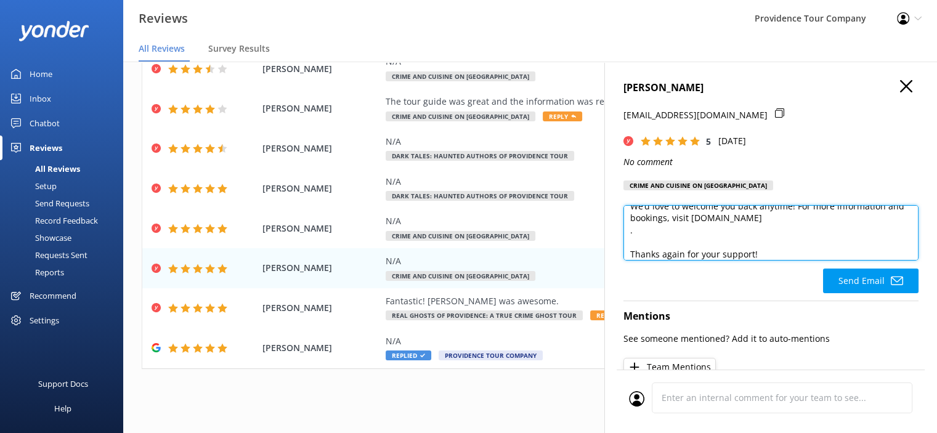
click at [682, 243] on textarea "Thank you so much for your wonderful review! We’re delighted to hear you had a …" at bounding box center [771, 232] width 295 height 55
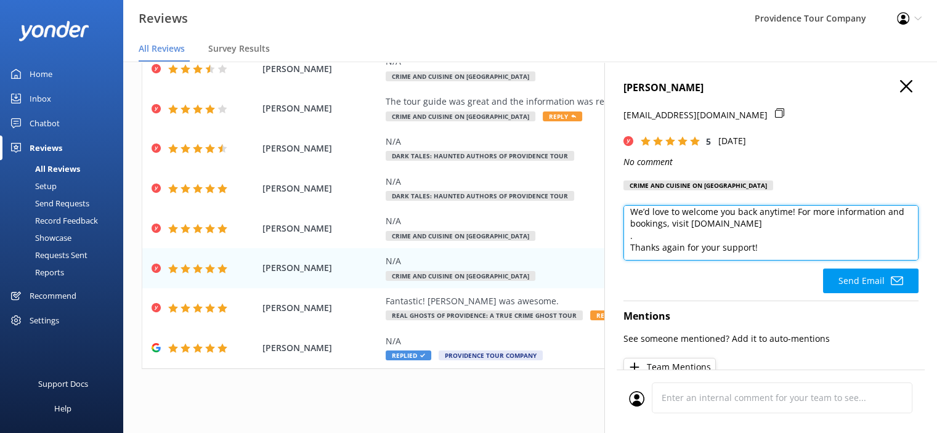
scroll to position [126, 0]
type textarea "Thank you so much for your wonderful review! We’re delighted to hear you had a …"
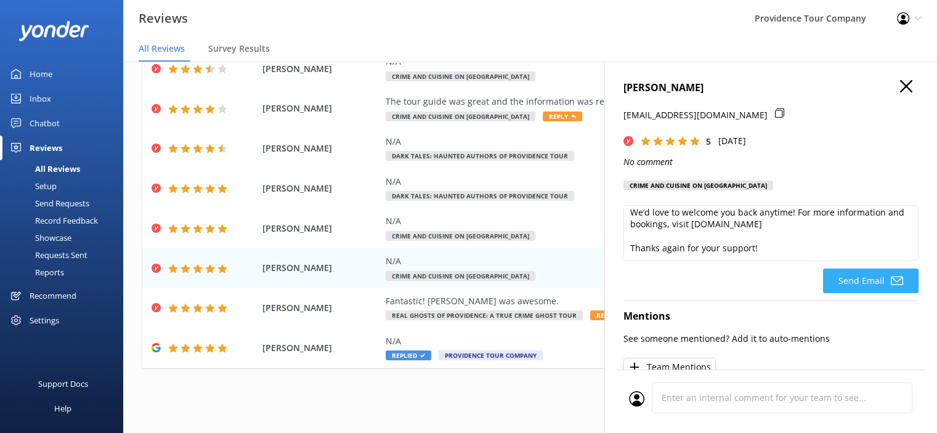
click at [858, 285] on button "Send Email" at bounding box center [871, 281] width 96 height 25
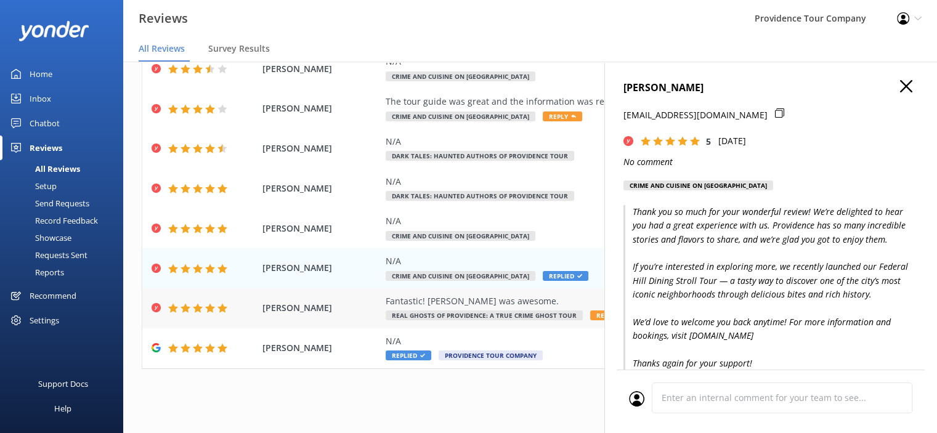
click at [494, 304] on div "Fantastic! [PERSON_NAME] was awesome." at bounding box center [610, 302] width 449 height 14
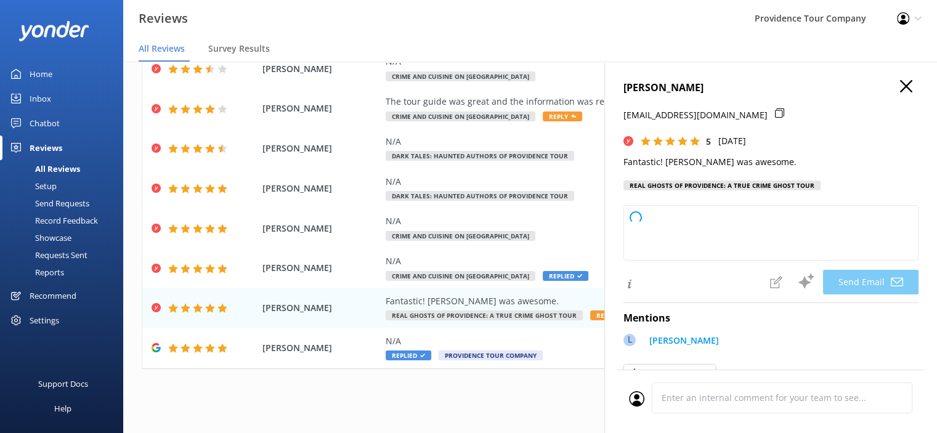
type textarea "Thank you so much, [PERSON_NAME]! We're thrilled to hear you had a fantastic ex…"
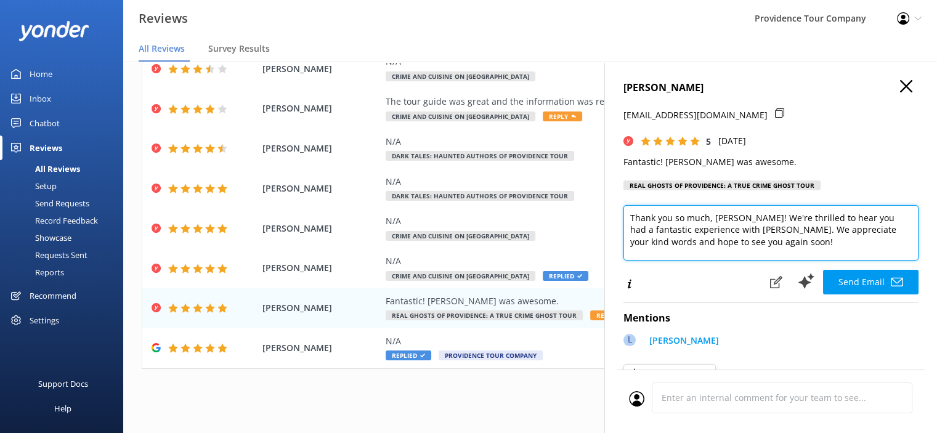
click at [745, 246] on textarea "Thank you so much, [PERSON_NAME]! We're thrilled to hear you had a fantastic ex…" at bounding box center [771, 232] width 295 height 55
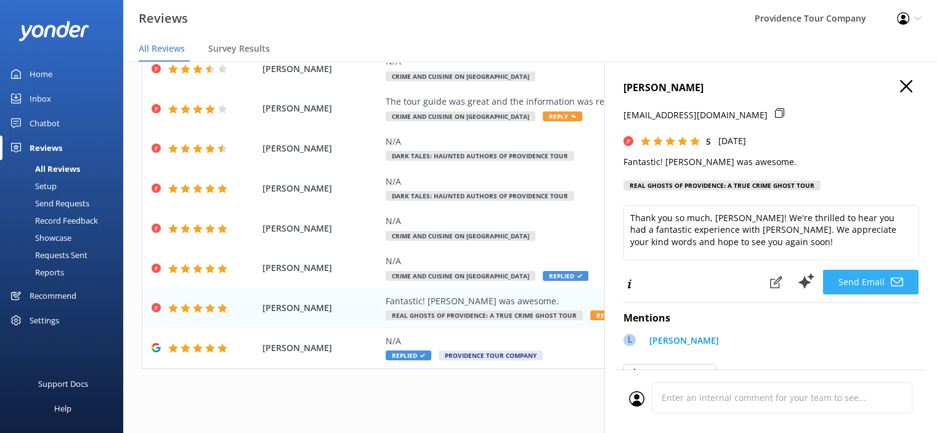
click at [886, 275] on button "Send Email" at bounding box center [871, 282] width 96 height 25
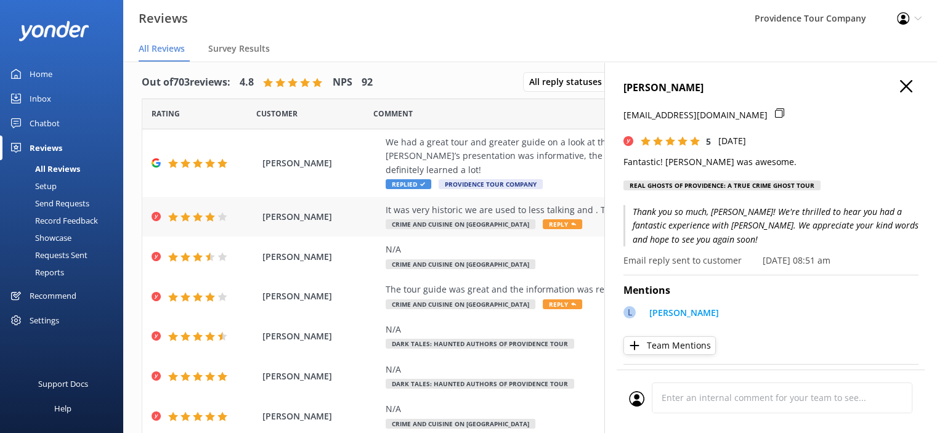
scroll to position [0, 0]
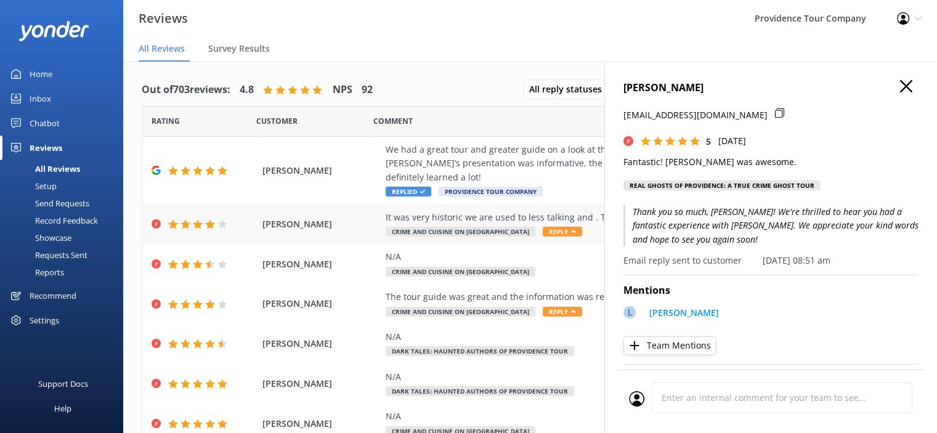
click at [486, 217] on div "It was very historic we are used to less talking and . The host was fine" at bounding box center [610, 218] width 449 height 14
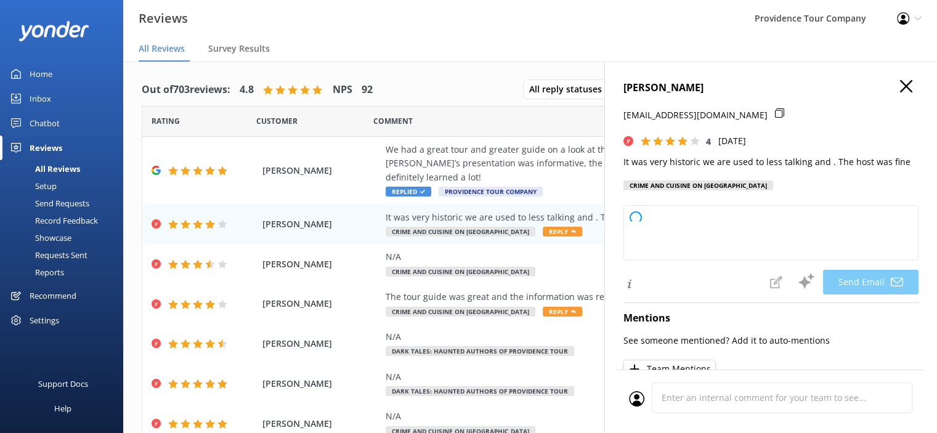
type textarea "Thank you for your feedback, [PERSON_NAME]! We're glad you enjoyed the historic…"
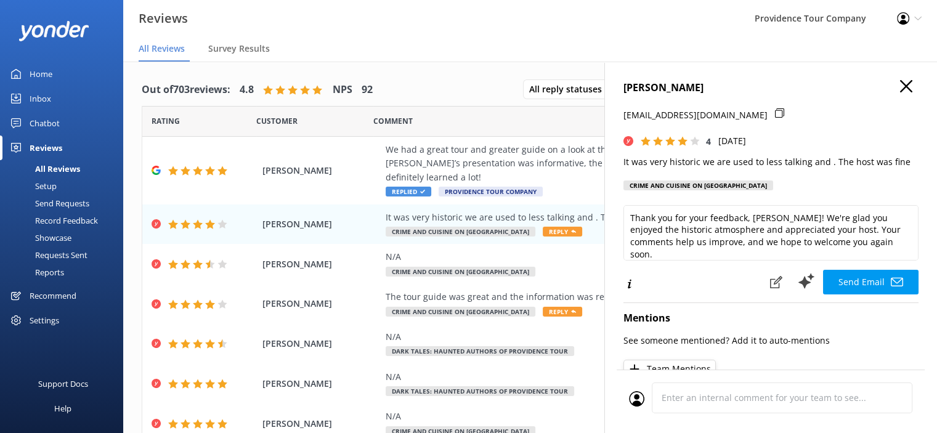
click at [688, 274] on div "Send Email" at bounding box center [771, 282] width 295 height 26
click at [867, 280] on button "Send Email" at bounding box center [871, 282] width 96 height 25
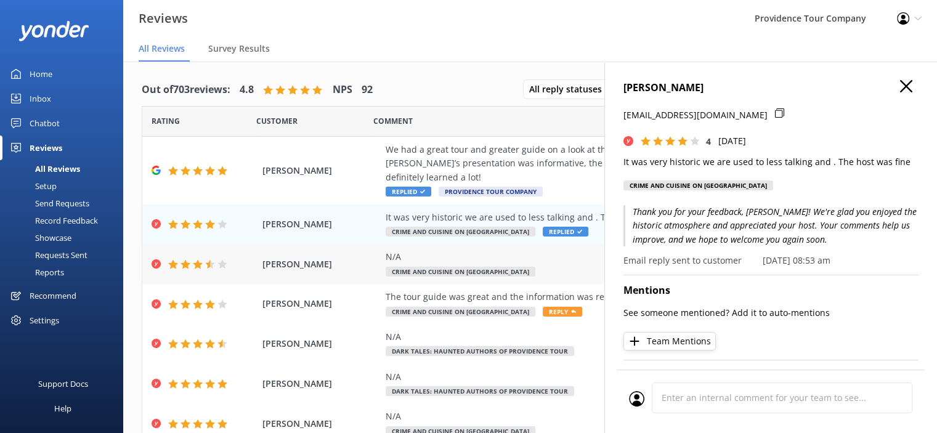
click at [492, 267] on span "Crime and Cuisine on [GEOGRAPHIC_DATA]" at bounding box center [461, 272] width 150 height 10
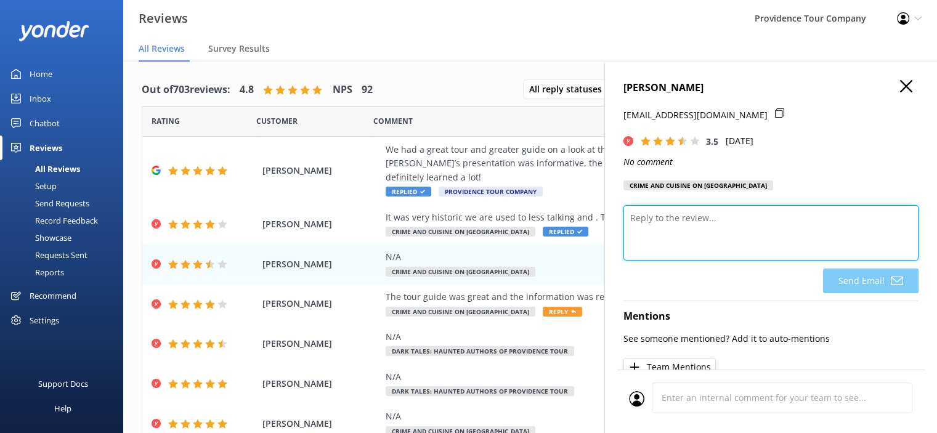
click at [704, 232] on textarea at bounding box center [771, 232] width 295 height 55
paste textarea "Thank you so much for your positive review of our Crime and Cuisine Tour! We’re…"
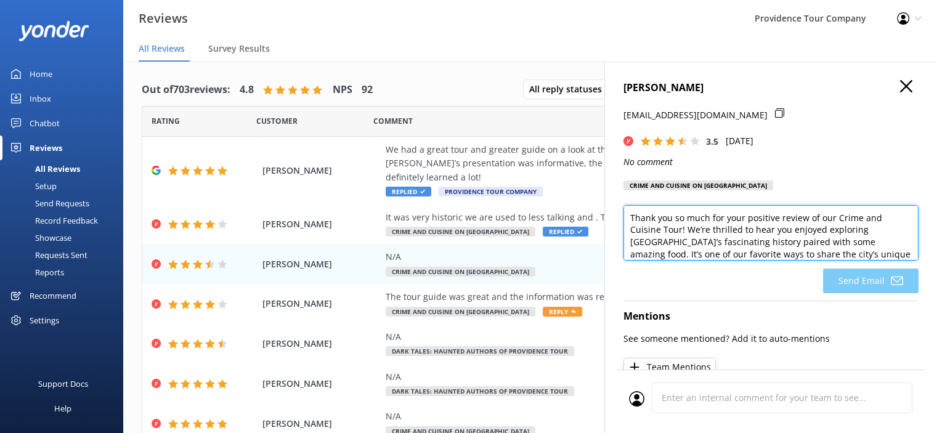
scroll to position [132, 0]
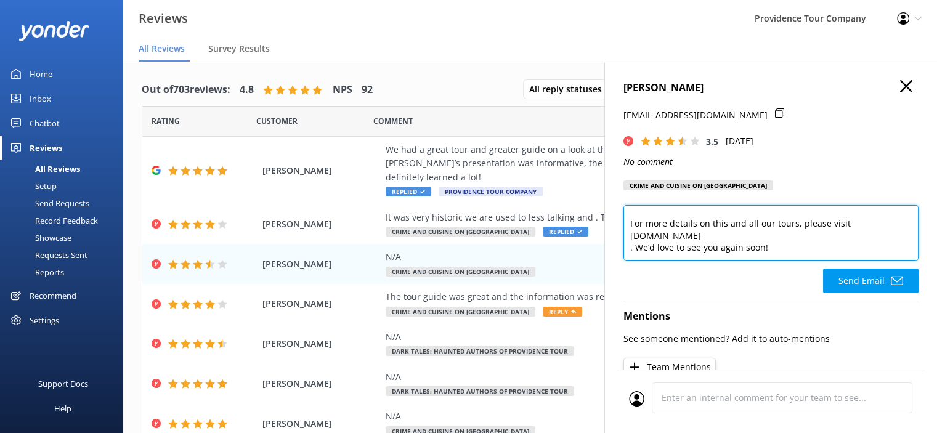
click at [646, 216] on textarea "Thank you so much for your positive review of our Crime and Cuisine Tour! We’re…" at bounding box center [771, 232] width 295 height 55
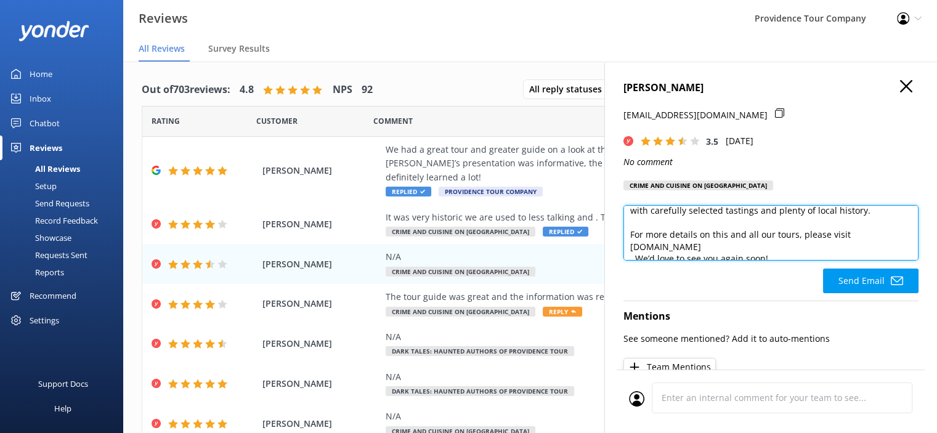
scroll to position [139, 0]
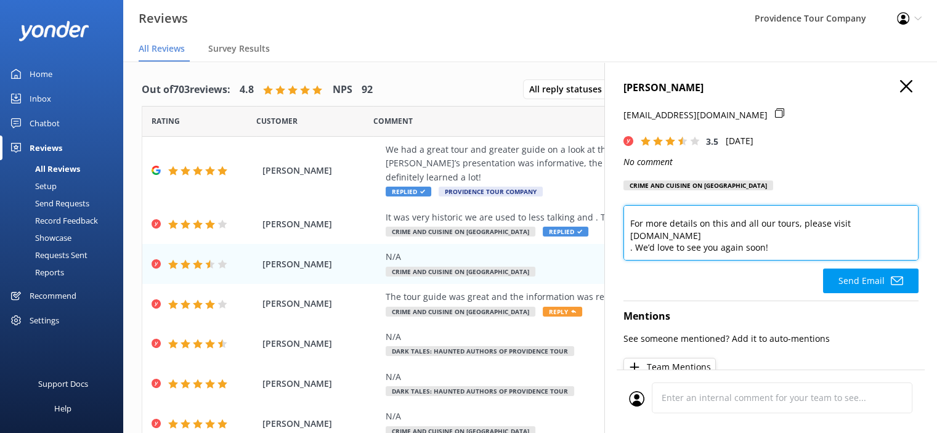
click at [632, 238] on textarea "Thank you so much for your positive review of our Crime and Cuisine Tour! We’re…" at bounding box center [771, 232] width 295 height 55
click at [636, 254] on textarea "Thank you so much for your positive review of our Crime and Cuisine Tour! We’re…" at bounding box center [771, 232] width 295 height 55
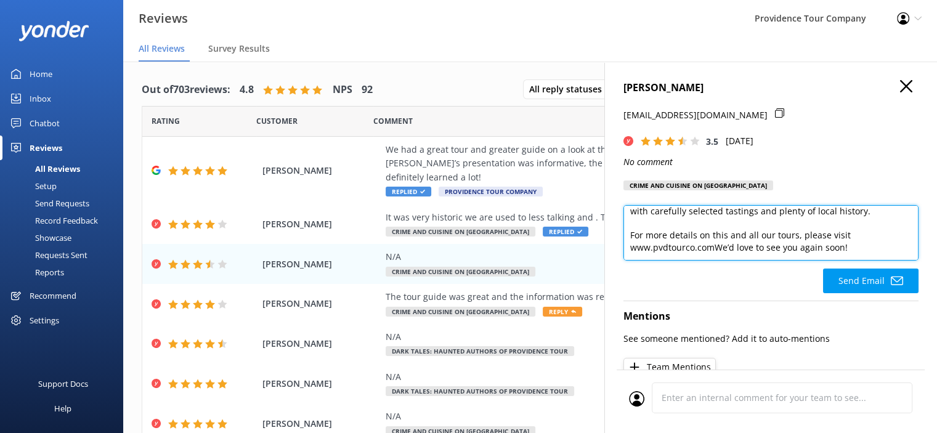
scroll to position [126, 0]
type textarea "Thank you so much for your positive review of our Crime and Cuisine Tour! We’re…"
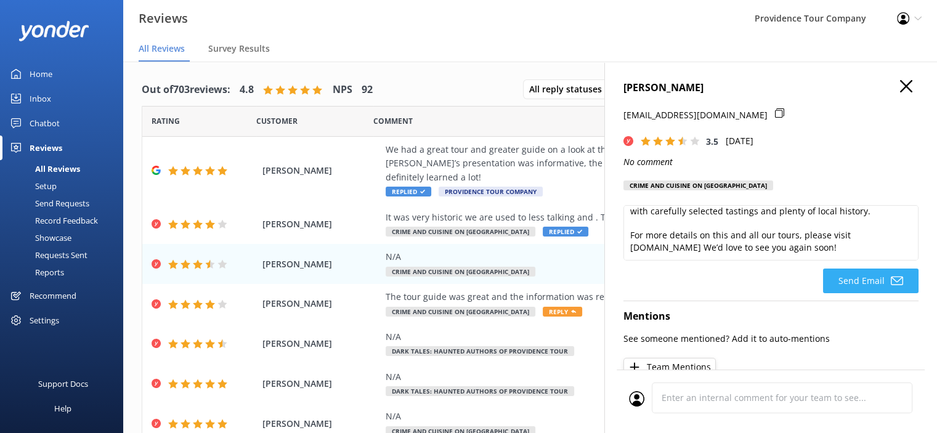
click at [878, 280] on button "Send Email" at bounding box center [871, 281] width 96 height 25
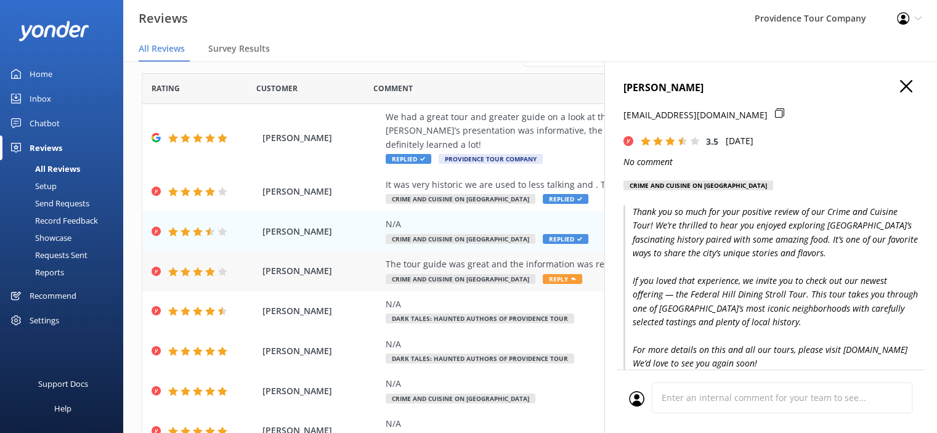
scroll to position [62, 0]
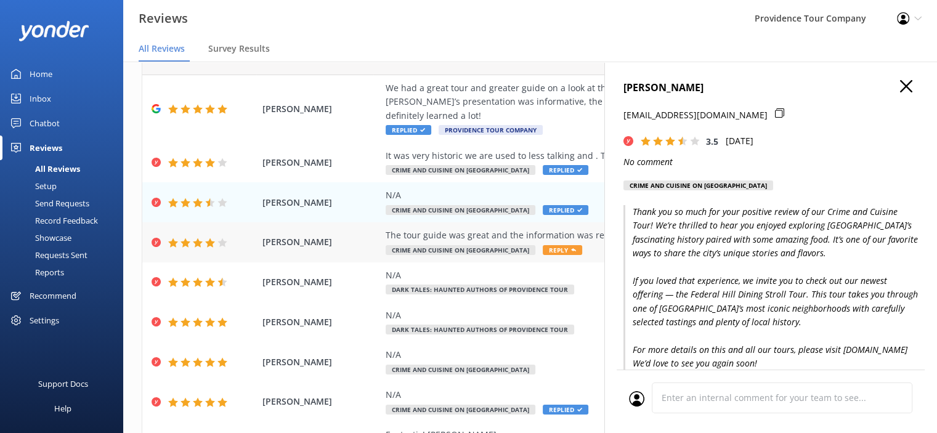
click at [498, 238] on div "The tour guide was great and the information was really interesting. The food w…" at bounding box center [610, 236] width 449 height 14
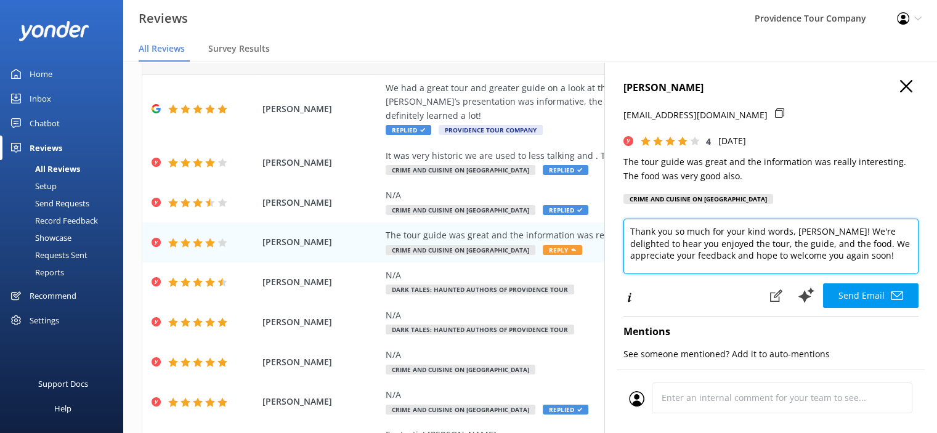
drag, startPoint x: 855, startPoint y: 259, endPoint x: 621, endPoint y: 232, distance: 235.7
click at [621, 232] on div "[PERSON_NAME] [EMAIL_ADDRESS][DOMAIN_NAME] 4 [DATE] The tour guide was great an…" at bounding box center [771, 278] width 333 height 433
paste textarea "taking the time to share your positive experience with our Crime and Cuisine To…"
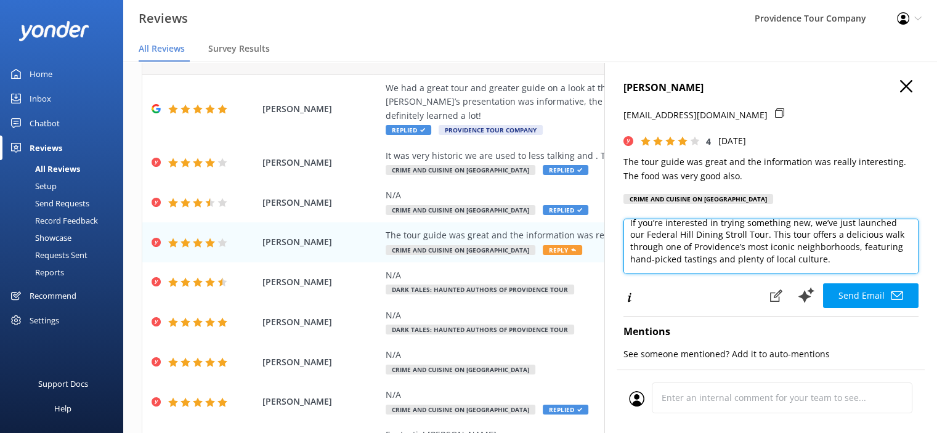
scroll to position [108, 0]
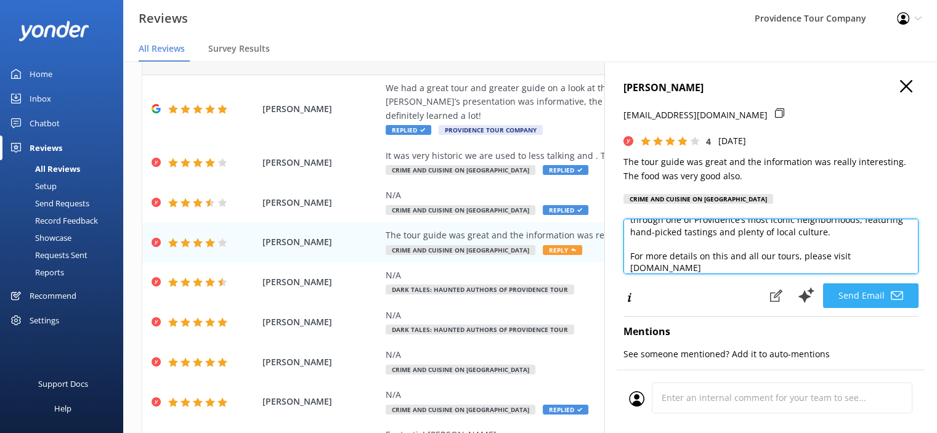
type textarea "Thank you so much for taking the time to share your positive experience with ou…"
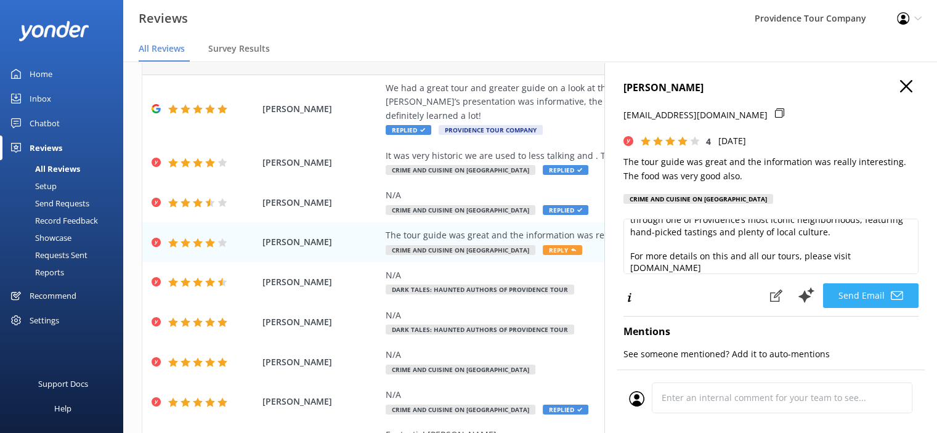
click at [879, 299] on button "Send Email" at bounding box center [871, 295] width 96 height 25
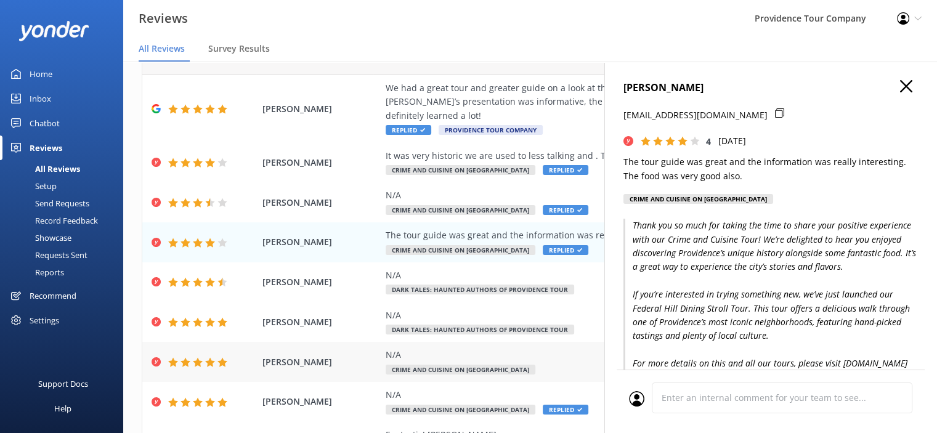
scroll to position [123, 0]
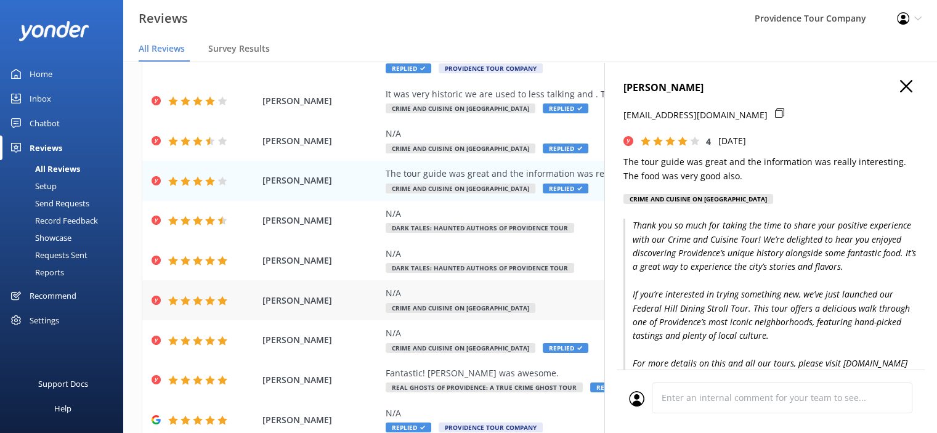
click at [503, 304] on span "Crime and Cuisine on [GEOGRAPHIC_DATA]" at bounding box center [461, 308] width 150 height 10
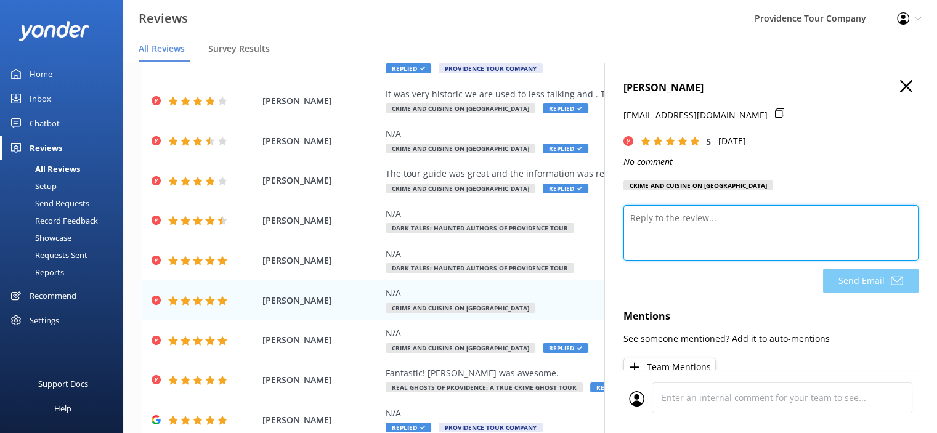
click at [721, 228] on textarea at bounding box center [771, 232] width 295 height 55
paste textarea "Thank you so much for taking the time to share your positive experience with ou…"
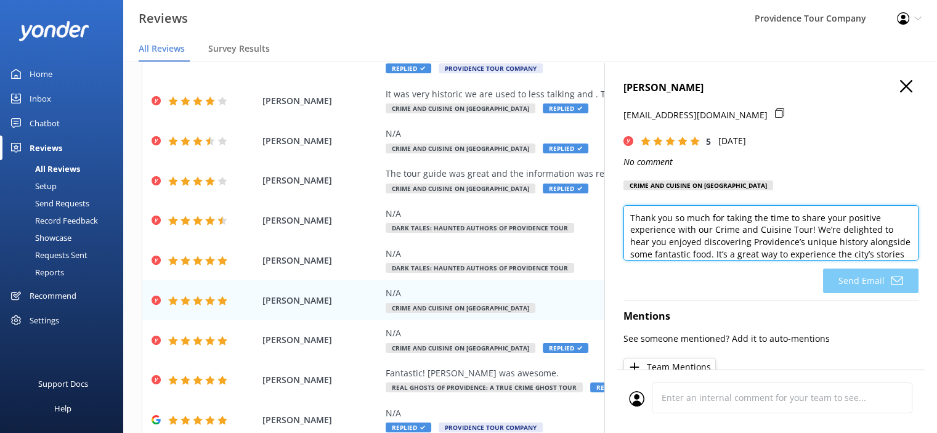
scroll to position [108, 0]
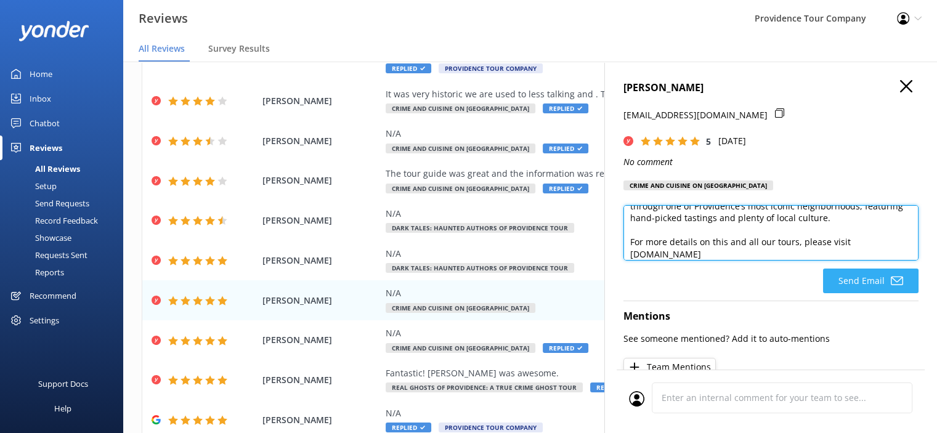
type textarea "Thank you so much for taking the time to share your positive experience with ou…"
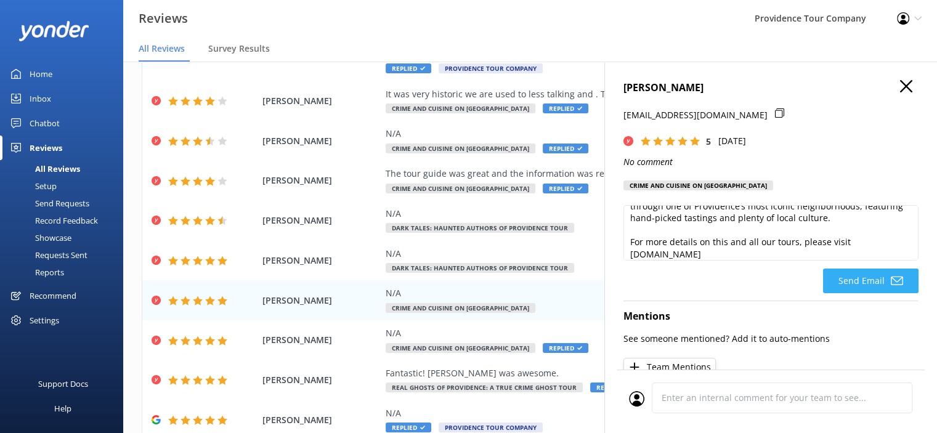
click at [849, 283] on button "Send Email" at bounding box center [871, 281] width 96 height 25
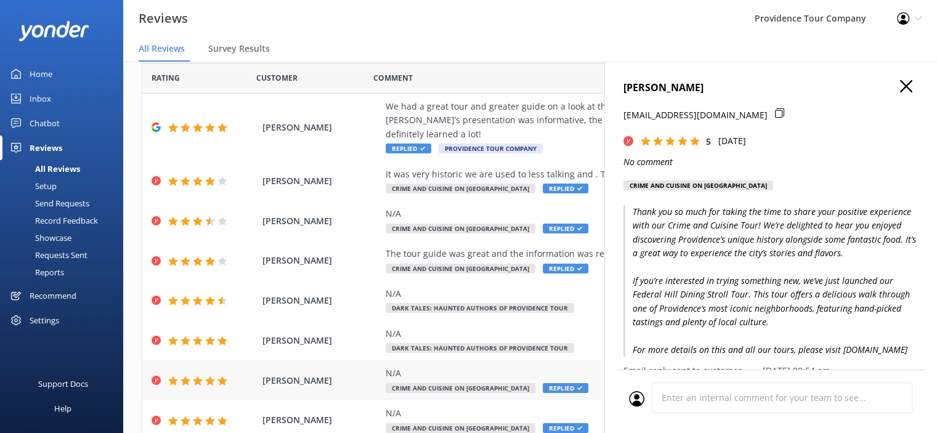
scroll to position [123, 0]
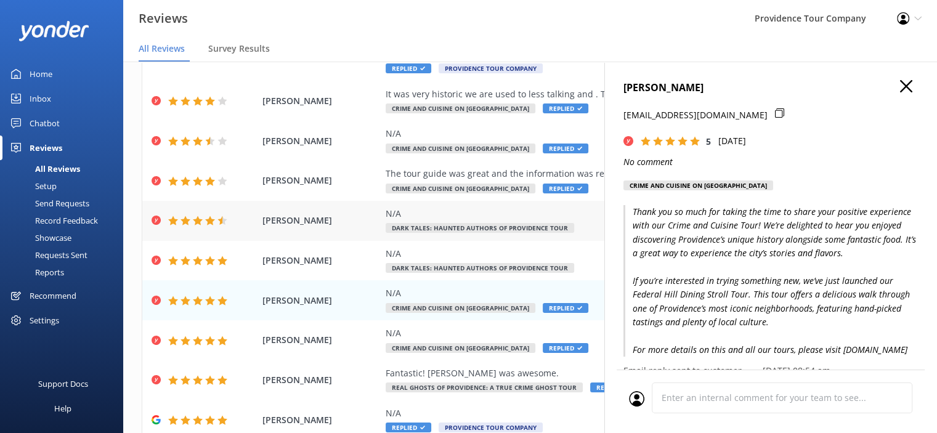
click at [463, 220] on div "N/A" at bounding box center [610, 214] width 449 height 14
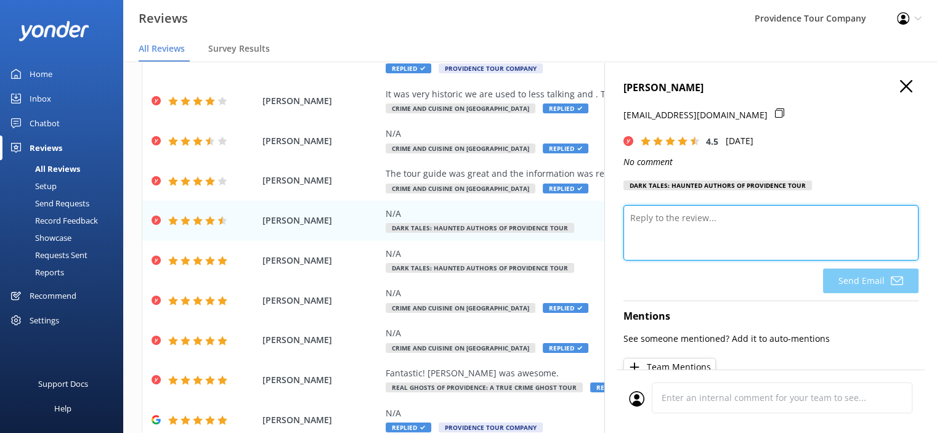
click at [737, 222] on textarea at bounding box center [771, 232] width 295 height 55
paste textarea "Thank you so much for your wonderful review of our Dark Tales Tour! We’re thril…"
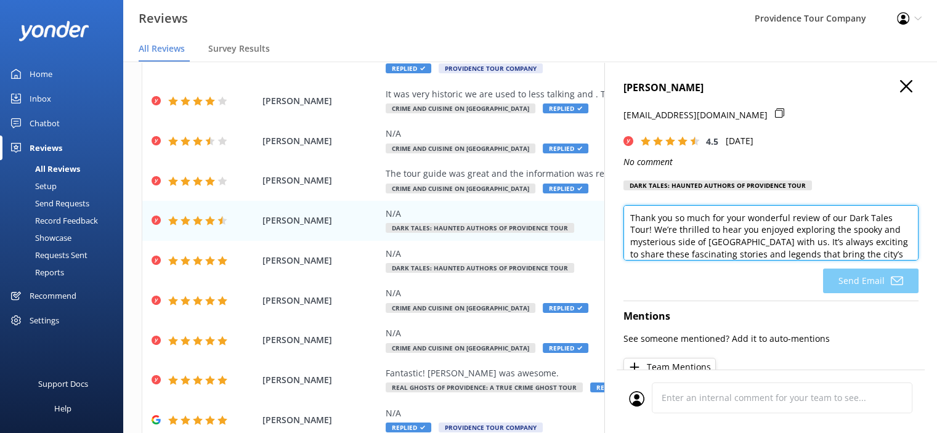
scroll to position [108, 0]
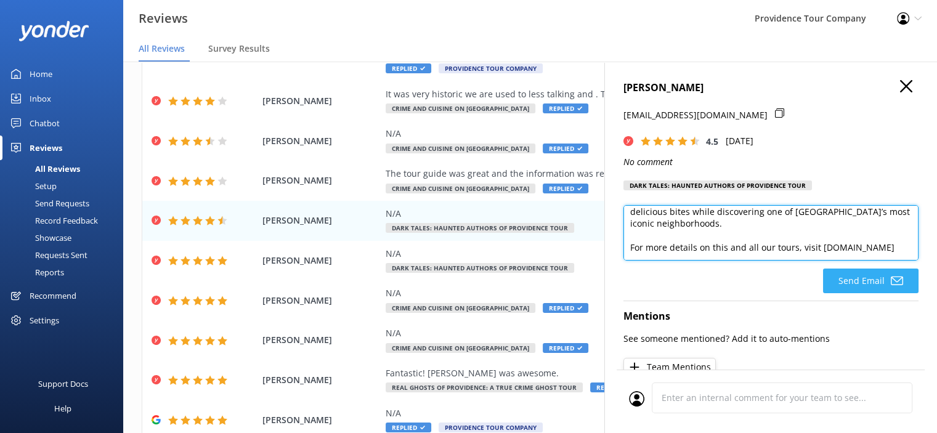
type textarea "Thank you so much for your wonderful review of our Dark Tales Tour! We’re thril…"
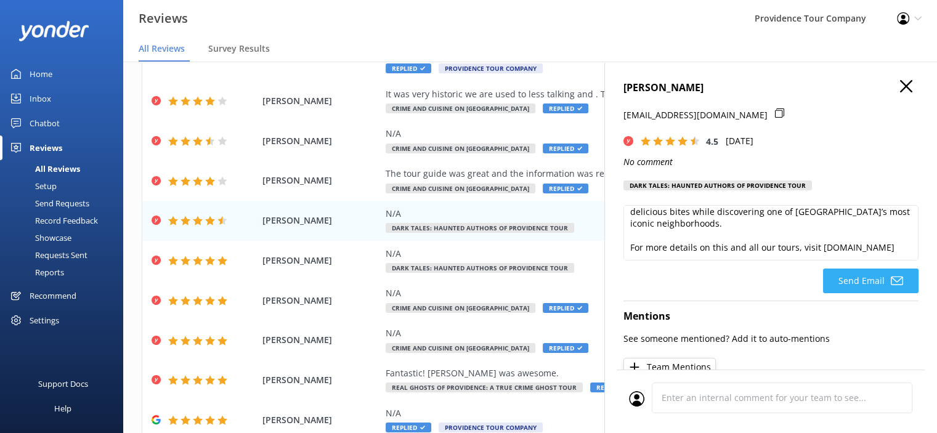
click at [891, 279] on icon at bounding box center [897, 281] width 12 height 12
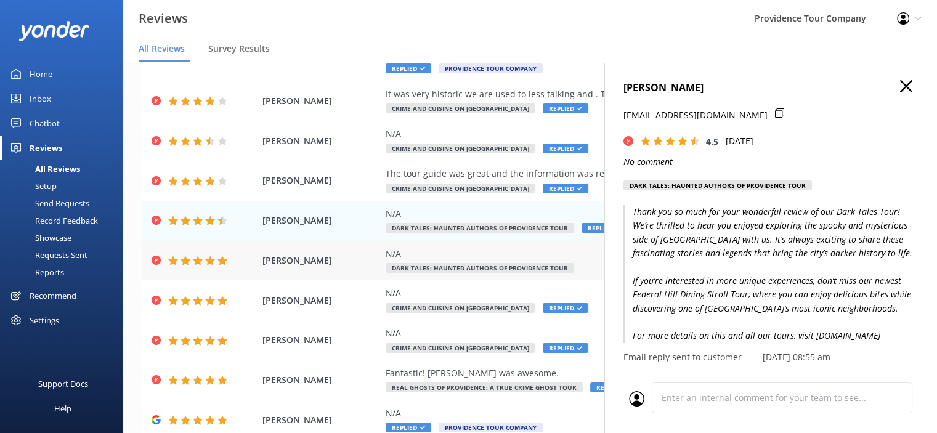
click at [493, 262] on div "N/A Dark Tales: Haunted Authors of Providence Tour" at bounding box center [610, 261] width 449 height 28
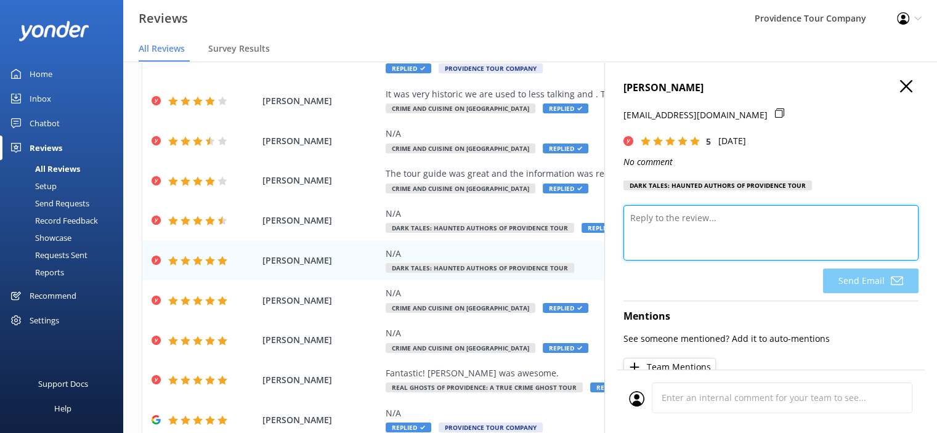
click at [670, 227] on textarea at bounding box center [771, 232] width 295 height 55
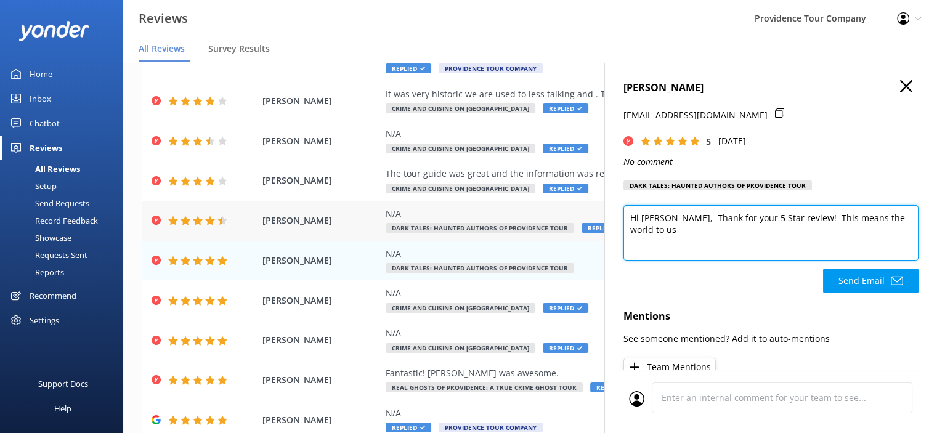
drag, startPoint x: 900, startPoint y: 221, endPoint x: 597, endPoint y: 215, distance: 302.6
click at [597, 215] on div "Out of 703 reviews: 4.8 NPS 92 All reply statuses All reply statuses Needs a re…" at bounding box center [530, 260] width 814 height 396
paste textarea "Thank you so much for taking the time to share your experience with our Dark Ta…"
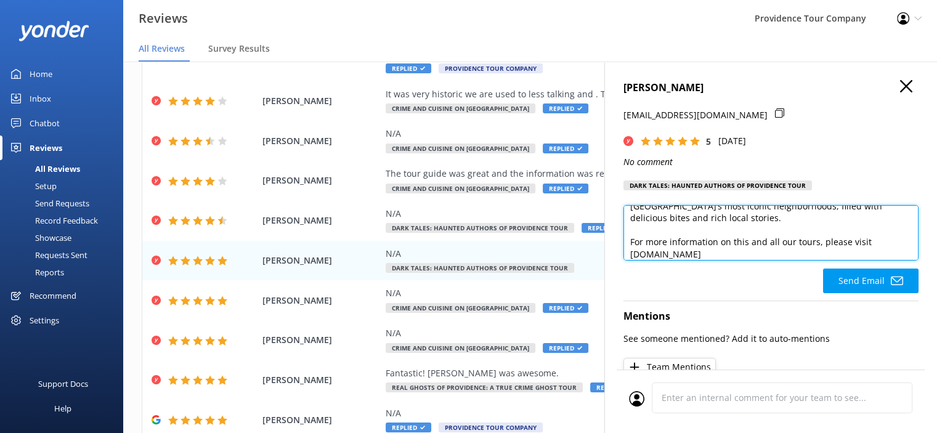
click at [690, 220] on textarea "Thank you so much for taking the time to share your experience with our Dark Ta…" at bounding box center [771, 232] width 295 height 55
click at [636, 255] on textarea "Thank you so much for taking the time to share your experience with our Dark Ta…" at bounding box center [771, 232] width 295 height 55
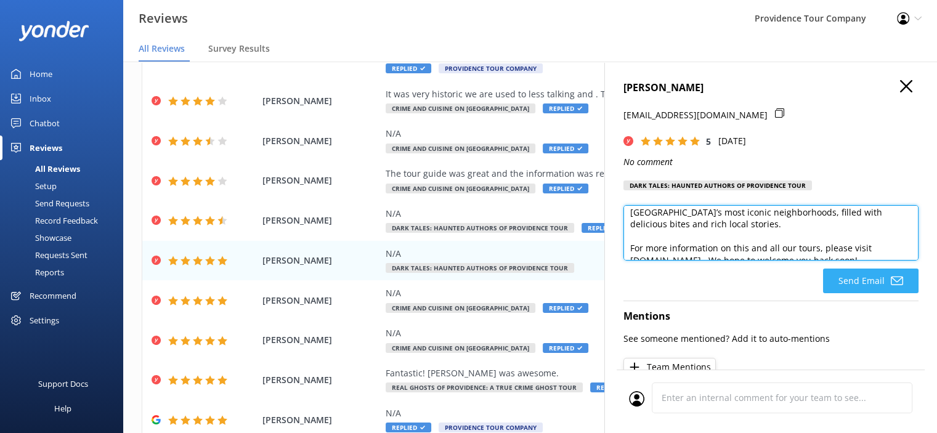
type textarea "Thank you so much for taking the time to share your experience with our Dark Ta…"
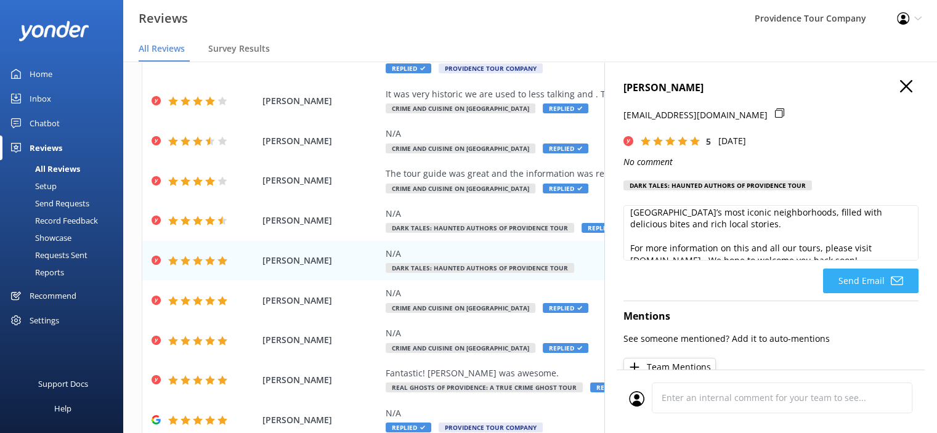
click at [879, 285] on button "Send Email" at bounding box center [871, 281] width 96 height 25
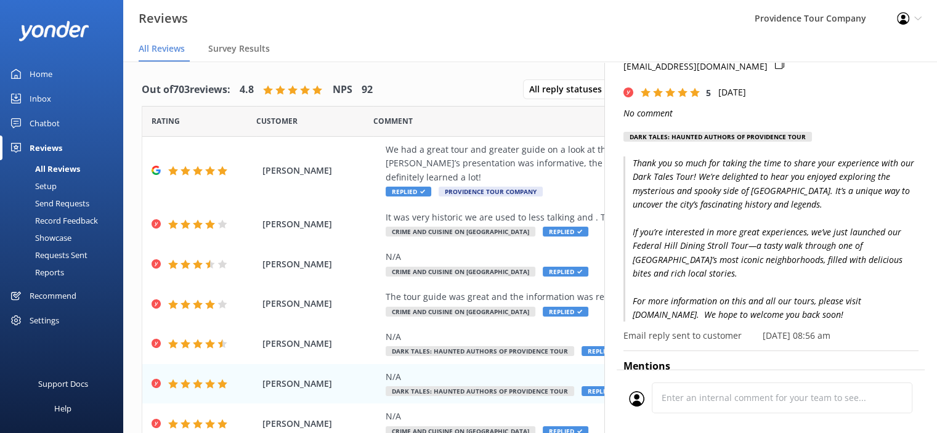
scroll to position [0, 0]
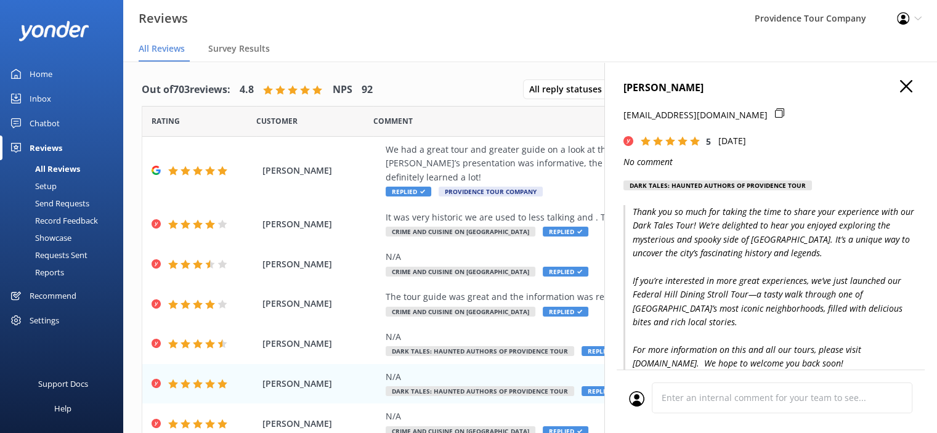
click at [902, 86] on icon "button" at bounding box center [906, 86] width 12 height 12
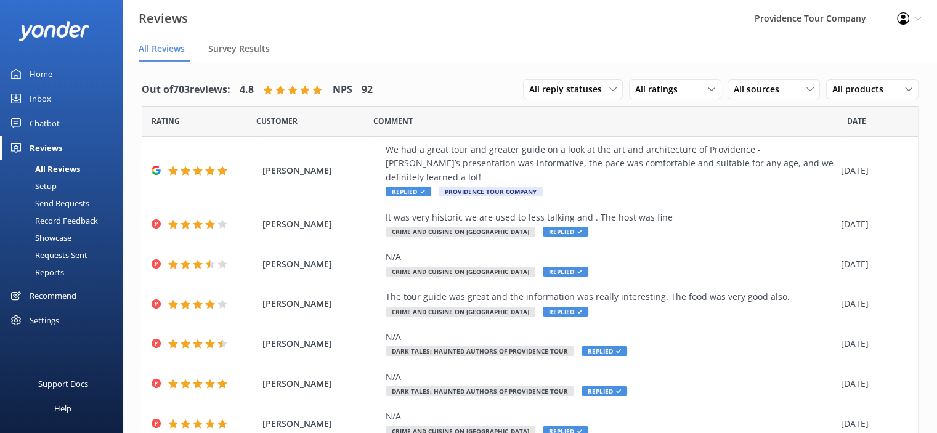
click at [912, 12] on div "Profile Settings Logout" at bounding box center [909, 18] width 55 height 37
click at [858, 85] on link "Logout" at bounding box center [876, 84] width 123 height 31
